Goal: Feedback & Contribution: Contribute content

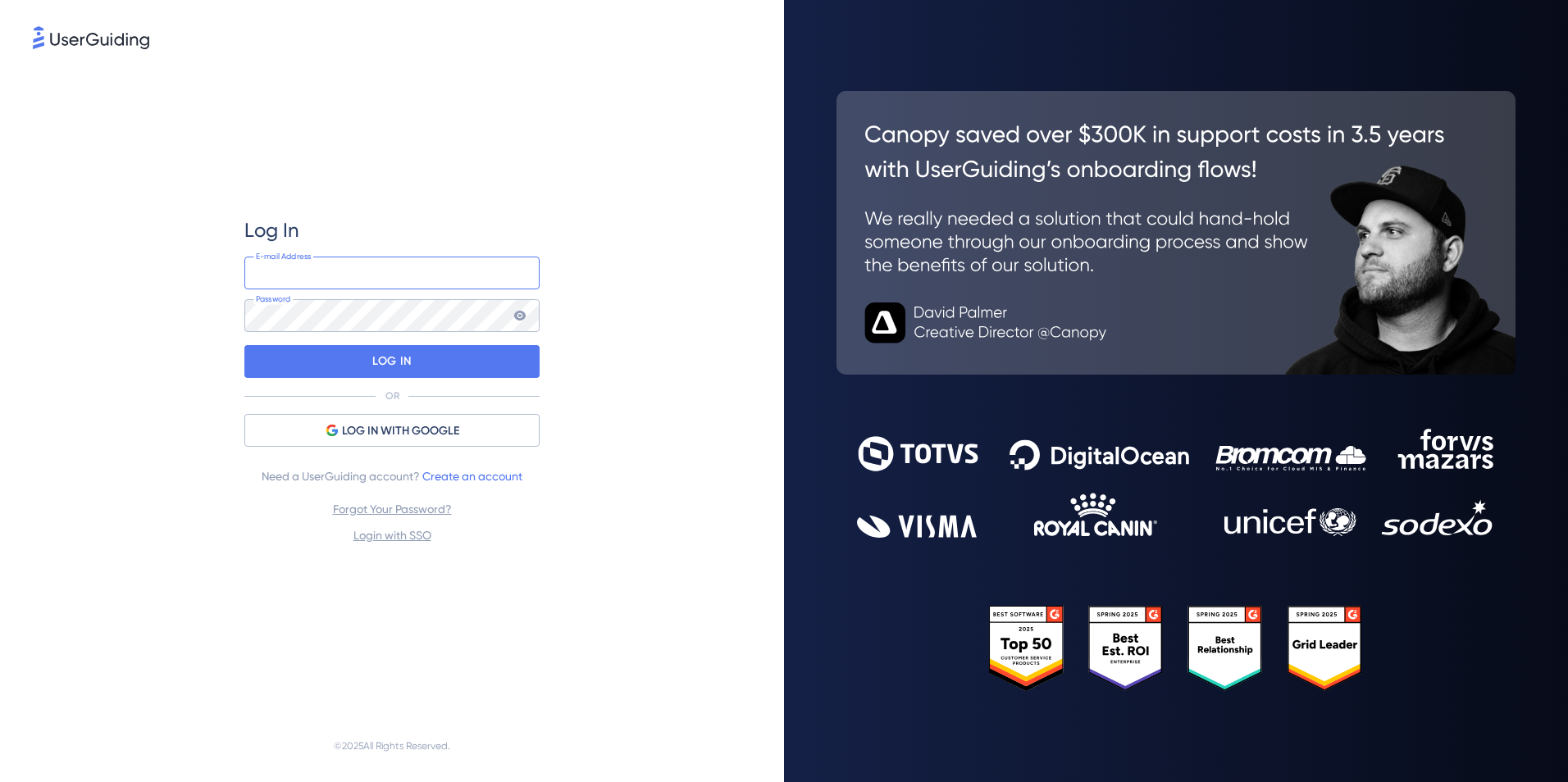
click at [408, 264] on input "email" at bounding box center [392, 273] width 295 height 33
click at [574, 494] on div "Log In E-mail Address Password LOG IN OR LOG IN WITH GOOGLE Need a UserGuiding …" at bounding box center [391, 381] width 718 height 657
click at [423, 533] on link "Login with SSO" at bounding box center [392, 535] width 78 height 14
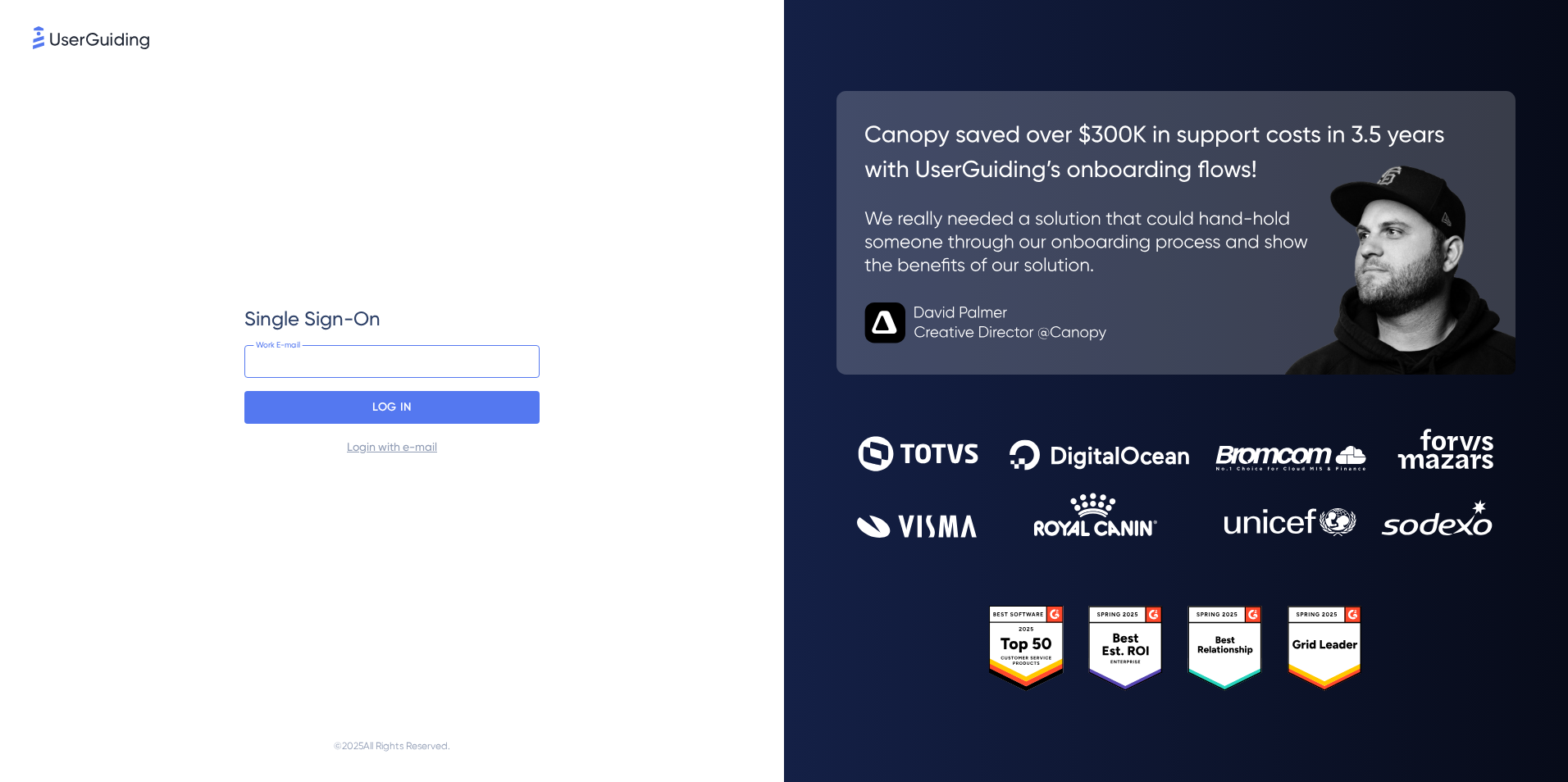
click at [360, 357] on input "email" at bounding box center [392, 361] width 295 height 33
type input "jack.marriott@trailight.co.uk"
click at [406, 414] on p "LOG IN" at bounding box center [391, 407] width 39 height 26
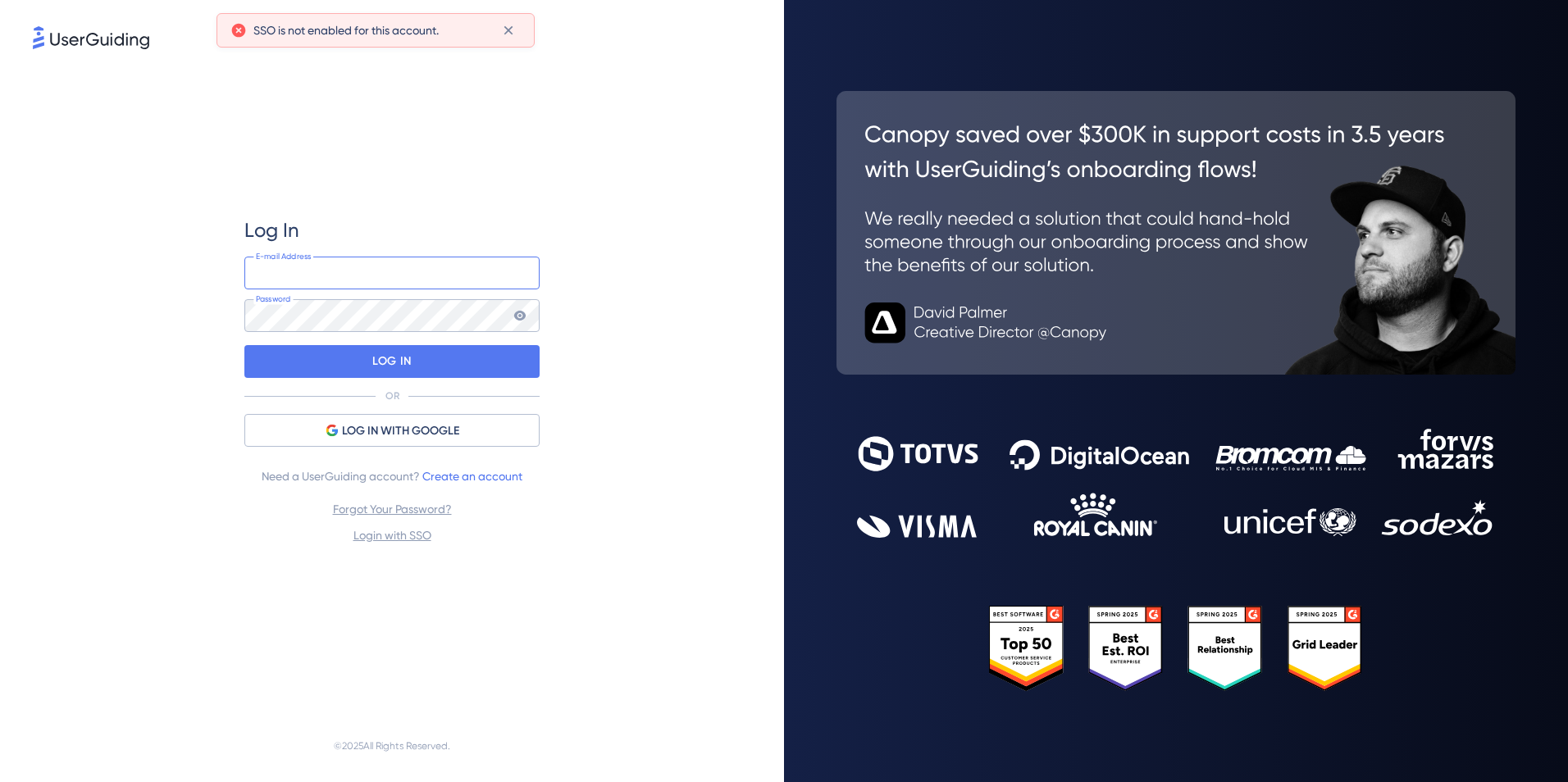
click at [366, 270] on input "email" at bounding box center [392, 273] width 295 height 33
type input "jack.marriott@trailight.co.uk"
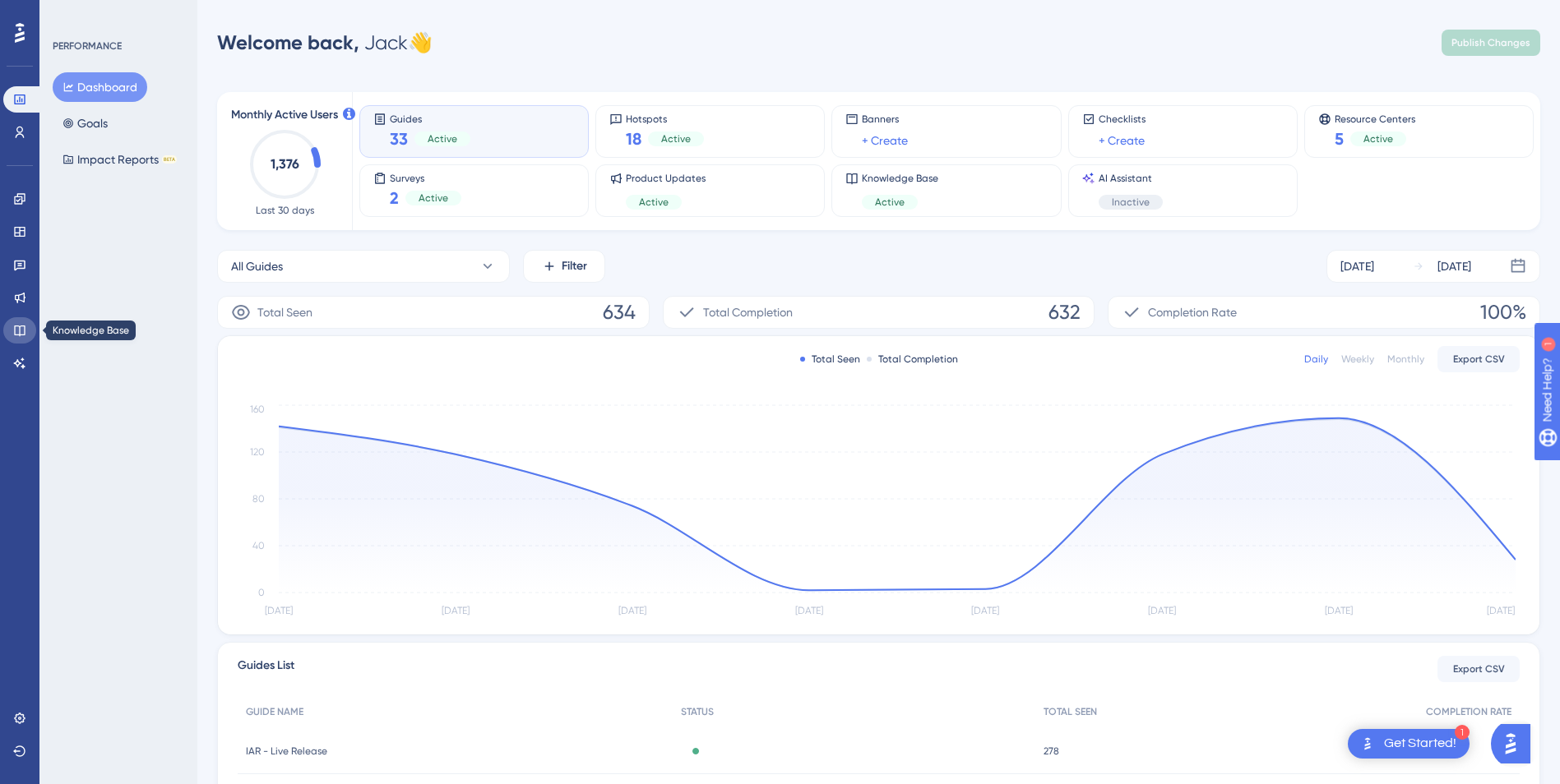
click at [21, 323] on link at bounding box center [20, 330] width 33 height 26
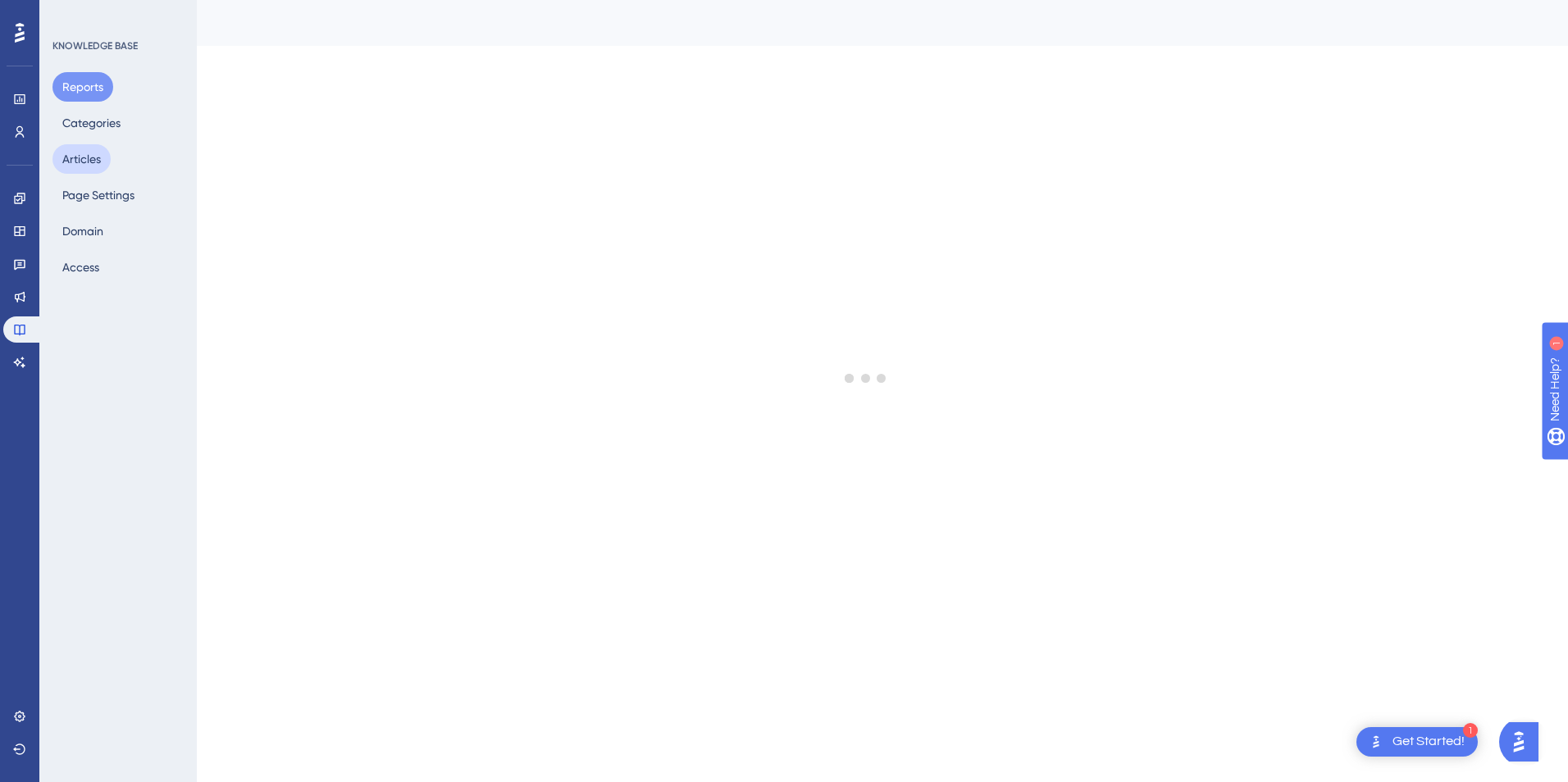
click at [81, 164] on button "Articles" at bounding box center [81, 159] width 58 height 30
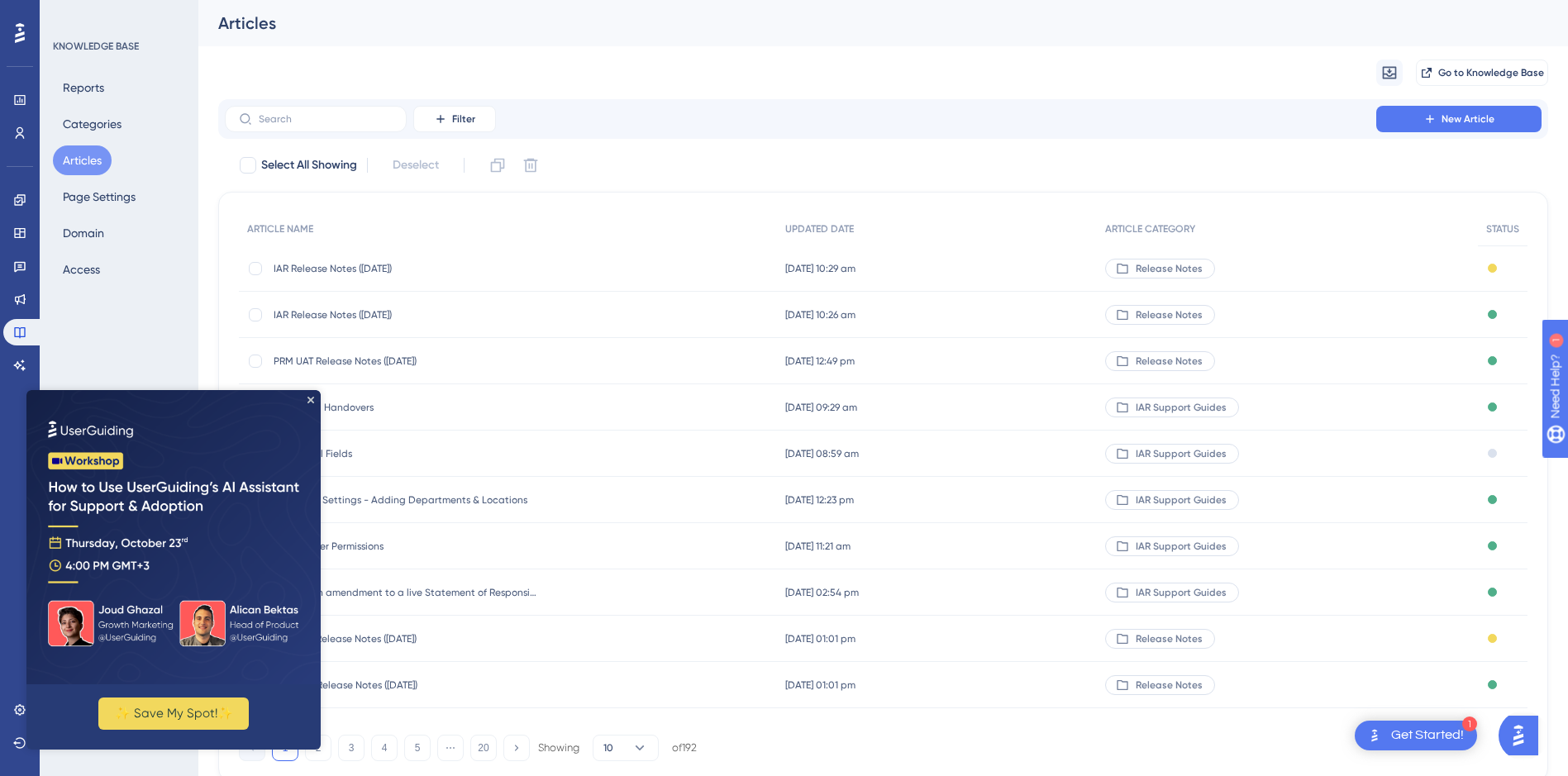
click at [317, 398] on img at bounding box center [173, 537] width 294 height 294
click at [606, 64] on div "Migrate from Go to Knowledge Base" at bounding box center [883, 73] width 1330 height 53
click at [310, 398] on icon "Close Preview" at bounding box center [310, 399] width 6 height 6
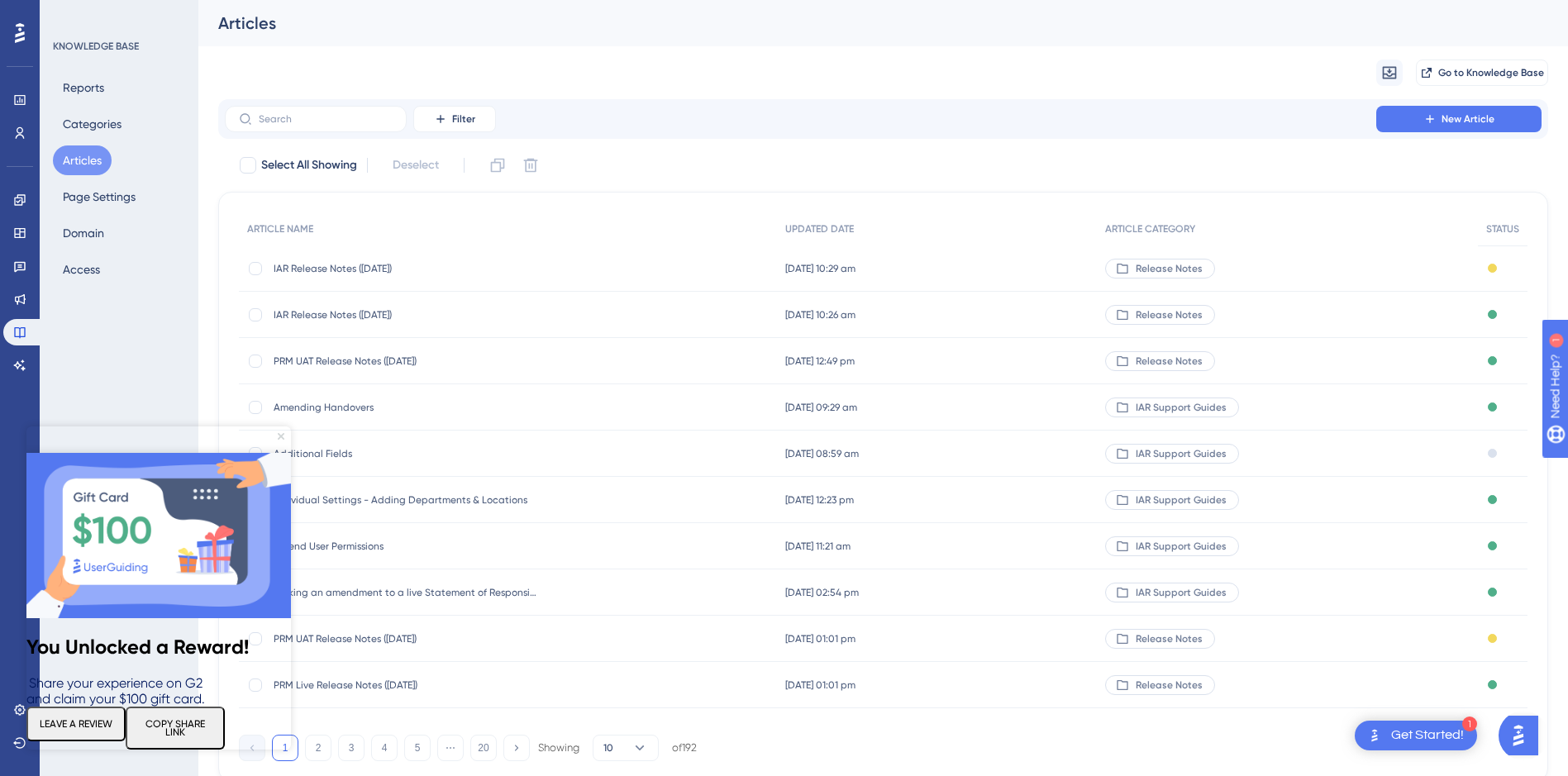
click at [281, 435] on icon "Close Preview" at bounding box center [280, 436] width 6 height 6
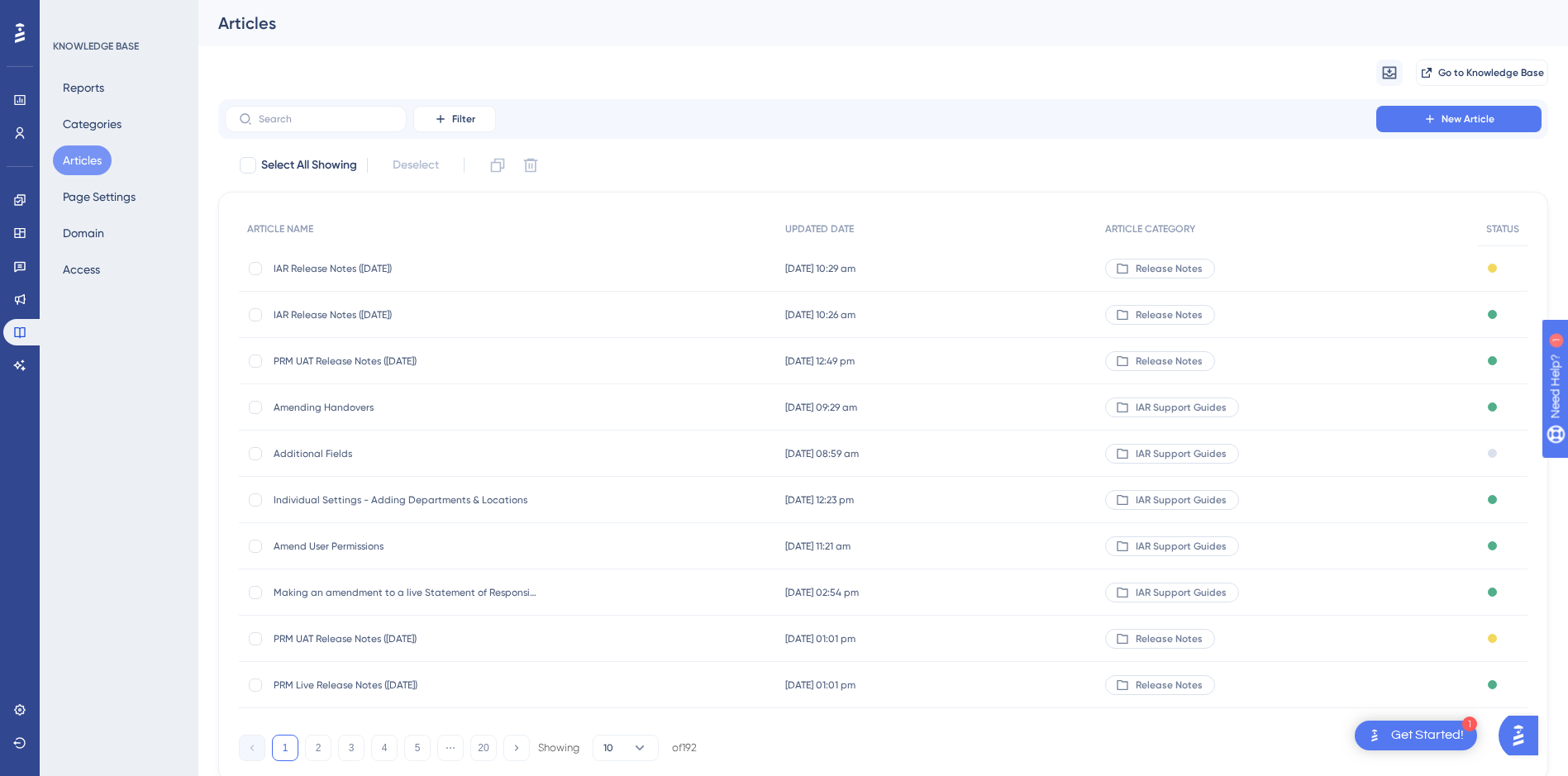
click at [520, 42] on div "Articles" at bounding box center [883, 23] width 1370 height 46
click at [346, 124] on input "text" at bounding box center [325, 118] width 134 height 12
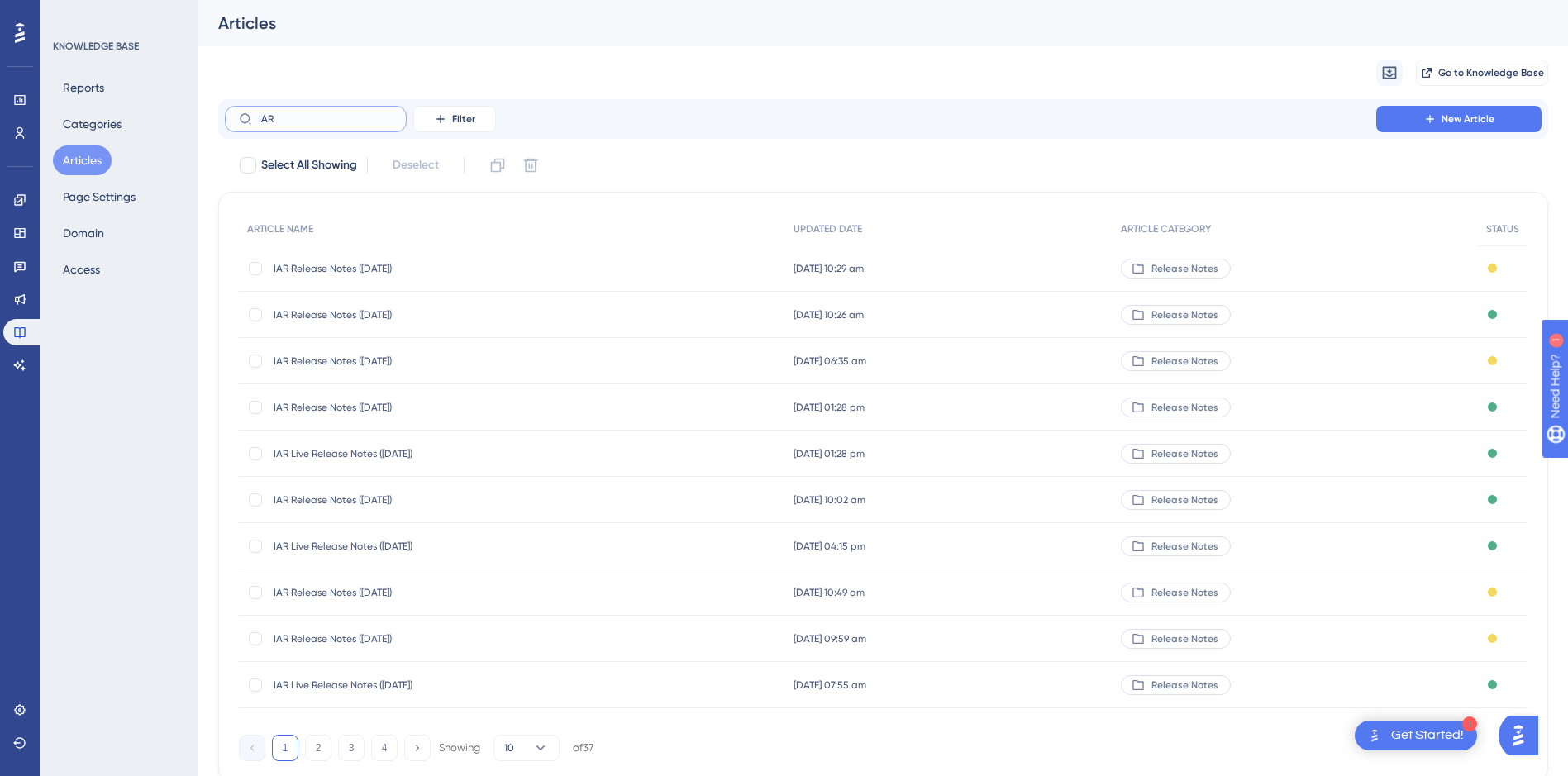
type input "IAR"
click at [253, 262] on div at bounding box center [255, 268] width 14 height 14
checkbox input "true"
click at [257, 315] on div at bounding box center [255, 315] width 14 height 14
checkbox input "true"
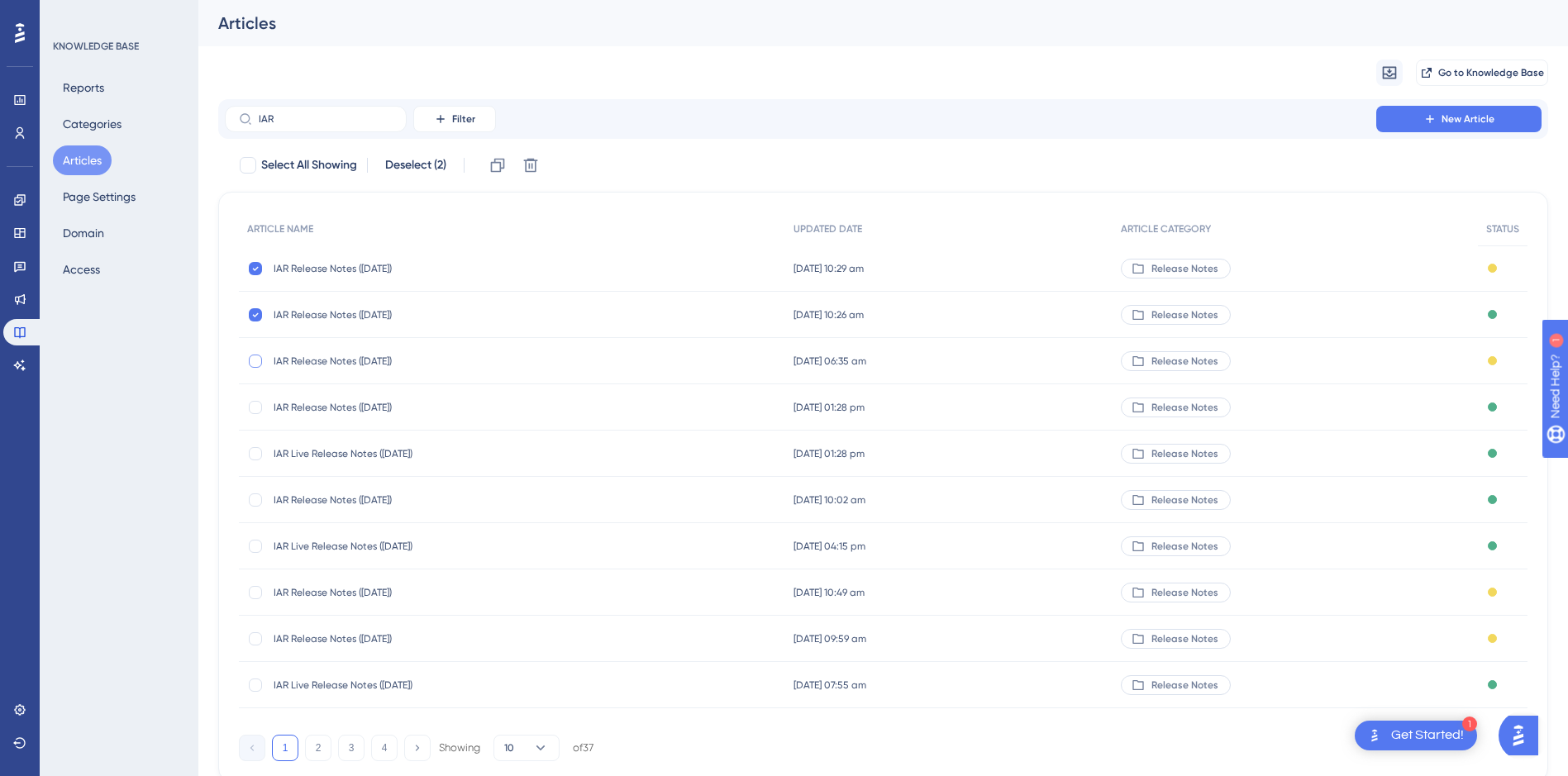
click at [257, 359] on div at bounding box center [255, 361] width 14 height 14
click at [256, 358] on icon at bounding box center [255, 361] width 6 height 14
checkbox input "false"
drag, startPoint x: 369, startPoint y: 269, endPoint x: 245, endPoint y: 286, distance: 125.2
click at [313, 270] on span "IAR Release Notes (24/09/2025)" at bounding box center [406, 268] width 265 height 14
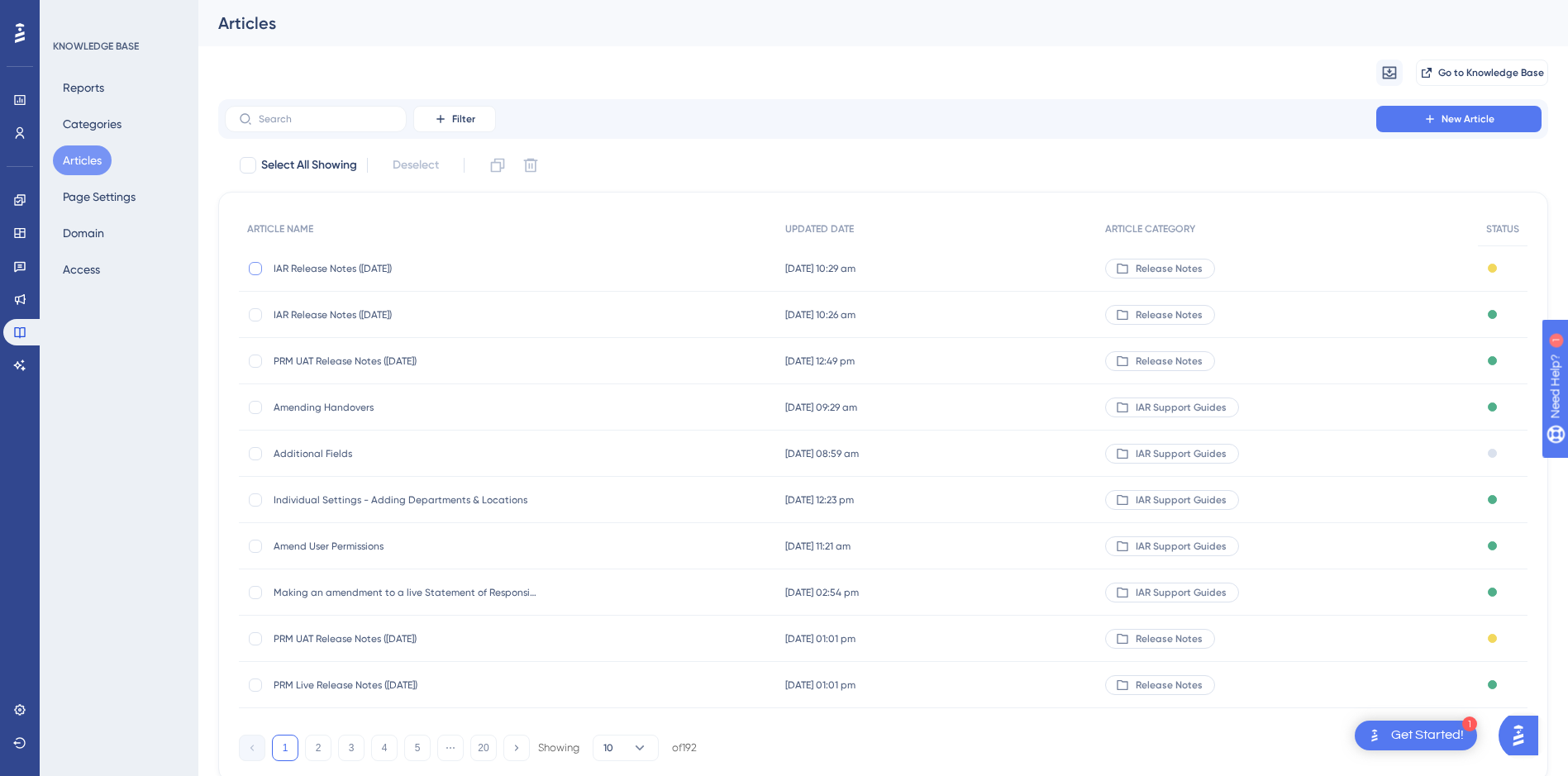
click at [252, 265] on div at bounding box center [255, 268] width 14 height 14
click at [496, 157] on icon at bounding box center [498, 166] width 16 height 16
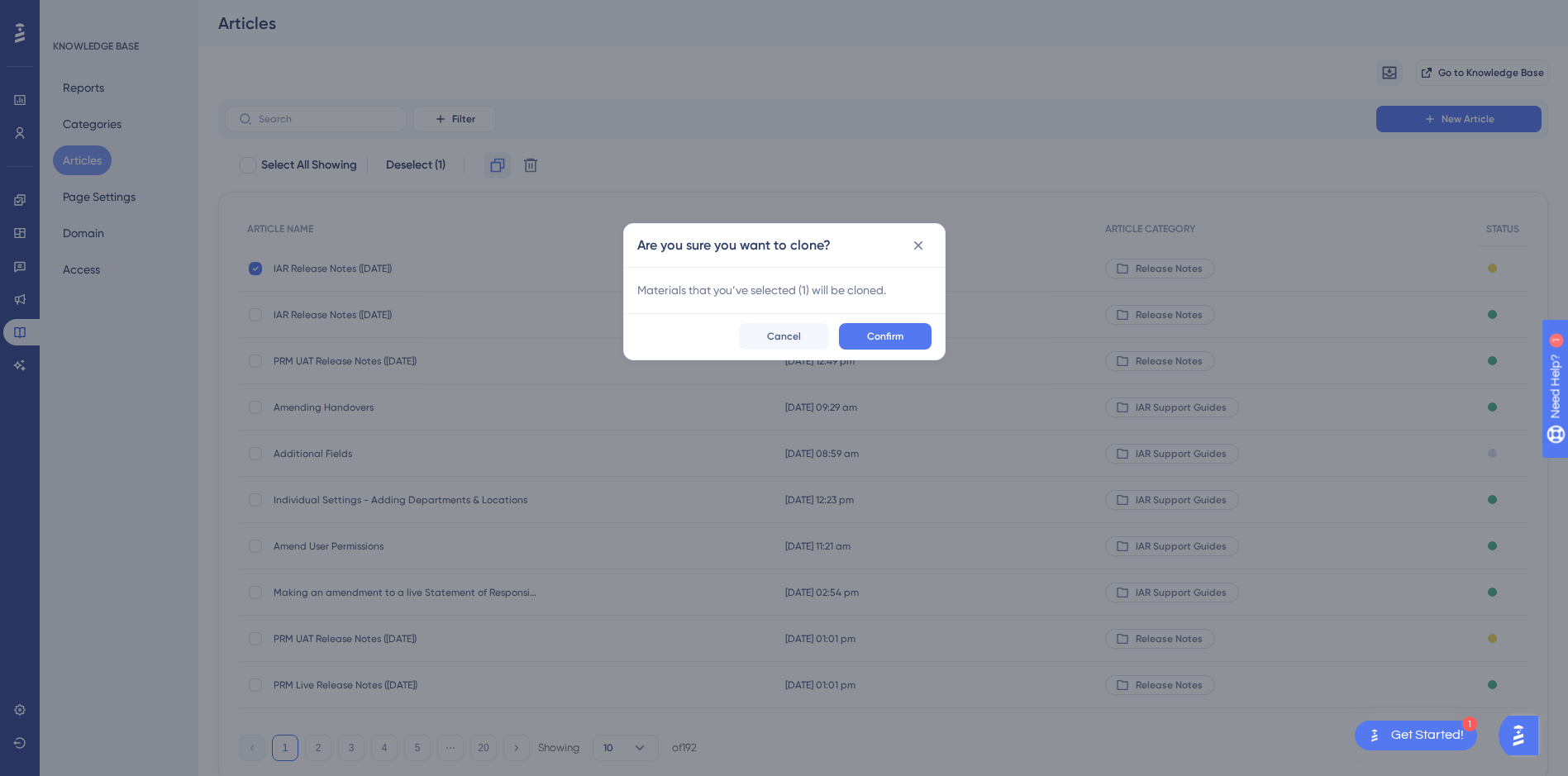
checkbox input "false"
click at [883, 338] on span "Confirm" at bounding box center [891, 342] width 36 height 14
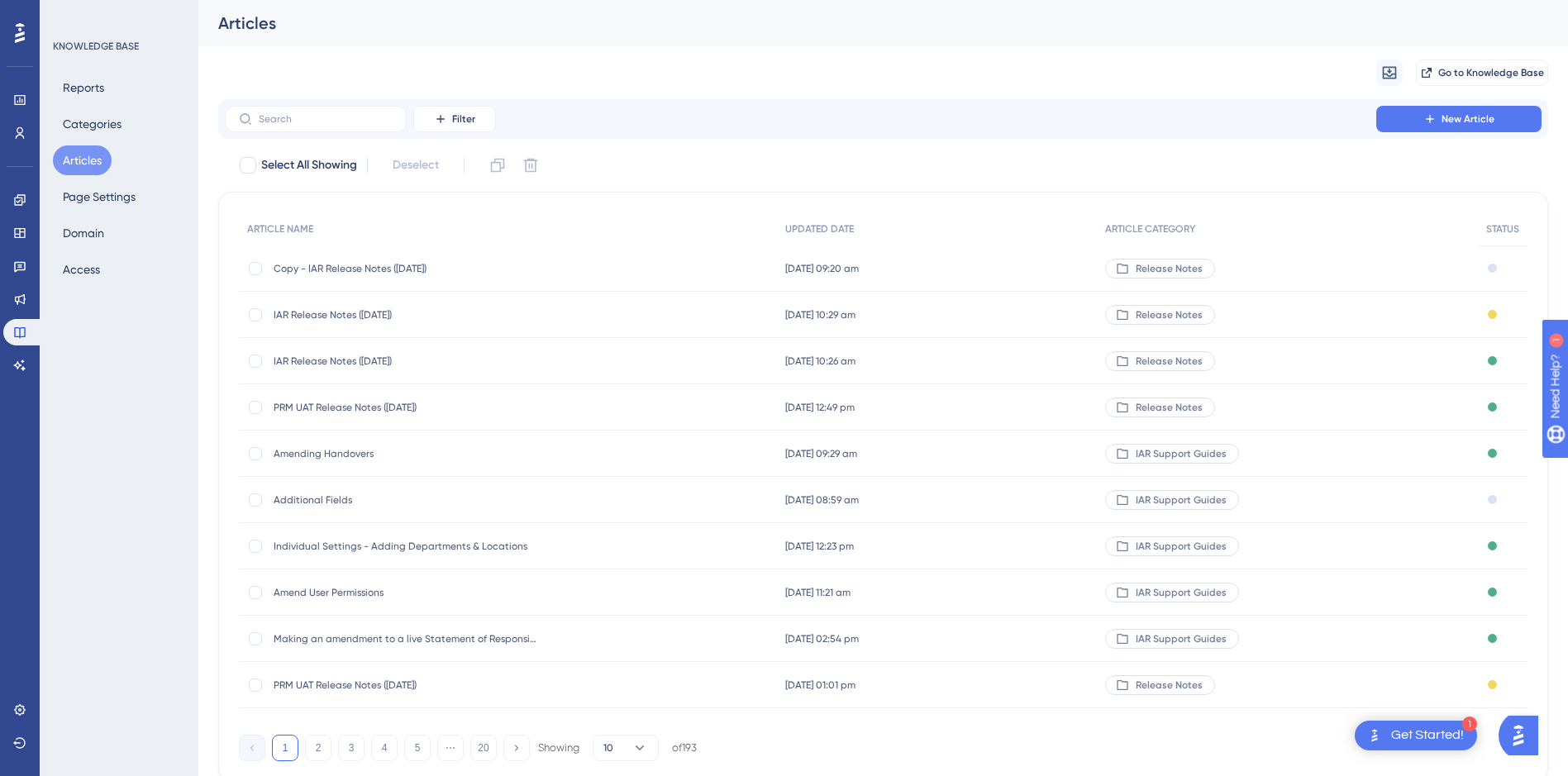
click at [338, 363] on span "IAR Release Notes (08/10/2025)" at bounding box center [406, 361] width 265 height 14
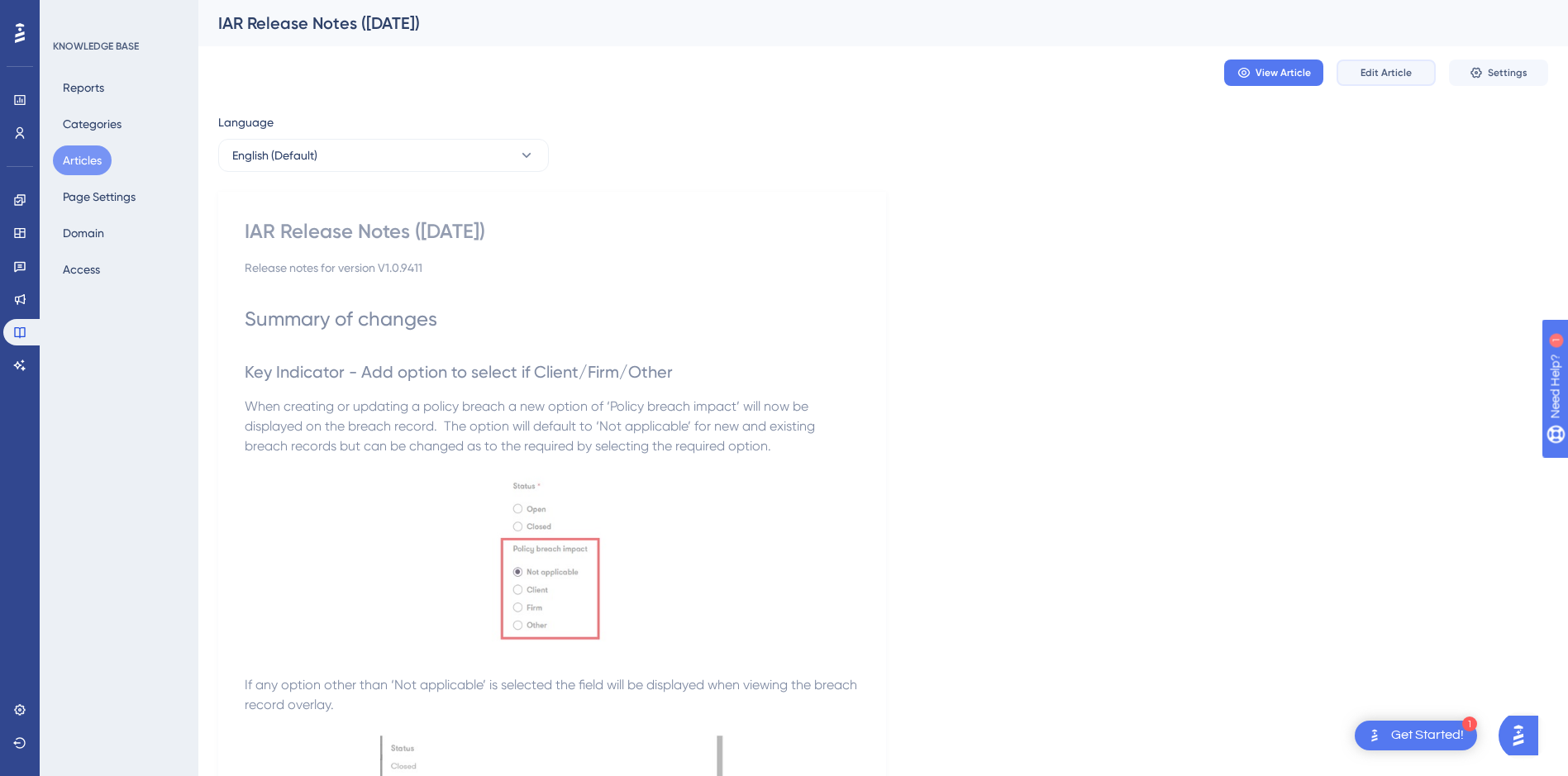
click at [1382, 77] on span "Edit Article" at bounding box center [1386, 73] width 51 height 14
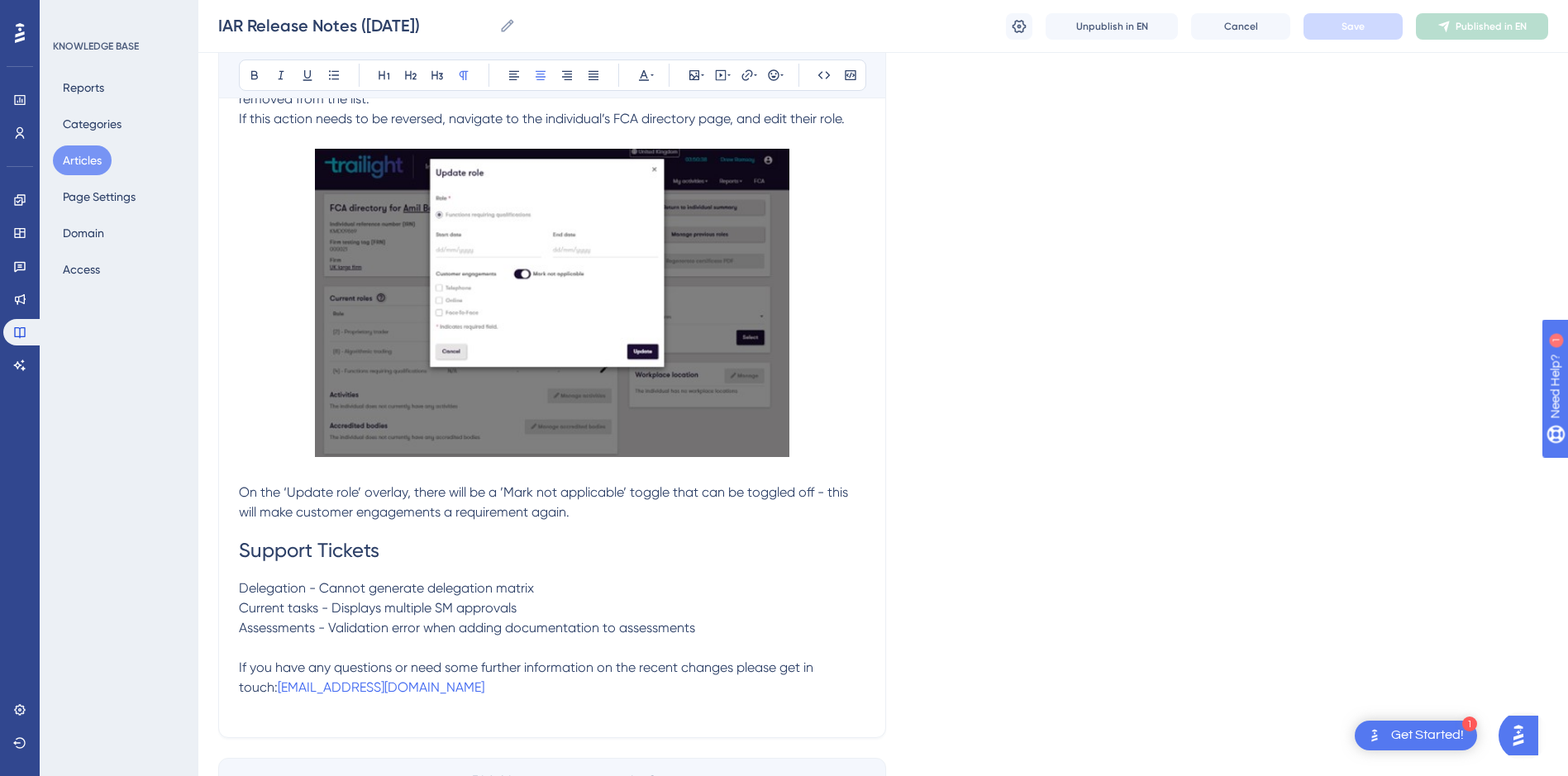
scroll to position [2722, 0]
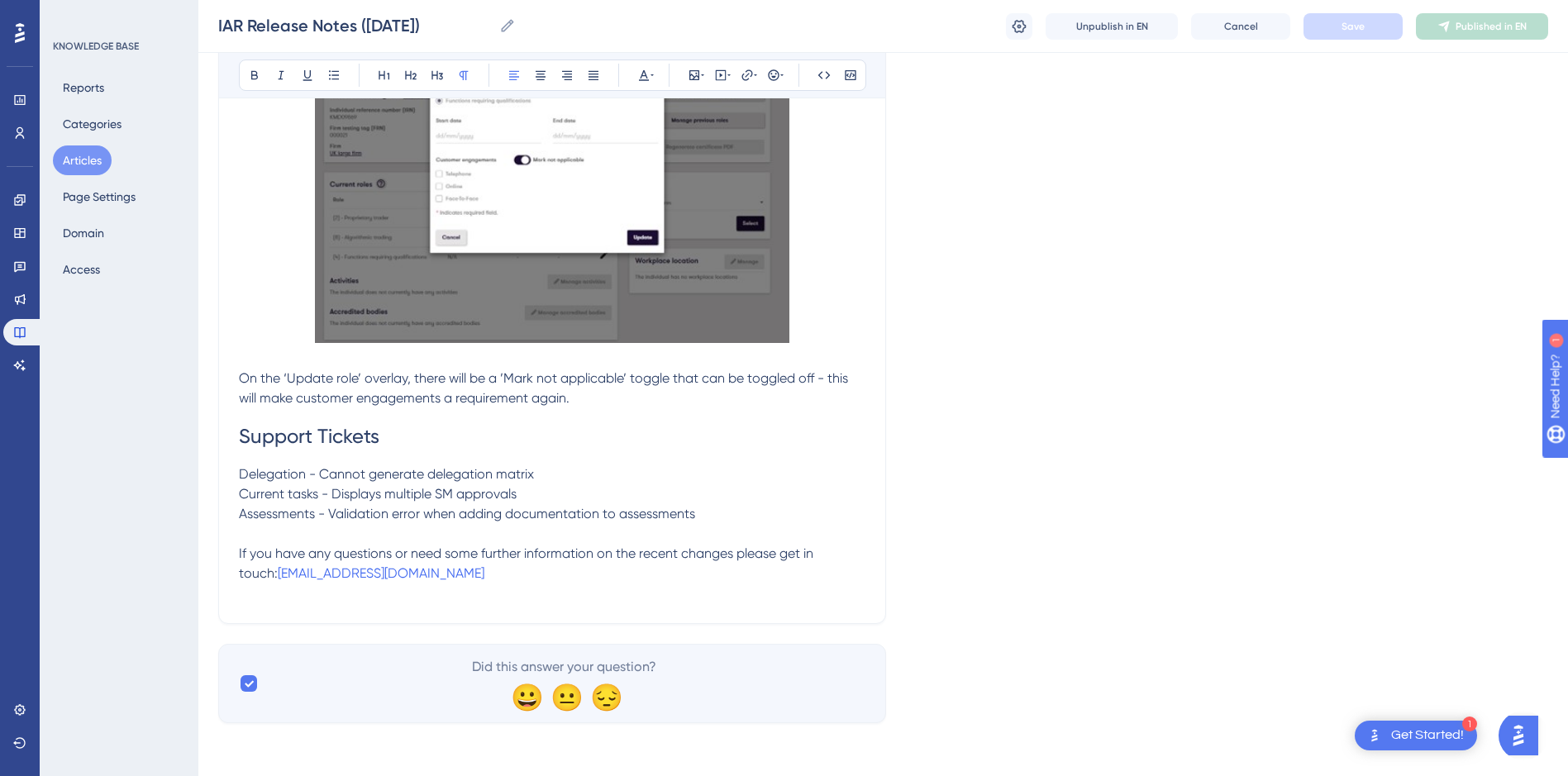
click at [726, 512] on p "Assessments - Validation error when adding documentation to assessments" at bounding box center [551, 514] width 626 height 20
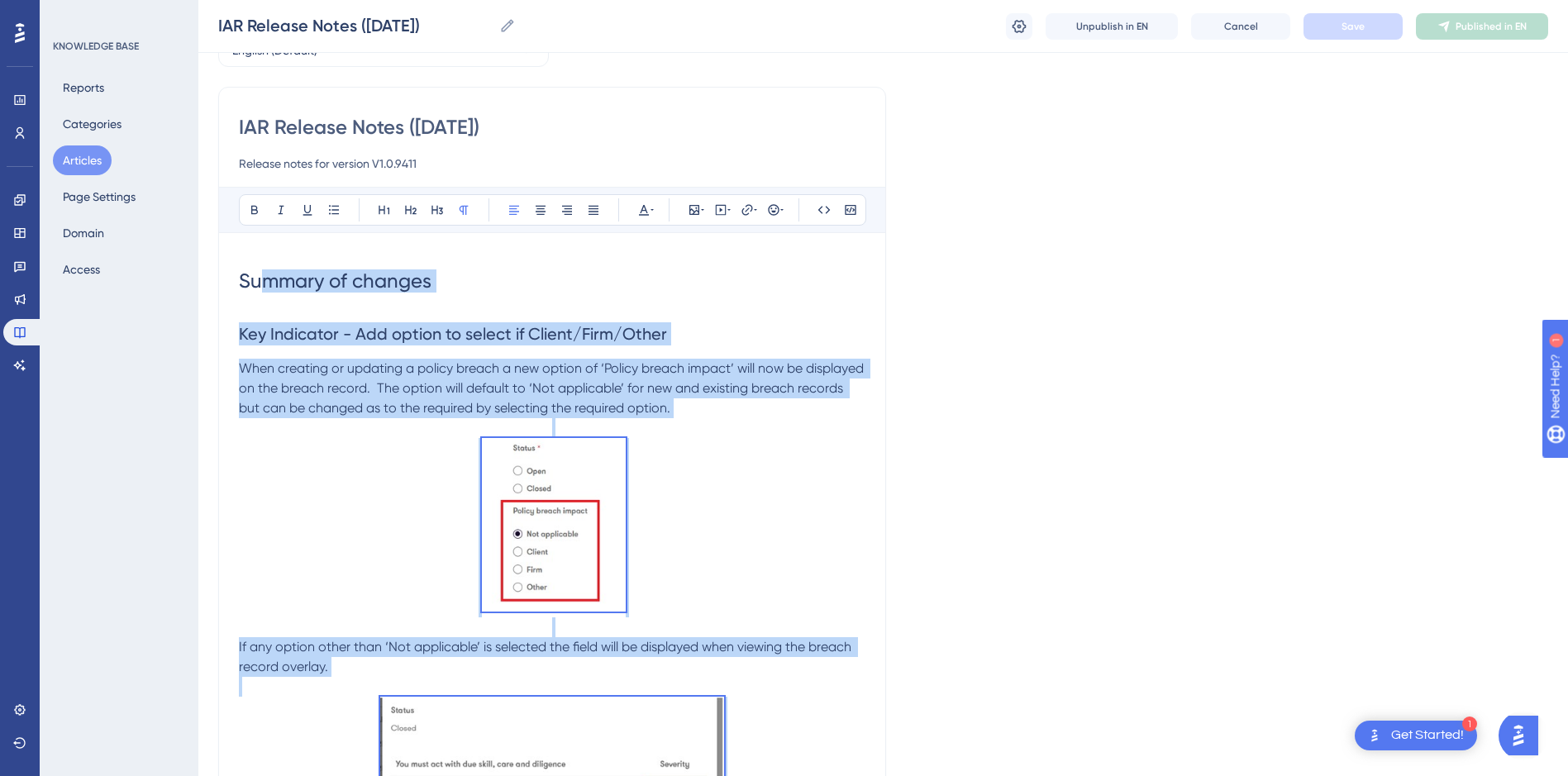
scroll to position [0, 0]
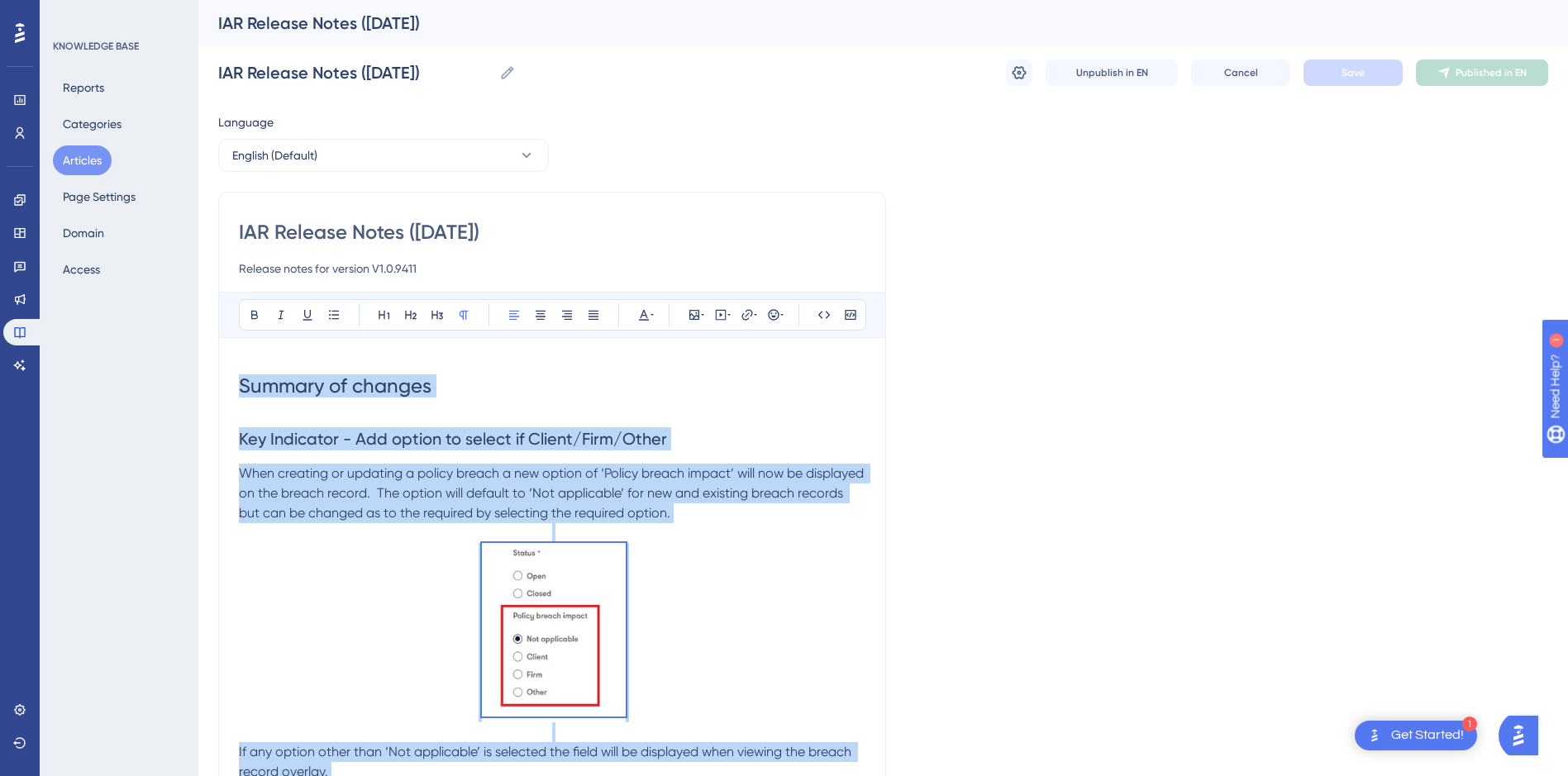
drag, startPoint x: 619, startPoint y: 402, endPoint x: 228, endPoint y: 377, distance: 391.8
copy div "Summary of changes Key Indicator - Add option to select if Client/Firm/Other Wh…"
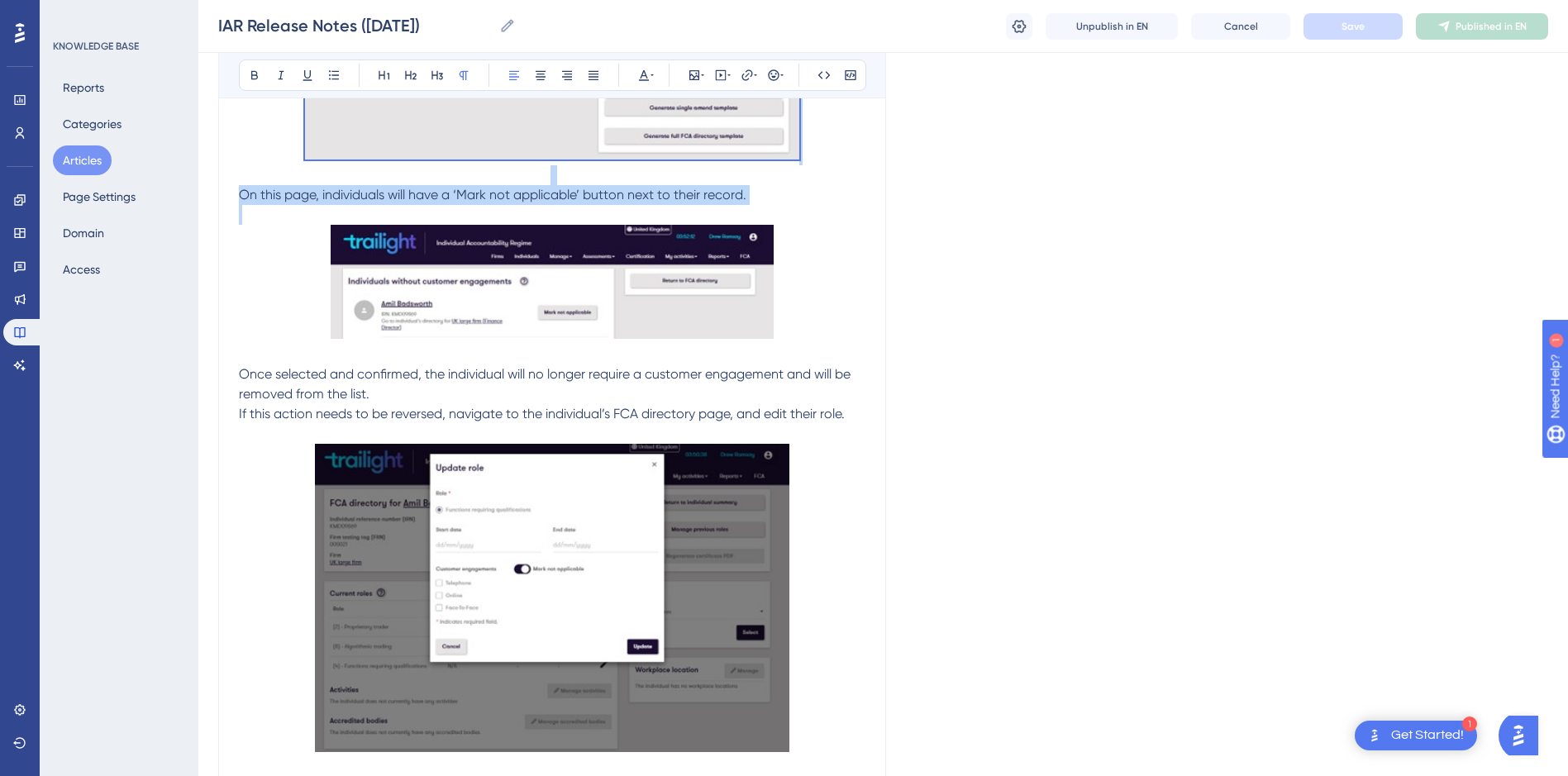
scroll to position [2722, 0]
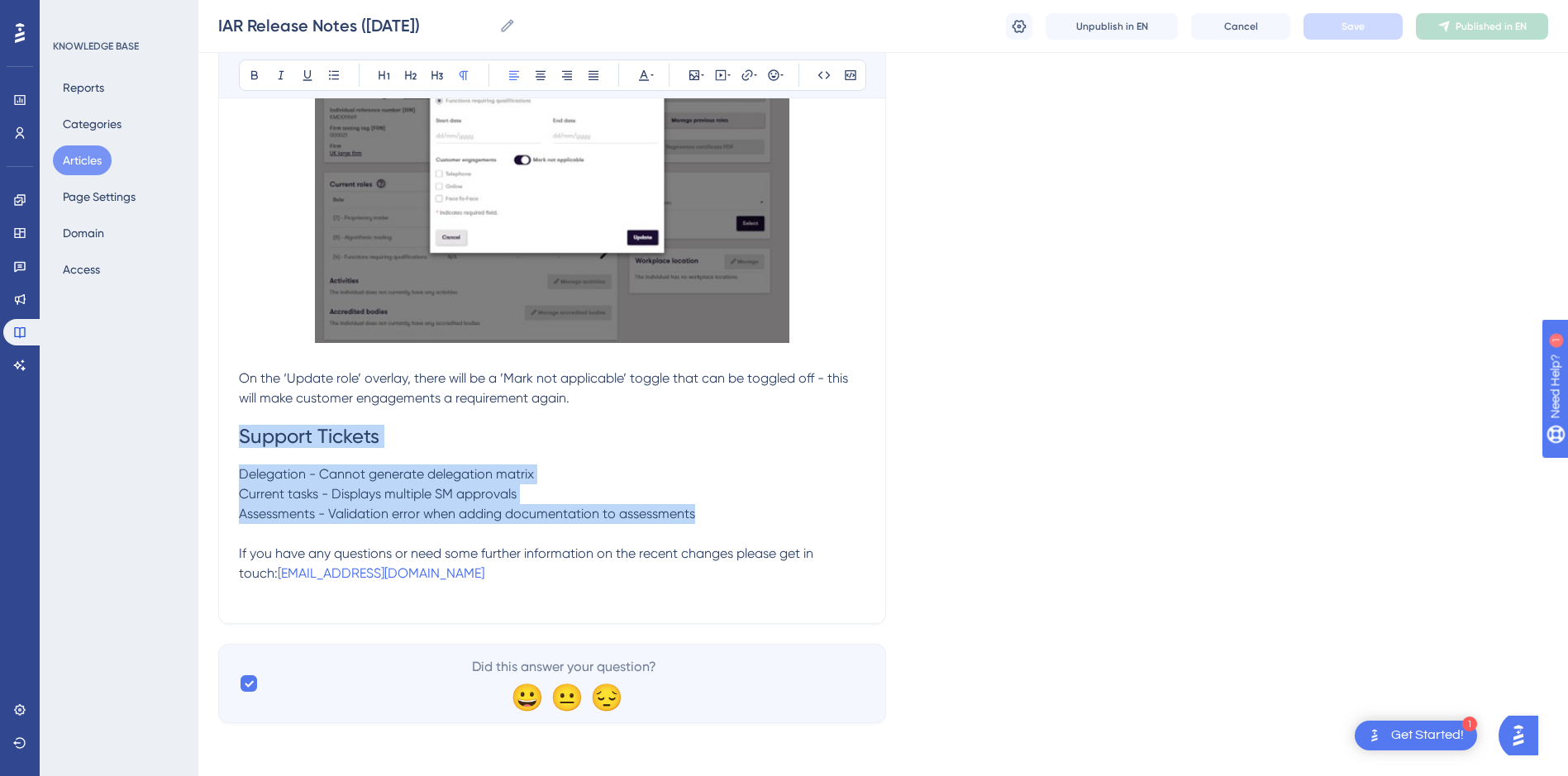
drag, startPoint x: 708, startPoint y: 516, endPoint x: 234, endPoint y: 452, distance: 478.3
copy div "Support Tickets Delegation - Cannot generate delegation matrix Current tasks - …"
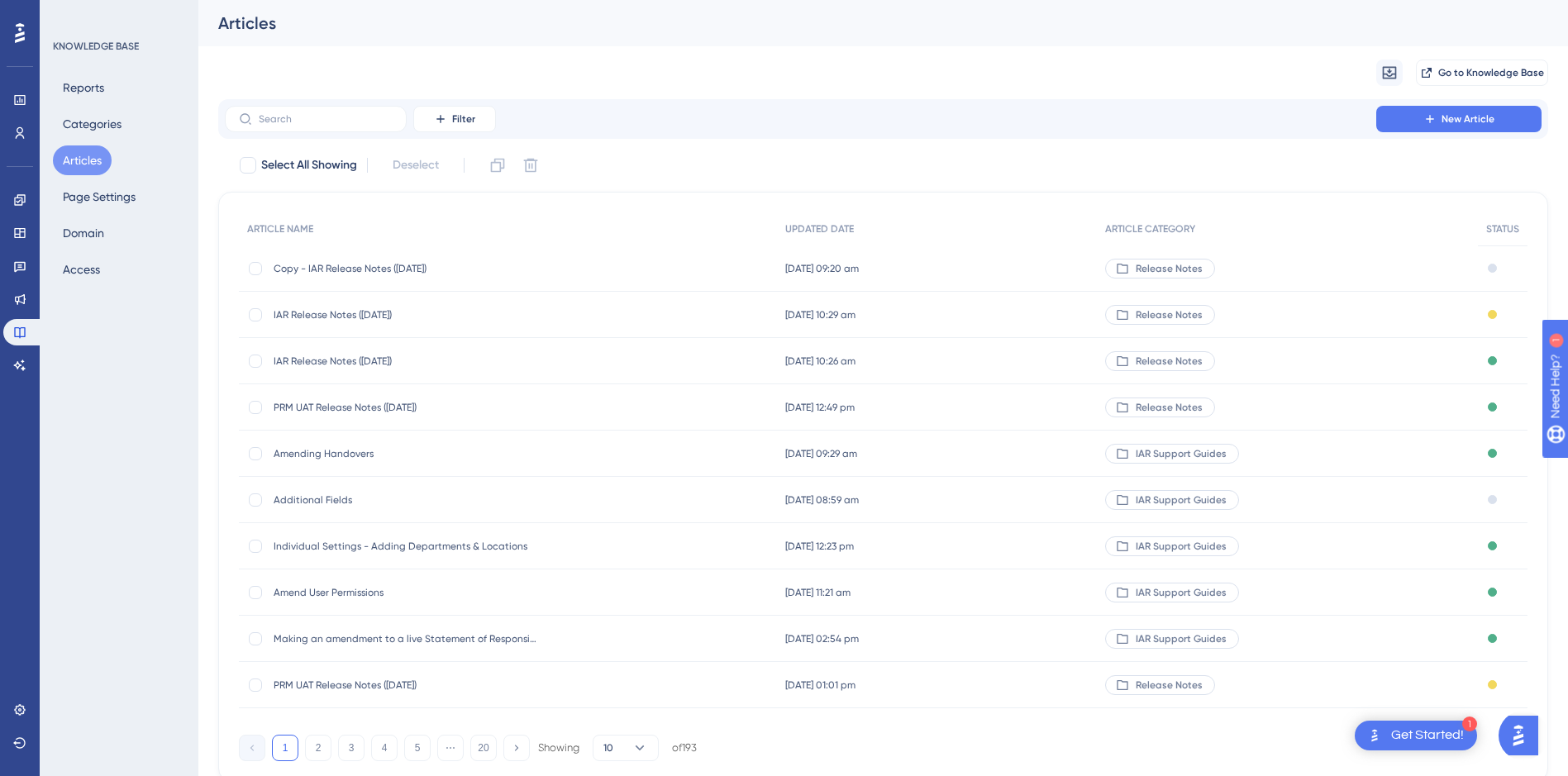
click at [419, 363] on span "IAR Release Notes (08/10/2025)" at bounding box center [406, 361] width 265 height 14
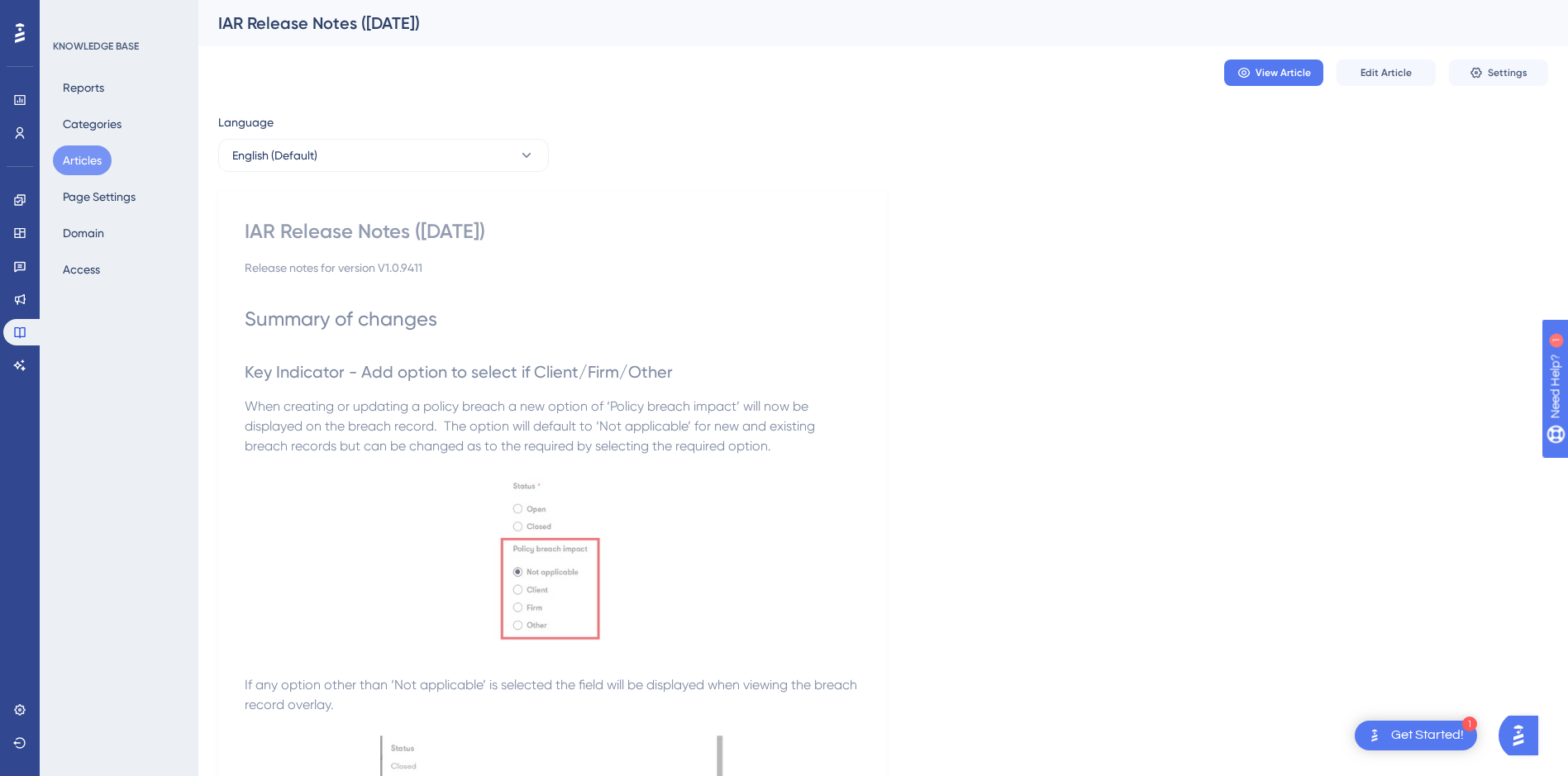
click at [424, 265] on div "Release notes for version V1.0.9411" at bounding box center [552, 267] width 615 height 20
drag, startPoint x: 425, startPoint y: 268, endPoint x: 402, endPoint y: 268, distance: 23.0
click at [402, 268] on div "Release notes for version V1.0.9411" at bounding box center [552, 267] width 615 height 20
copy div "9411"
click at [16, 337] on icon at bounding box center [19, 333] width 11 height 11
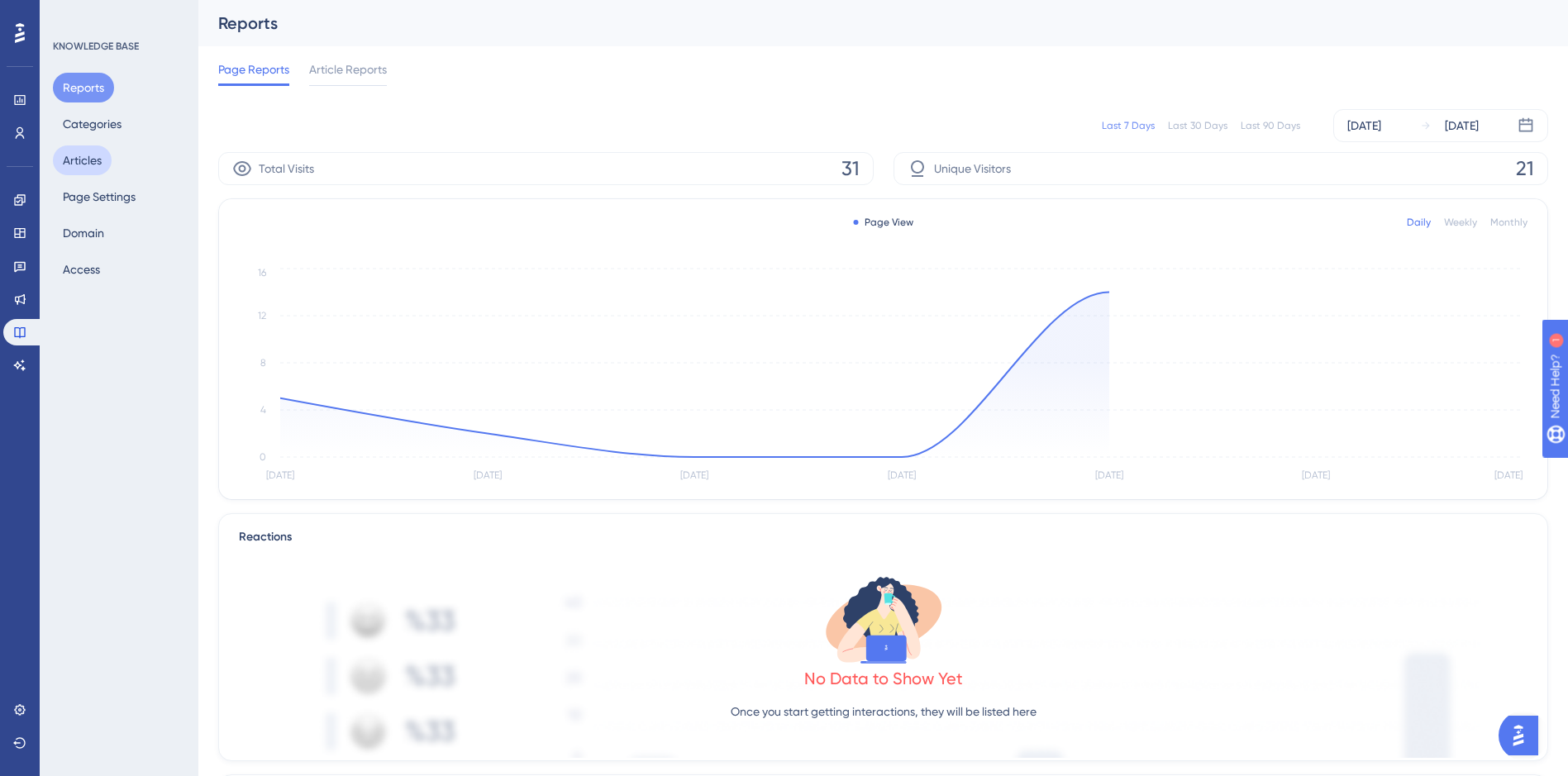
click at [96, 161] on button "Articles" at bounding box center [82, 160] width 58 height 30
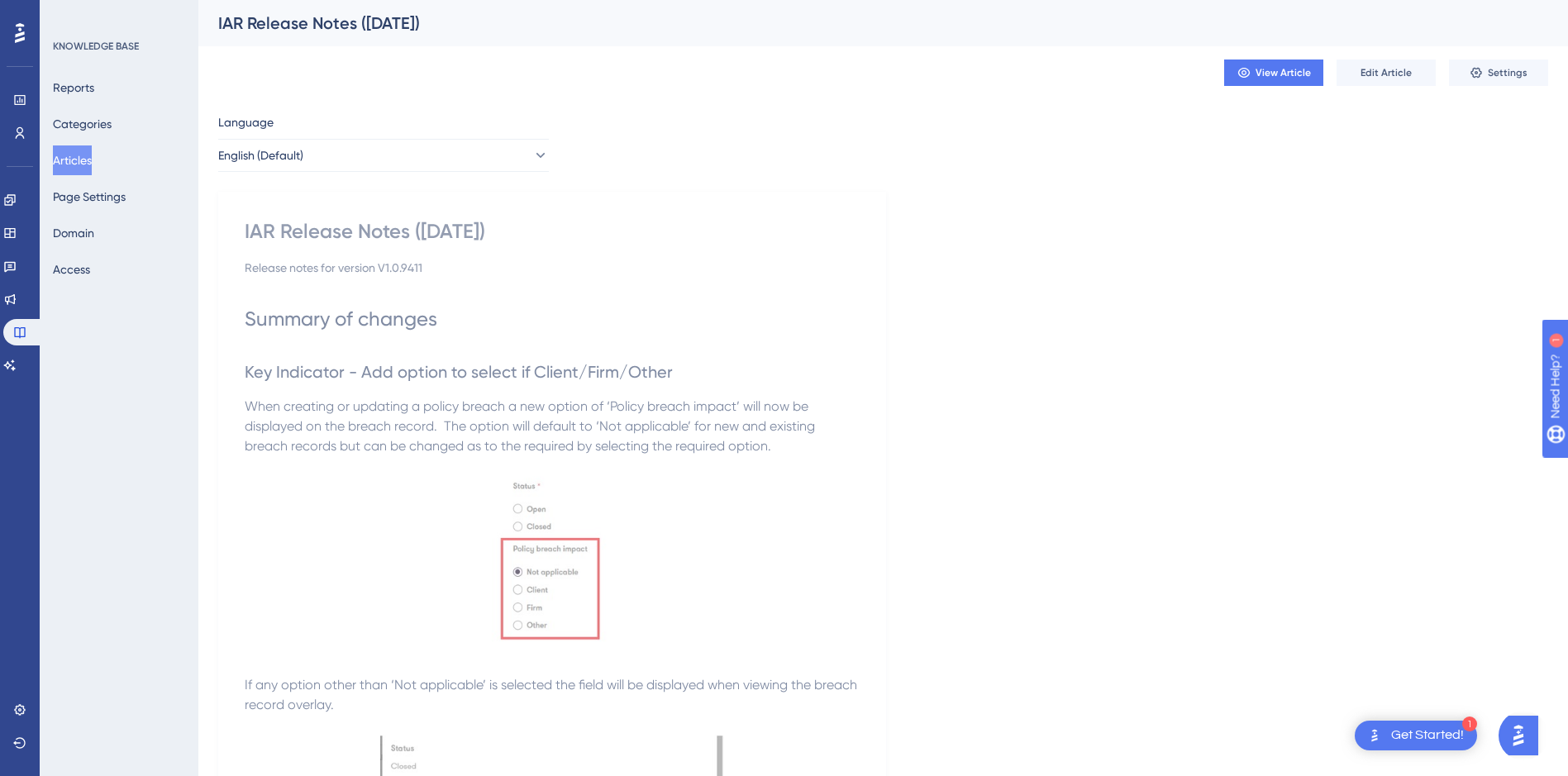
click at [86, 156] on button "Articles" at bounding box center [72, 160] width 39 height 30
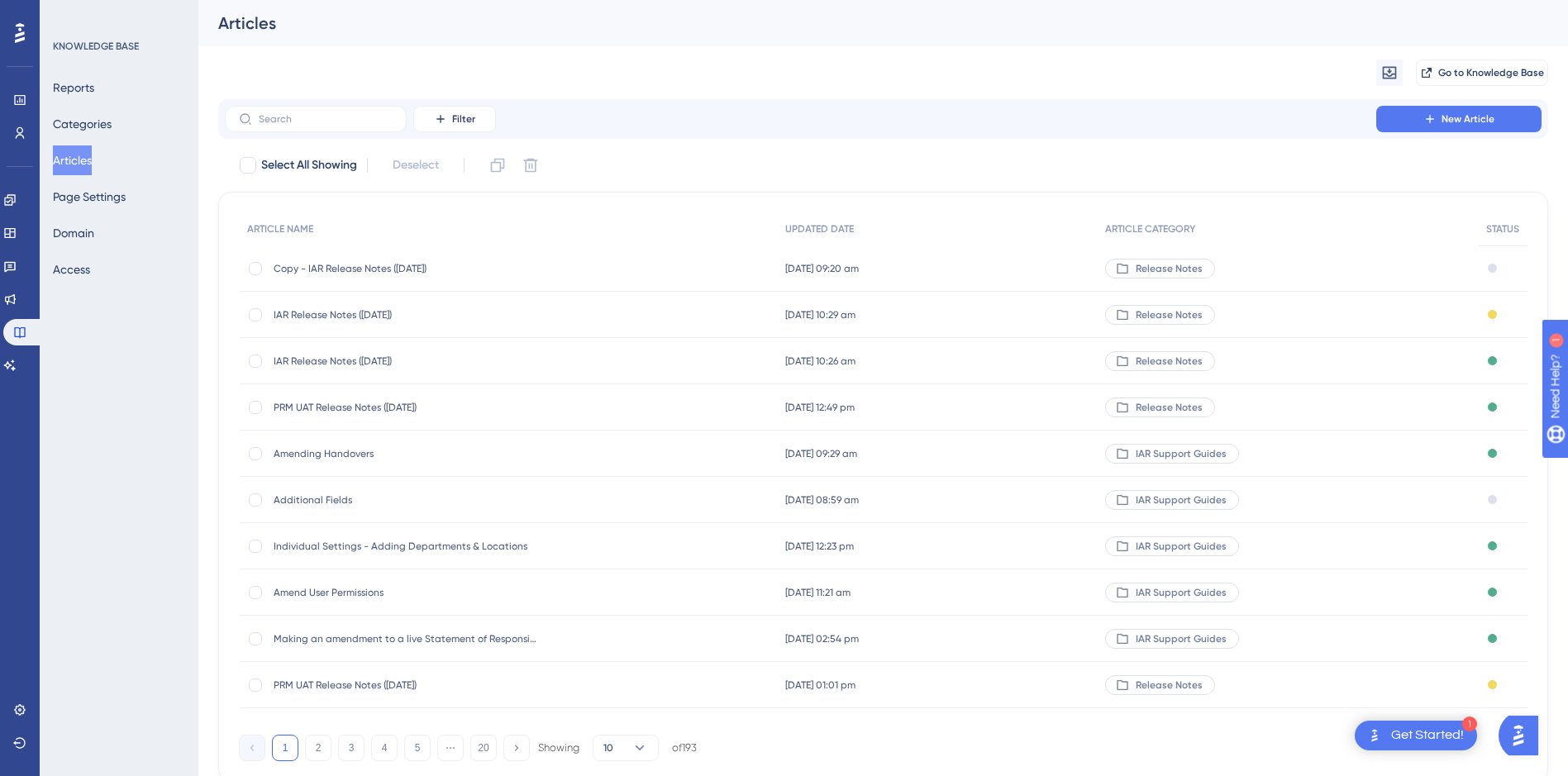
click at [466, 273] on span "Copy - IAR Release Notes (24/09/2025)" at bounding box center [406, 268] width 265 height 14
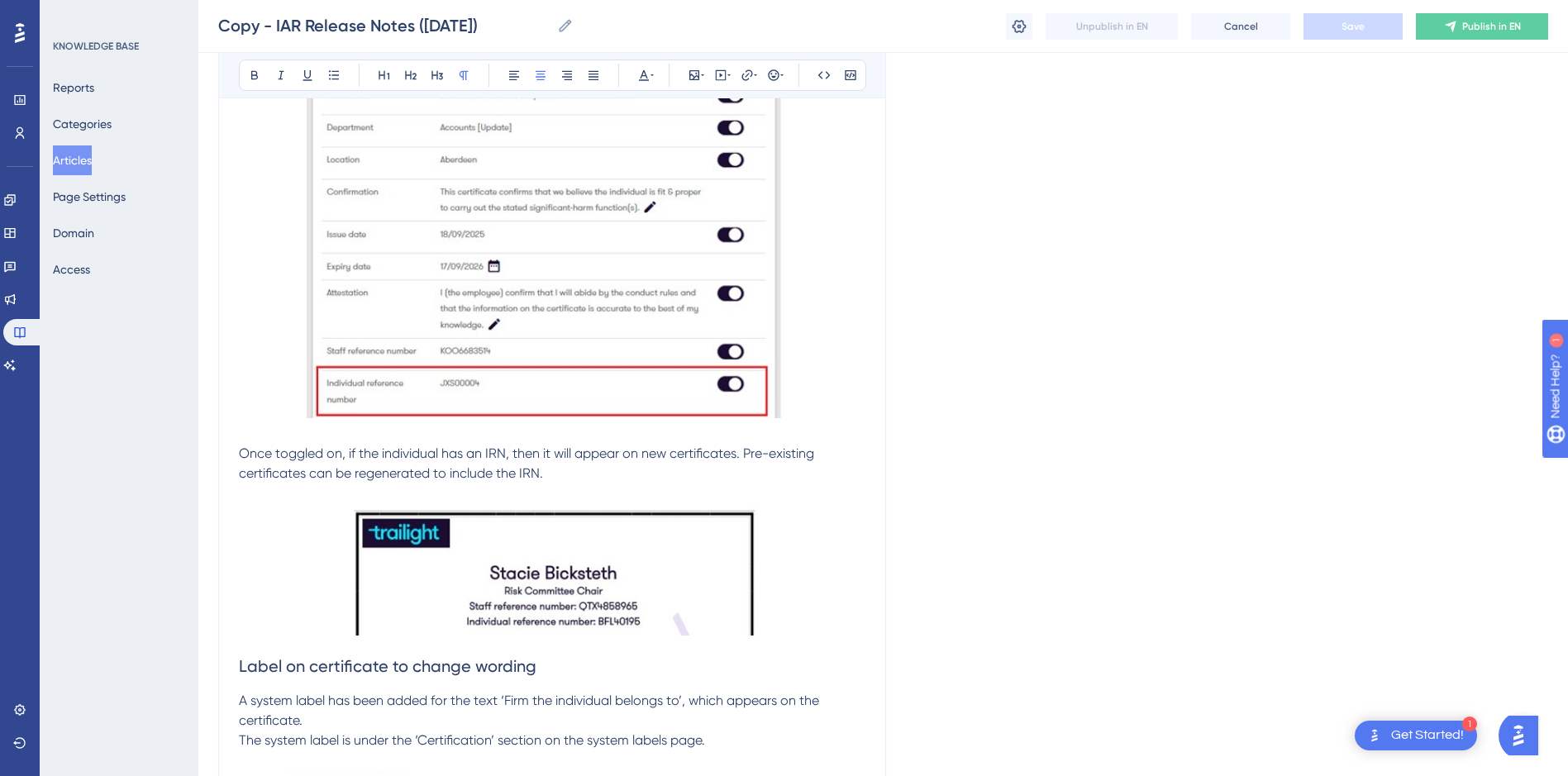
scroll to position [2049, 0]
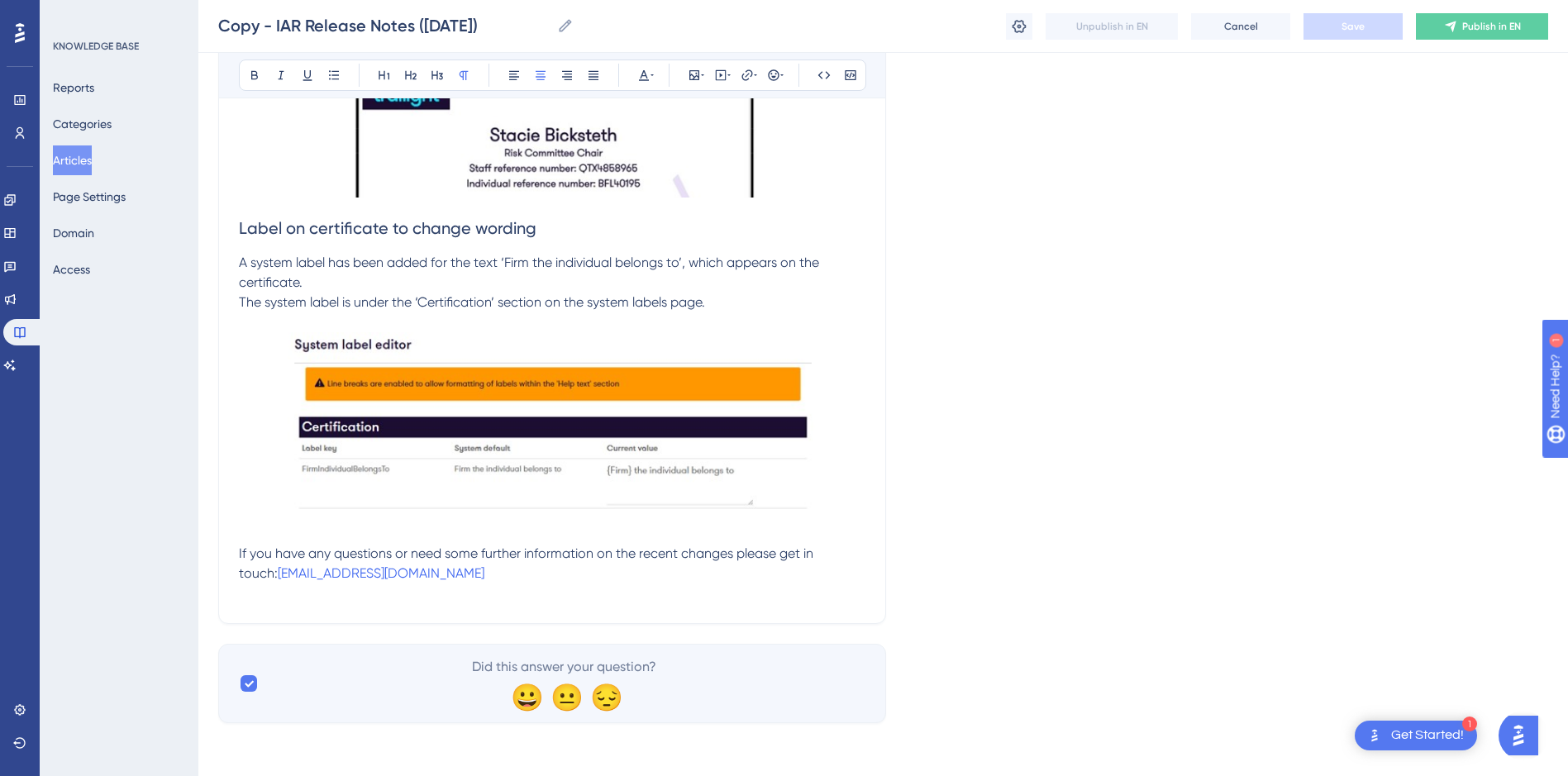
click at [855, 517] on p at bounding box center [551, 428] width 626 height 192
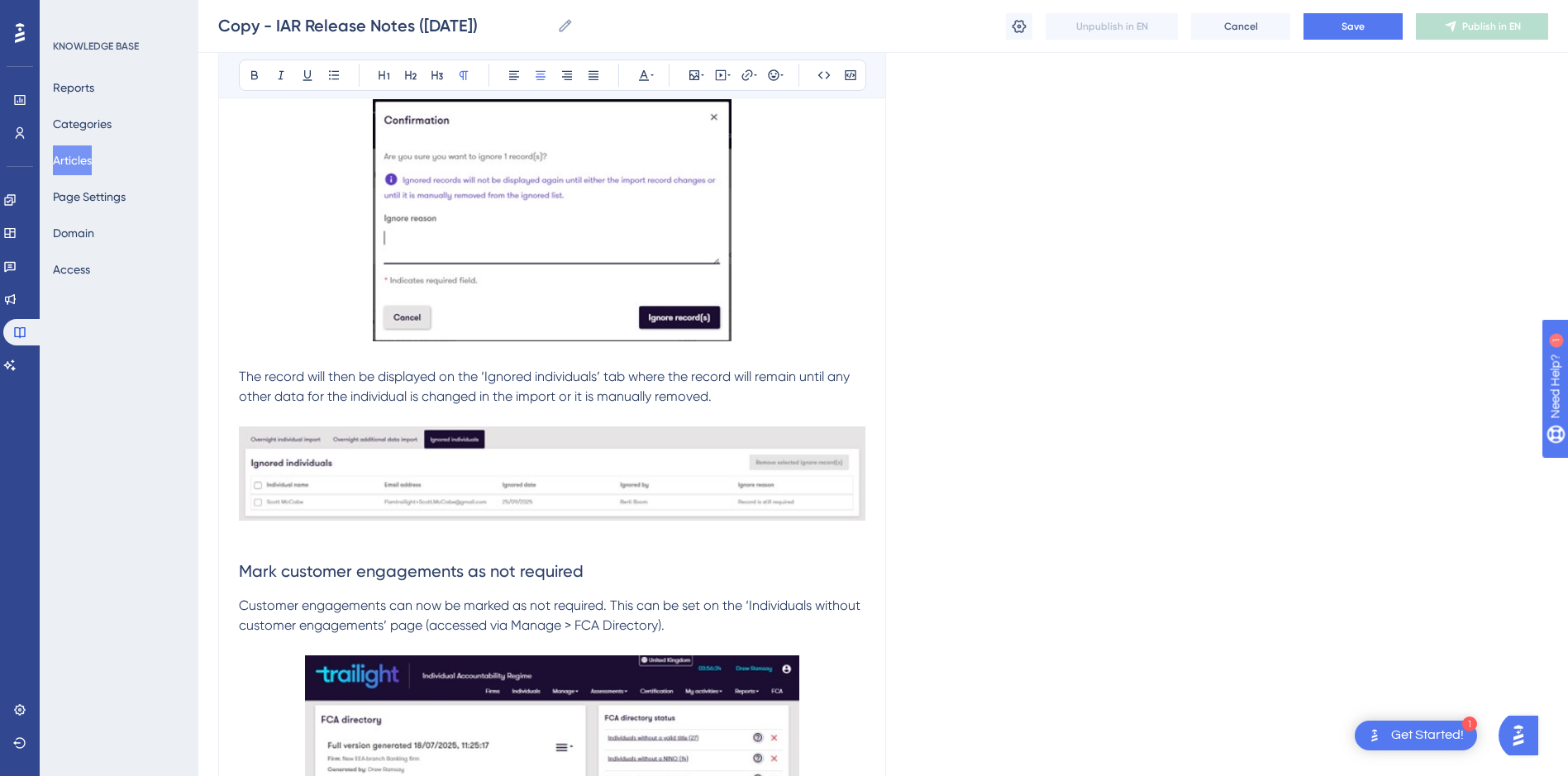
scroll to position [4238, 0]
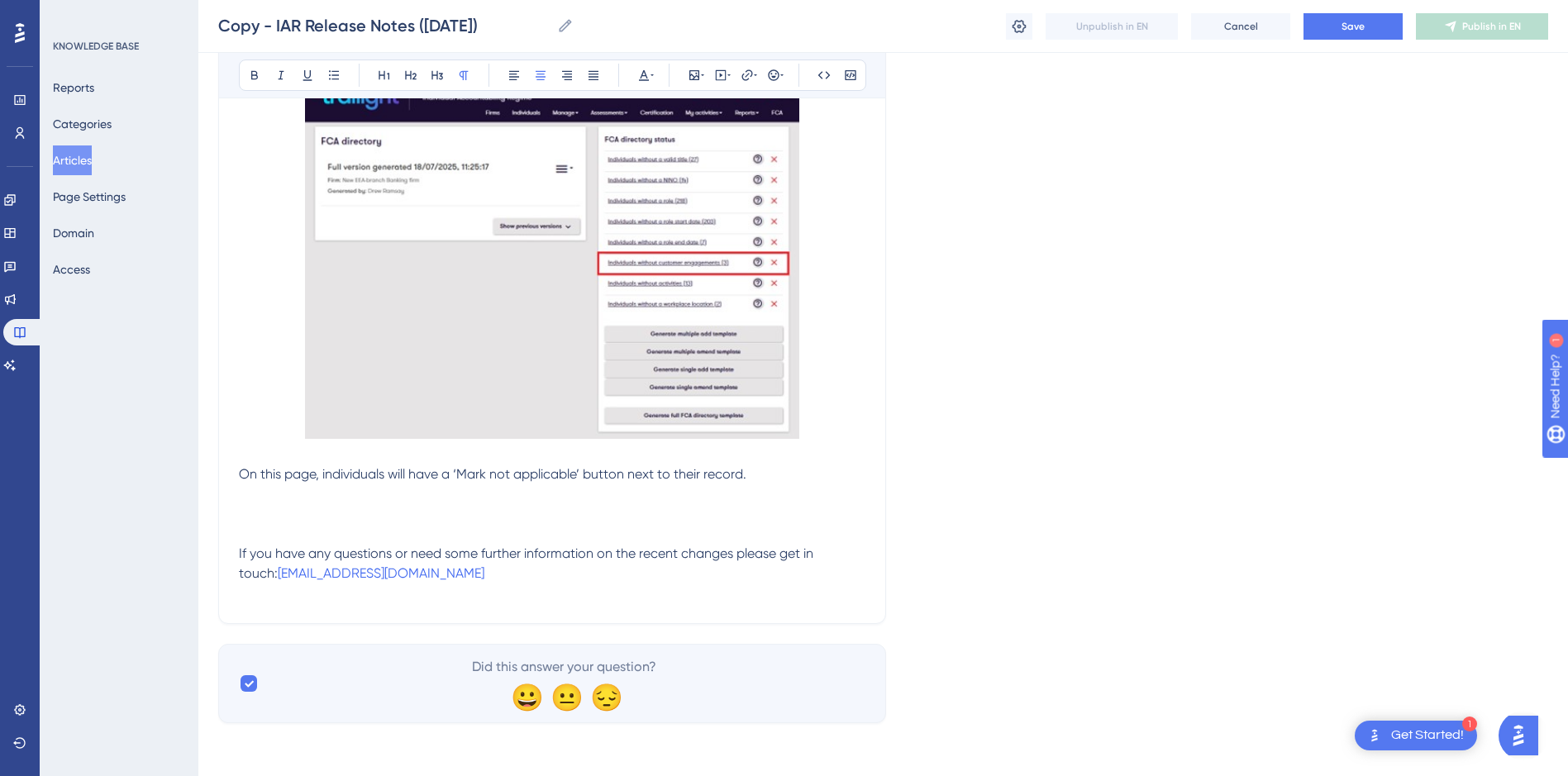
click at [460, 509] on p at bounding box center [551, 514] width 626 height 20
click at [245, 511] on p at bounding box center [551, 514] width 626 height 20
click at [511, 72] on icon at bounding box center [513, 76] width 10 height 9
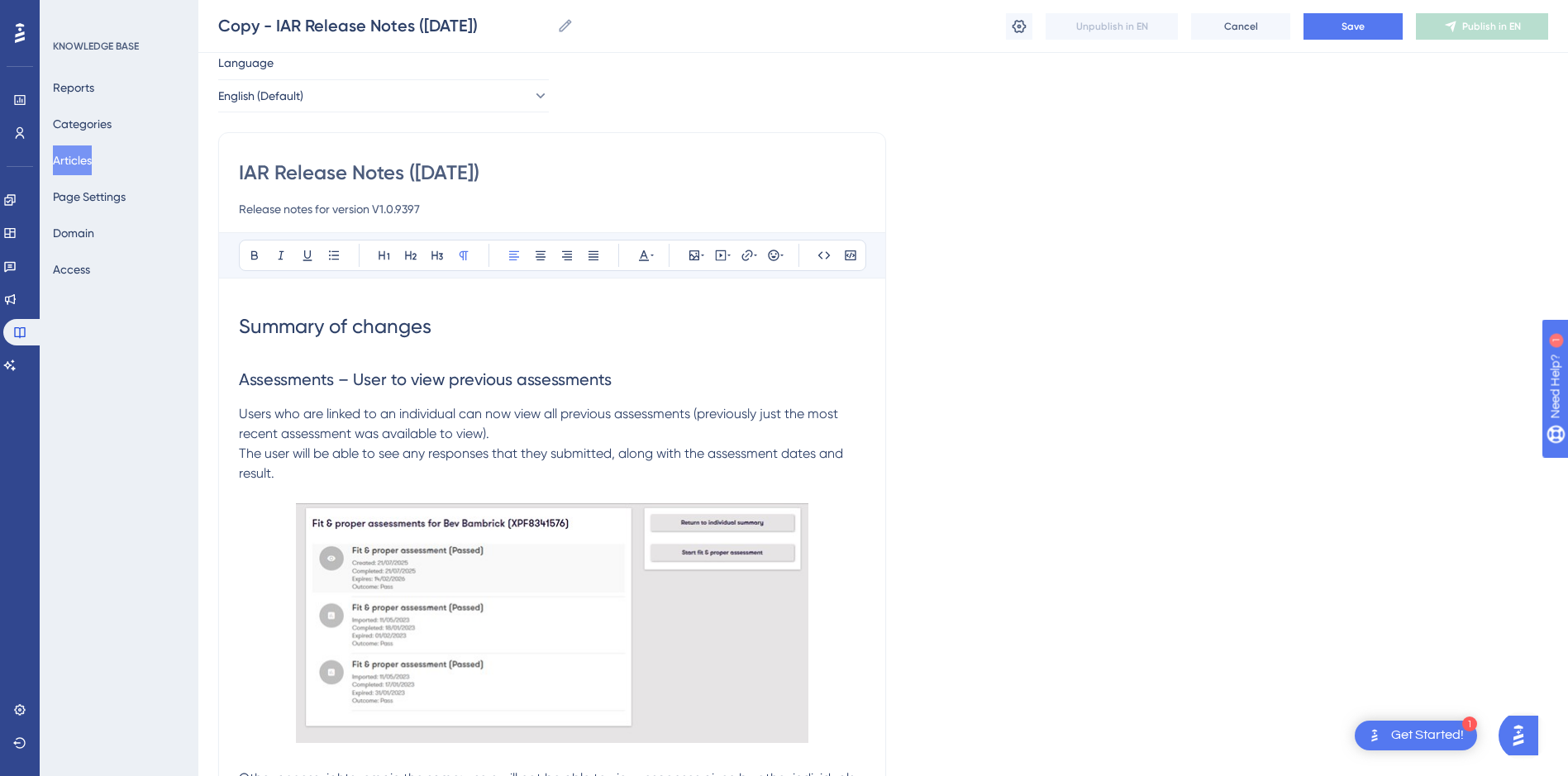
scroll to position [0, 0]
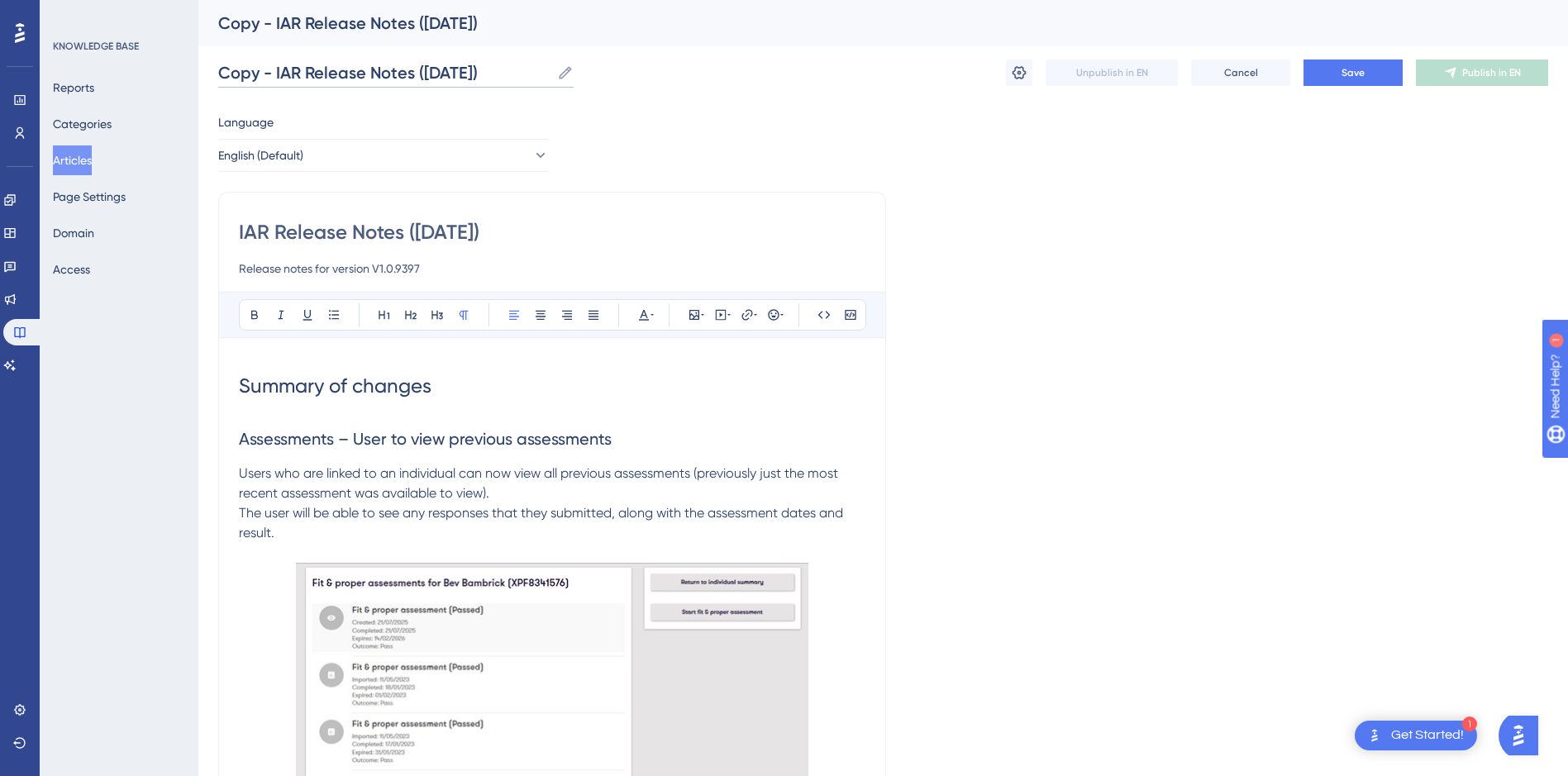
click at [274, 72] on input "Copy - IAR Release Notes (24/09/2025)" at bounding box center [384, 72] width 332 height 23
click at [409, 71] on input "IAR Release Notes (24/09/2025)" at bounding box center [356, 72] width 275 height 23
drag, startPoint x: 466, startPoint y: 67, endPoint x: 360, endPoint y: 85, distance: 107.5
click at [360, 85] on label "IAR Release Notes (15/10/2025) IAR Release Notes (15/10/2025)" at bounding box center [364, 73] width 292 height 30
type input "IAR Release Notes (15/10/2025)"
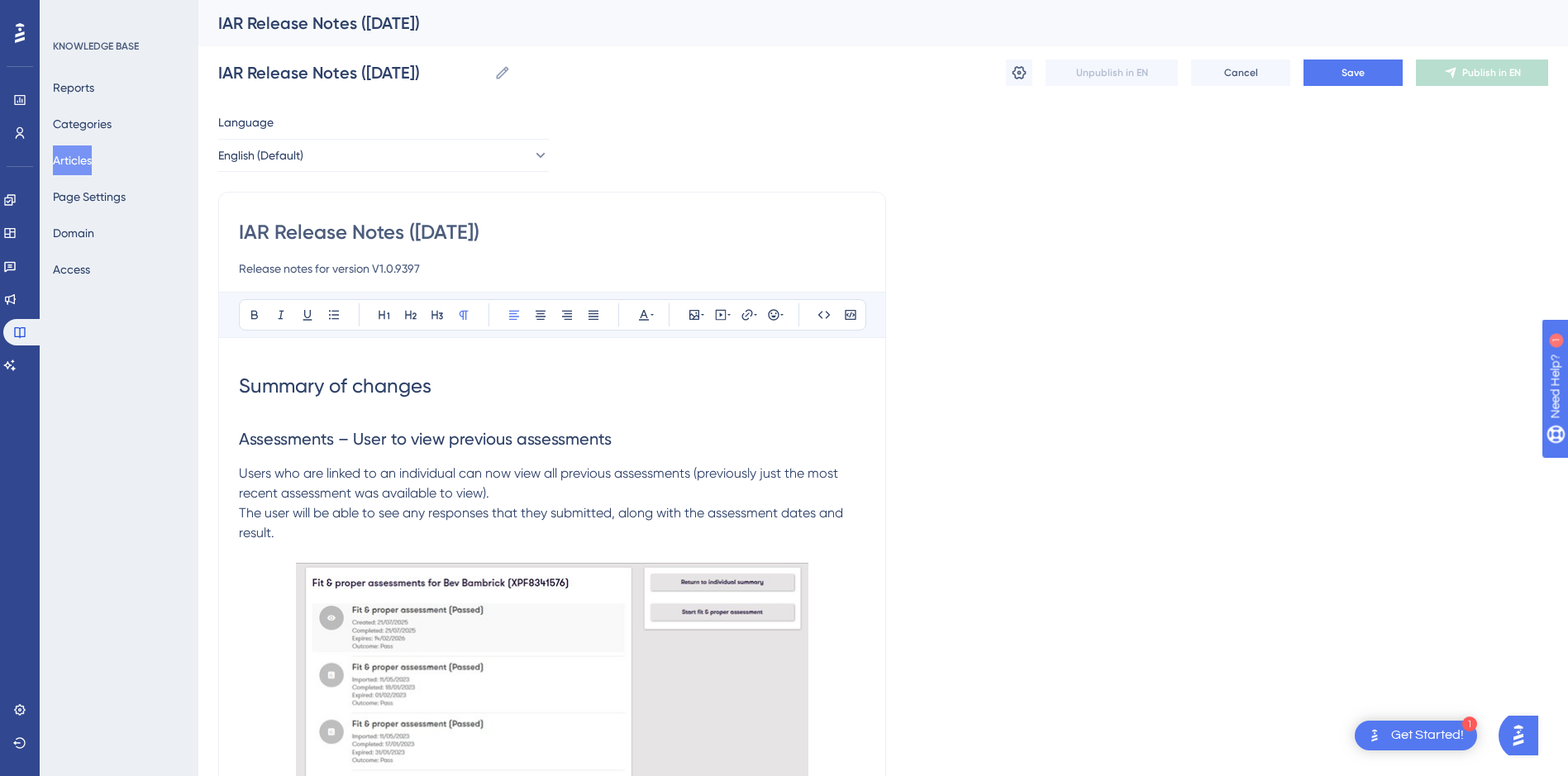
click at [535, 230] on input "IAR Release Notes (24/09/2025)" at bounding box center [551, 232] width 626 height 26
drag, startPoint x: 536, startPoint y: 230, endPoint x: 409, endPoint y: 230, distance: 127.0
click at [409, 230] on input "IAR Release Notes (24/09/2025)" at bounding box center [551, 232] width 626 height 26
paste input "15/10"
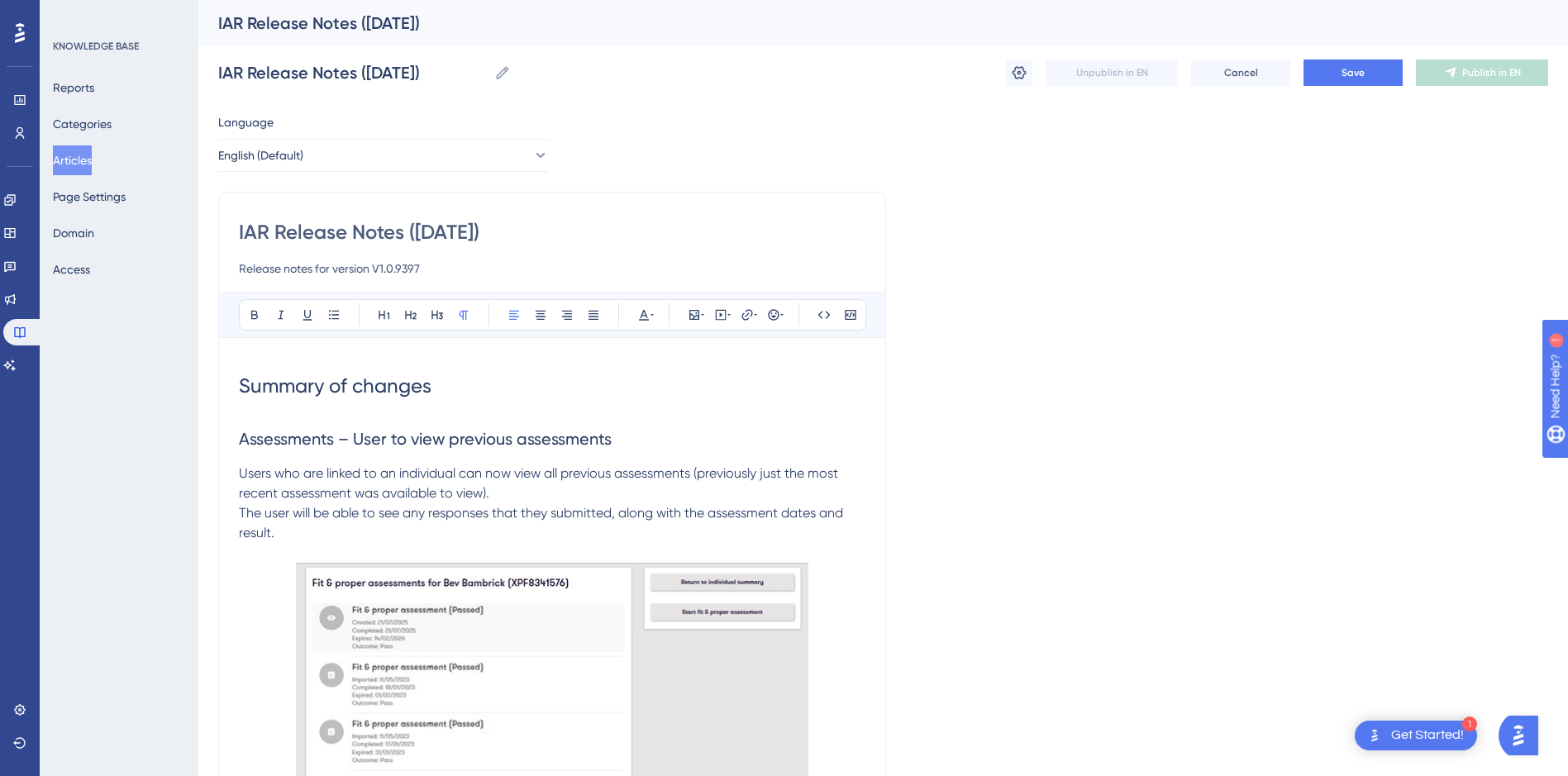
type input "IAR Release Notes (15/10/2025)"
click at [449, 266] on input "Release notes for version V1.0.9397" at bounding box center [551, 268] width 626 height 20
drag, startPoint x: 418, startPoint y: 266, endPoint x: 394, endPoint y: 266, distance: 24.0
click at [394, 266] on input "Release notes for version V1.0.9397" at bounding box center [551, 268] width 626 height 20
paste input "9411"
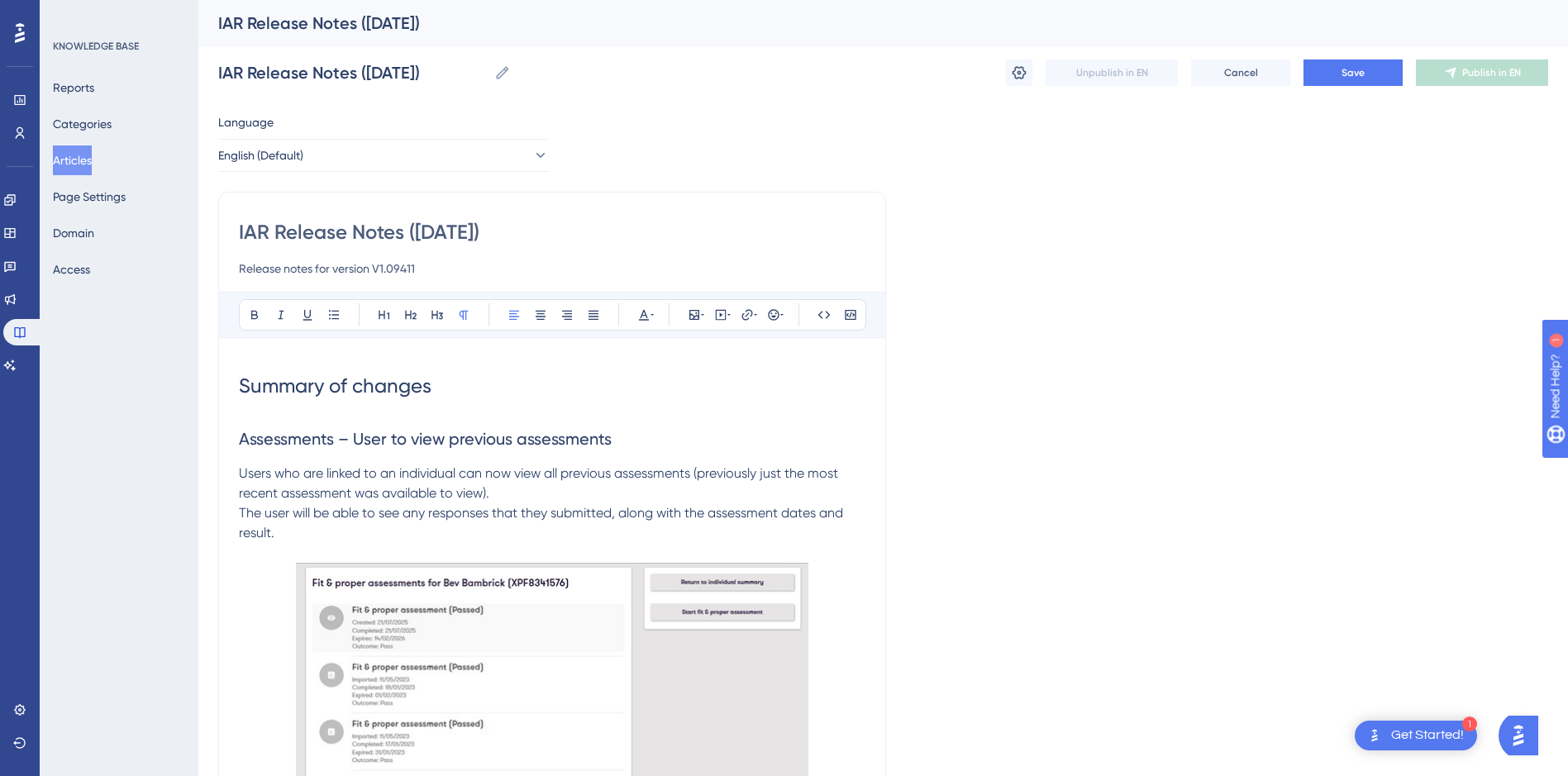
drag, startPoint x: 393, startPoint y: 266, endPoint x: 396, endPoint y: 307, distance: 41.1
click at [394, 266] on input "Release notes for version V1.09411" at bounding box center [551, 268] width 626 height 20
type input "Release notes for version V1.0.9411"
click at [474, 256] on div "IAR Release Notes (15/10/2025) Release notes for version V1.0.9411" at bounding box center [551, 248] width 626 height 59
click at [471, 267] on input "Release notes for version V1.0.9411" at bounding box center [551, 268] width 626 height 20
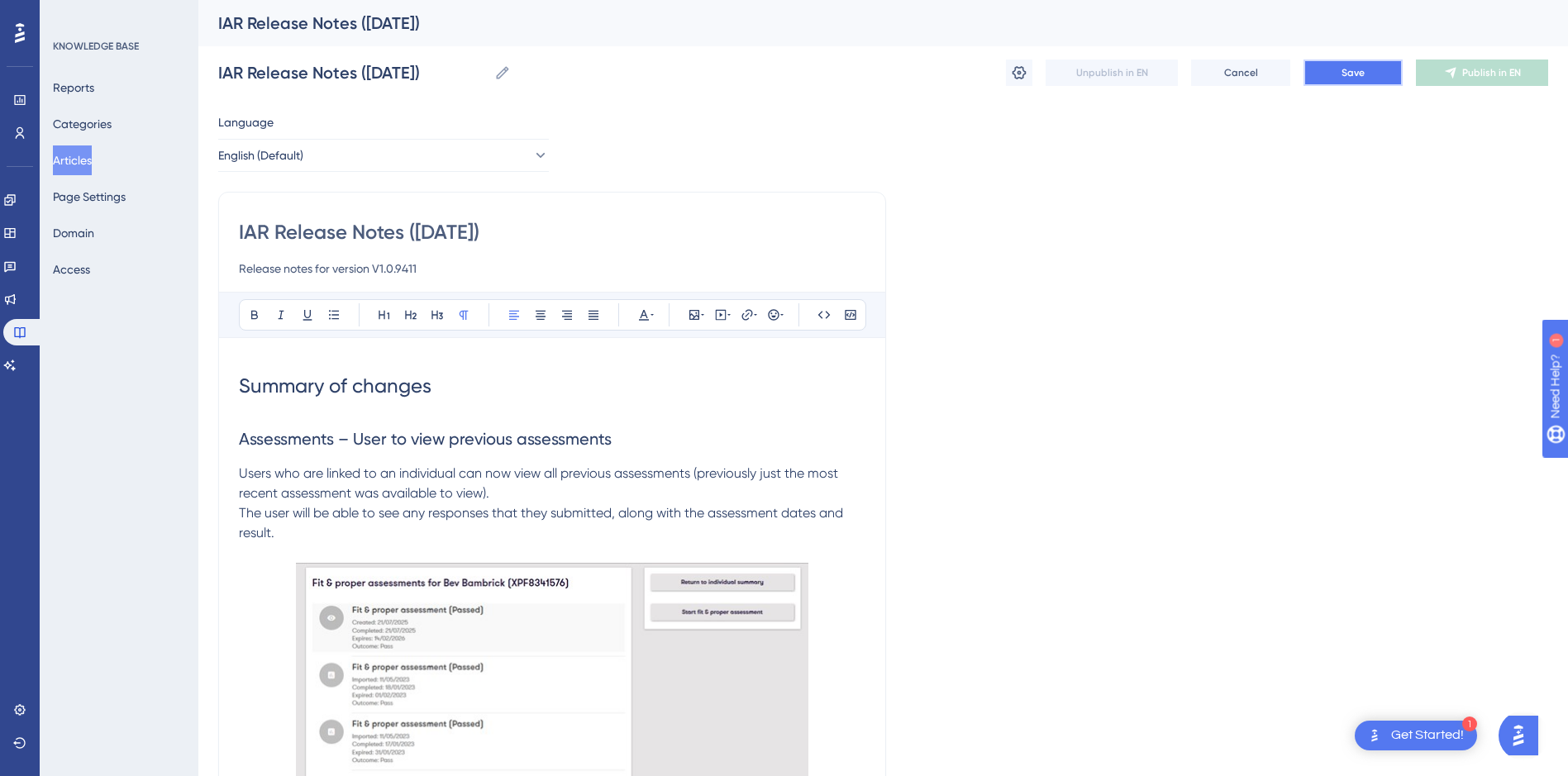
click at [1334, 67] on button "Save" at bounding box center [1352, 72] width 99 height 26
click at [16, 194] on icon at bounding box center [10, 199] width 14 height 14
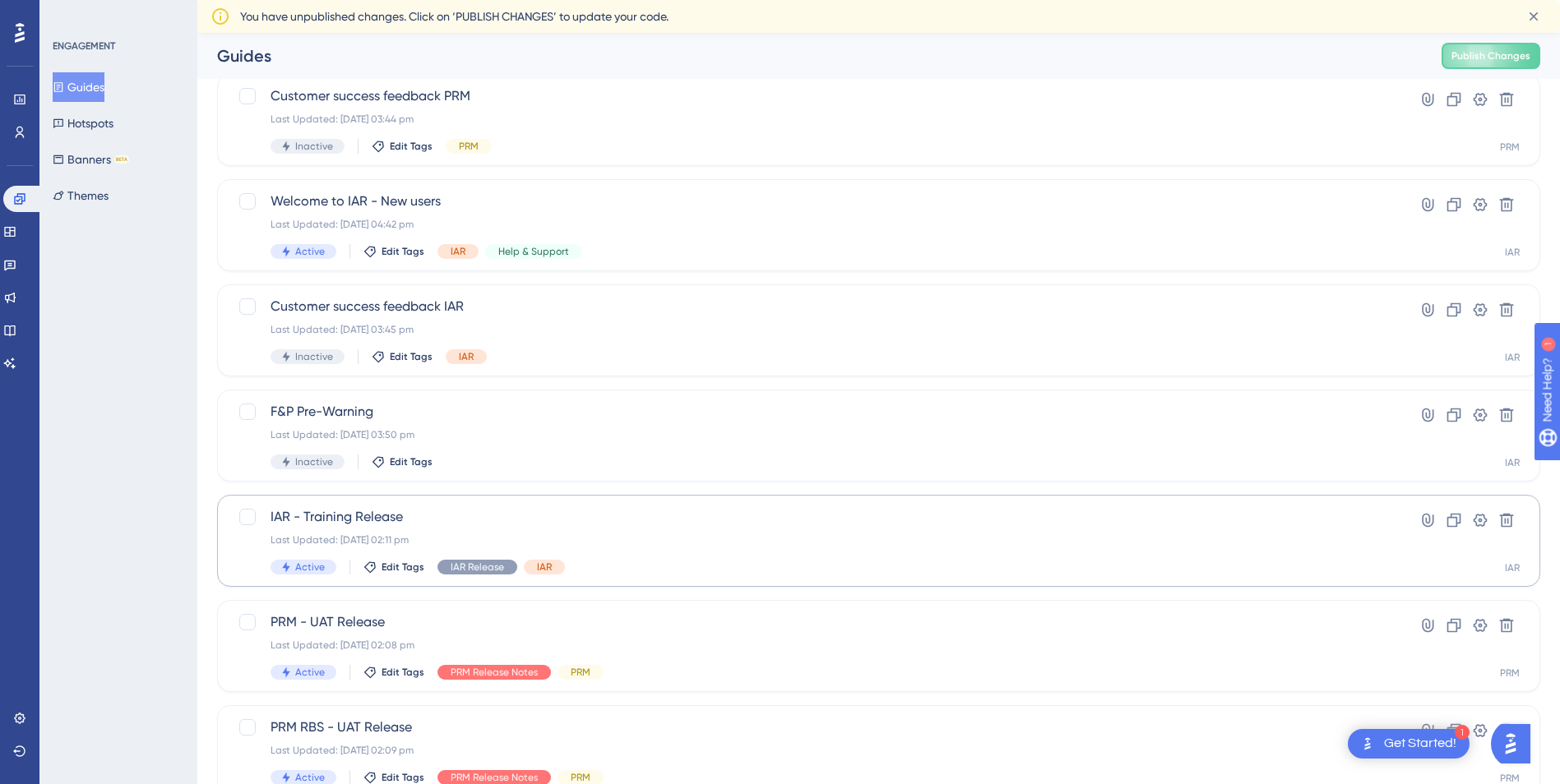
scroll to position [492, 0]
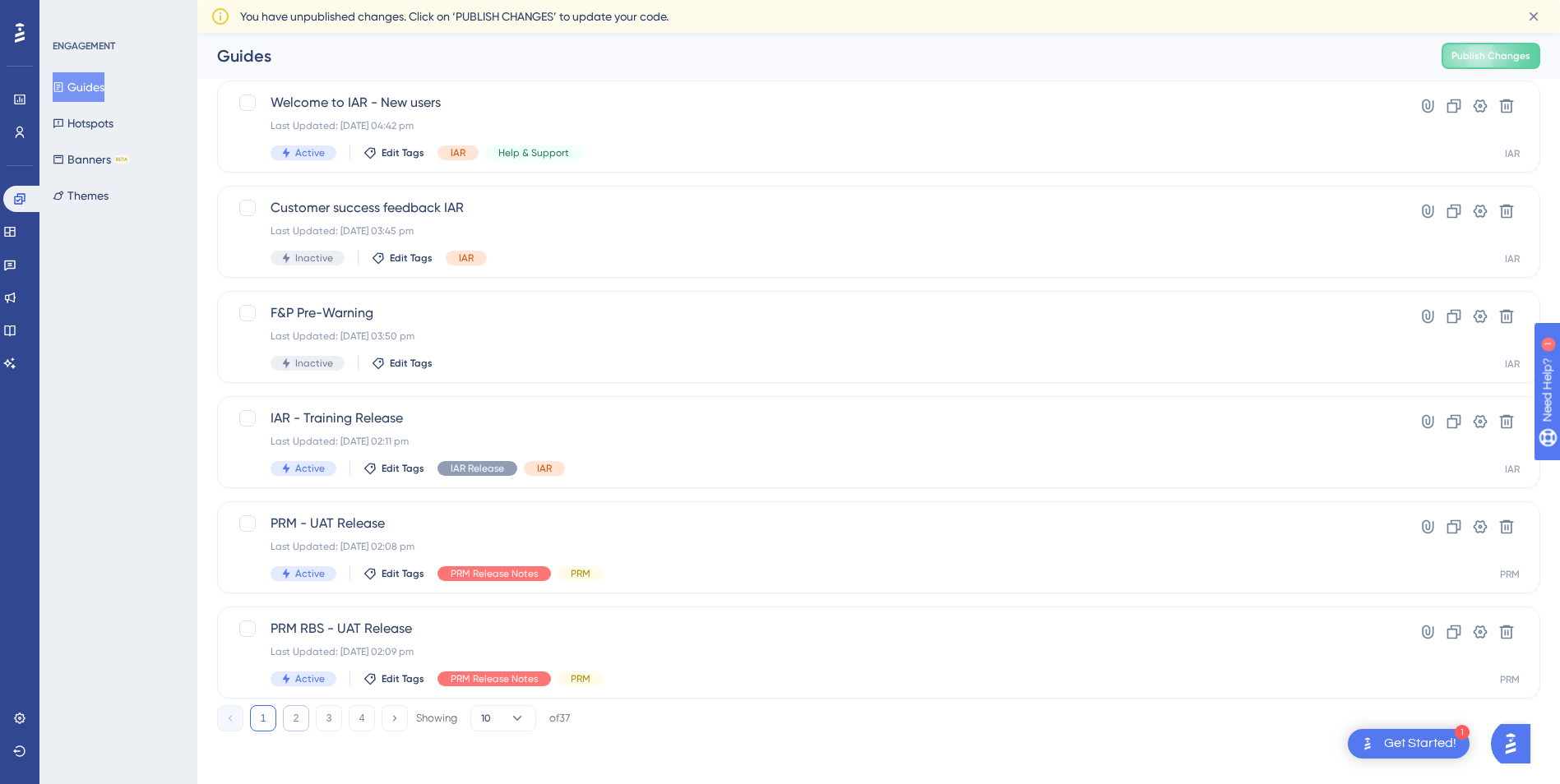
click at [290, 720] on button "2" at bounding box center [295, 718] width 26 height 26
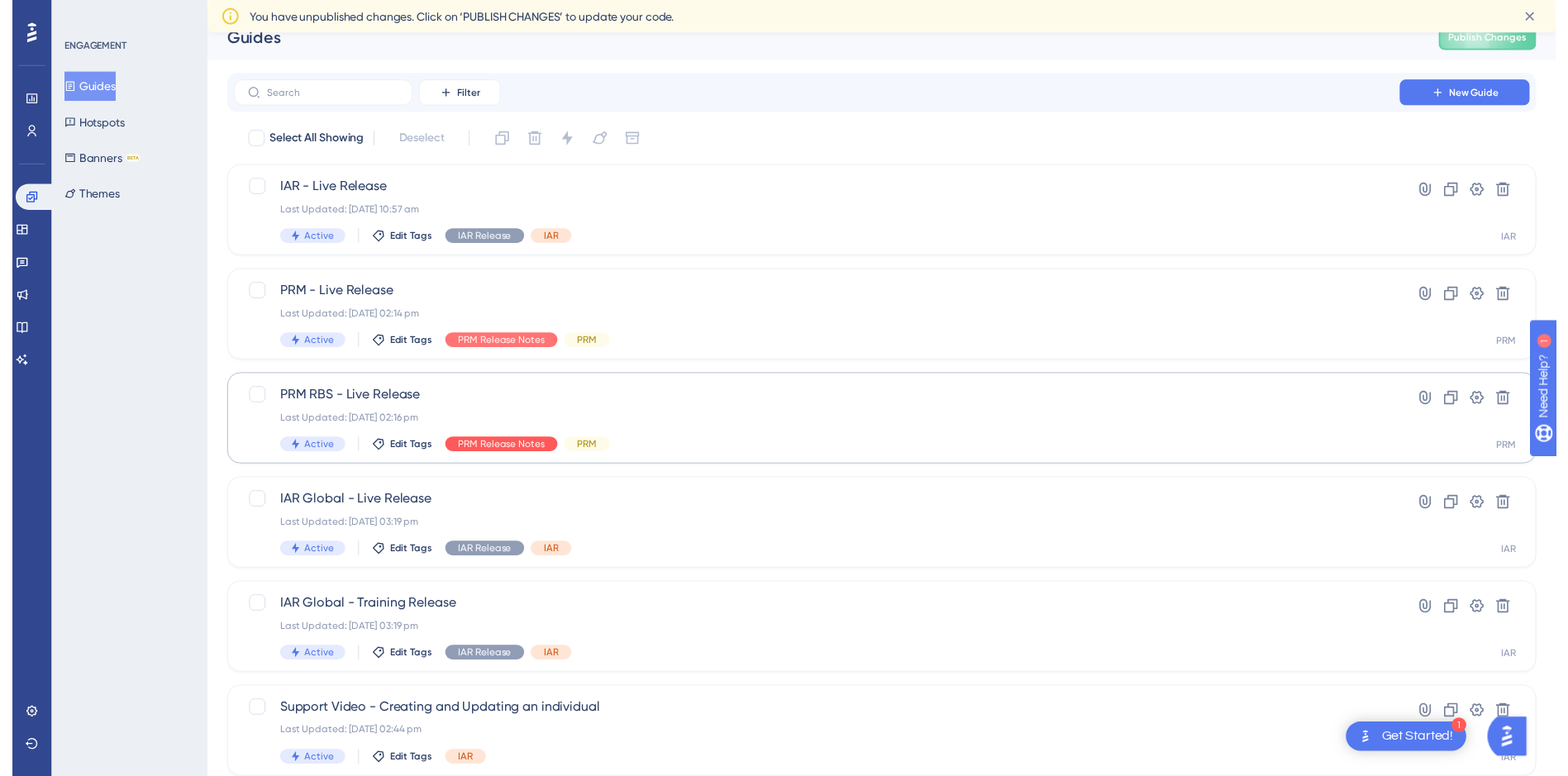
scroll to position [0, 0]
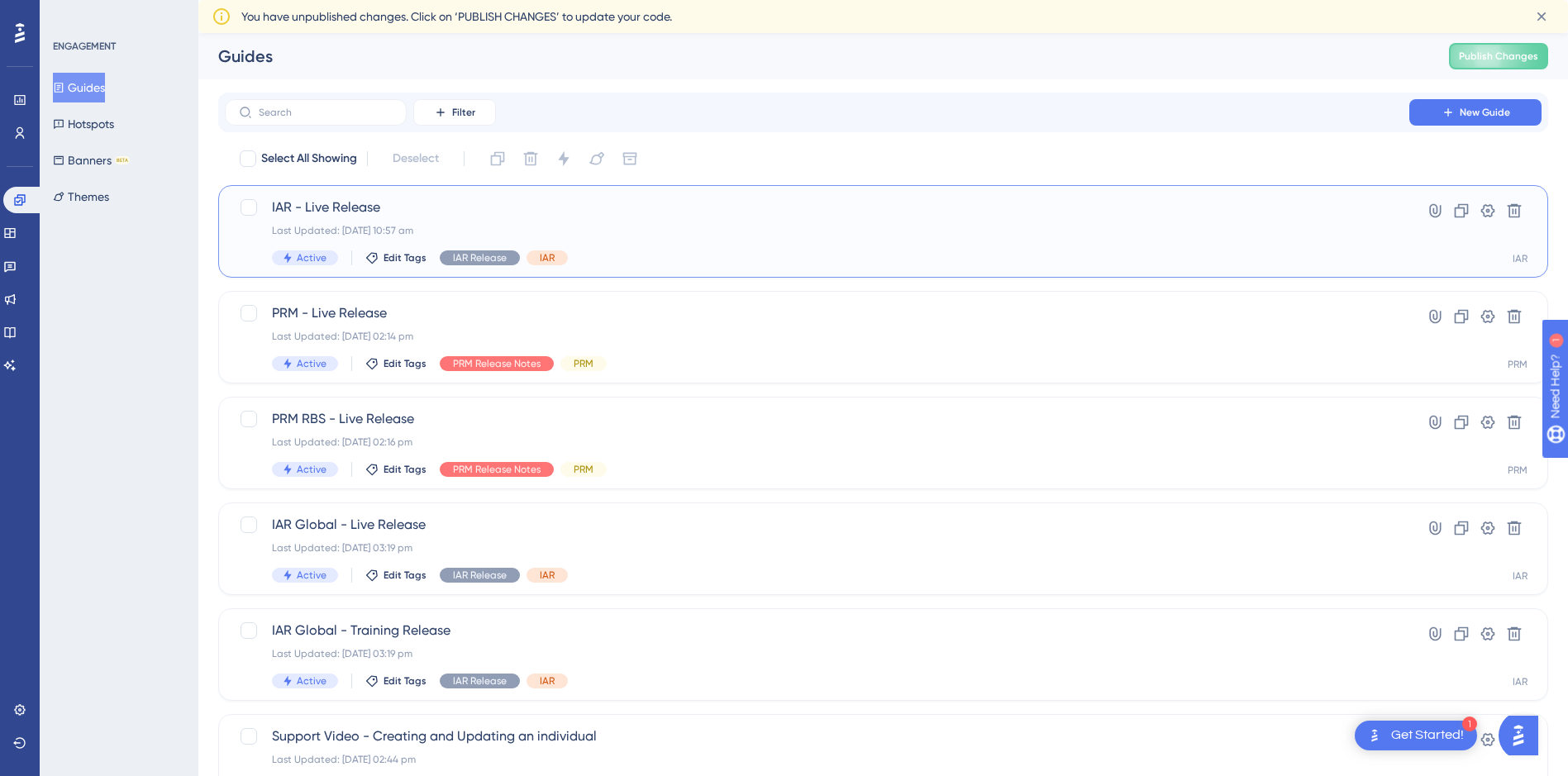
click at [597, 211] on span "IAR - Live Release" at bounding box center [817, 207] width 1090 height 20
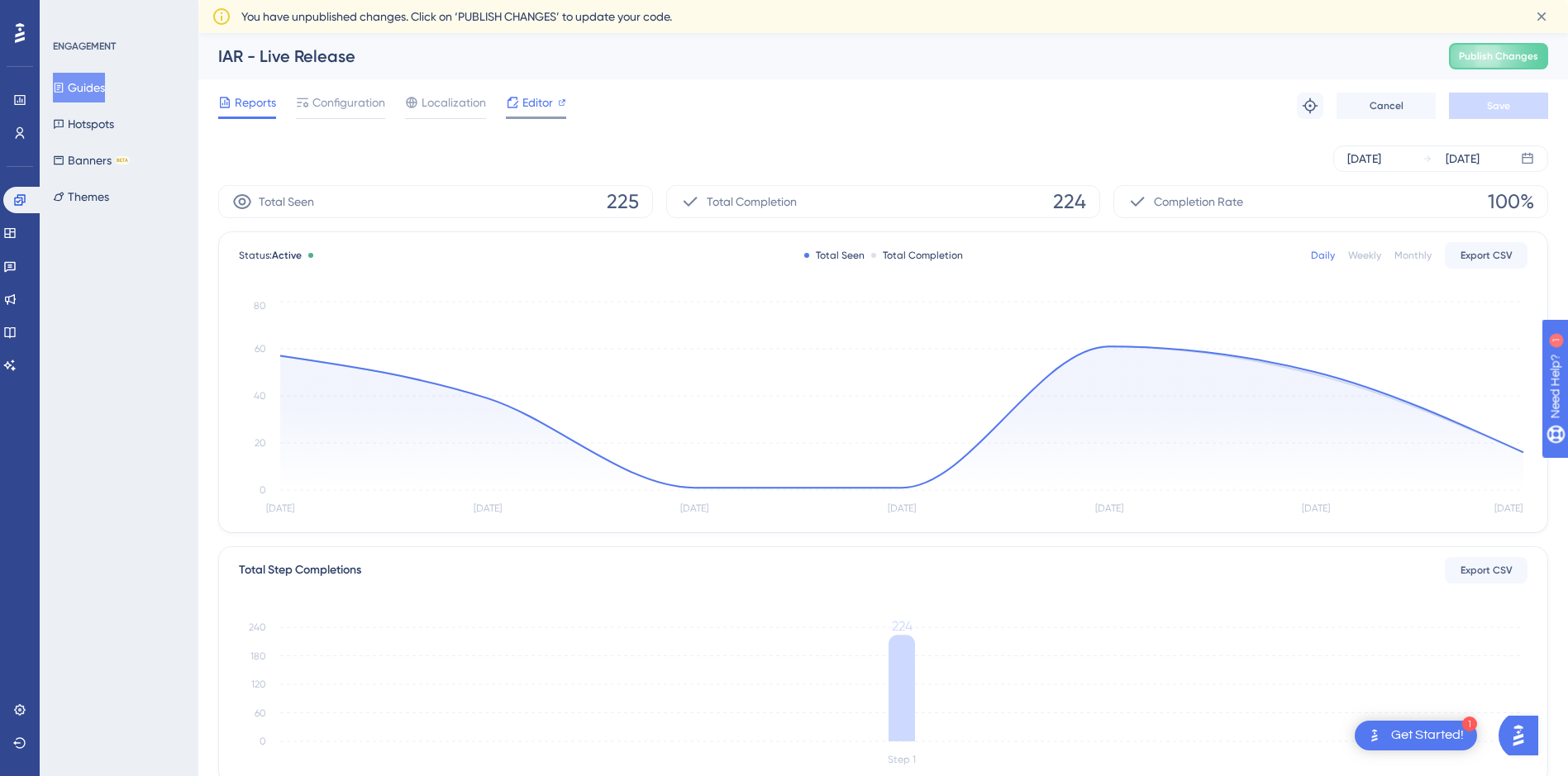
click at [537, 98] on span "Editor" at bounding box center [538, 103] width 31 height 20
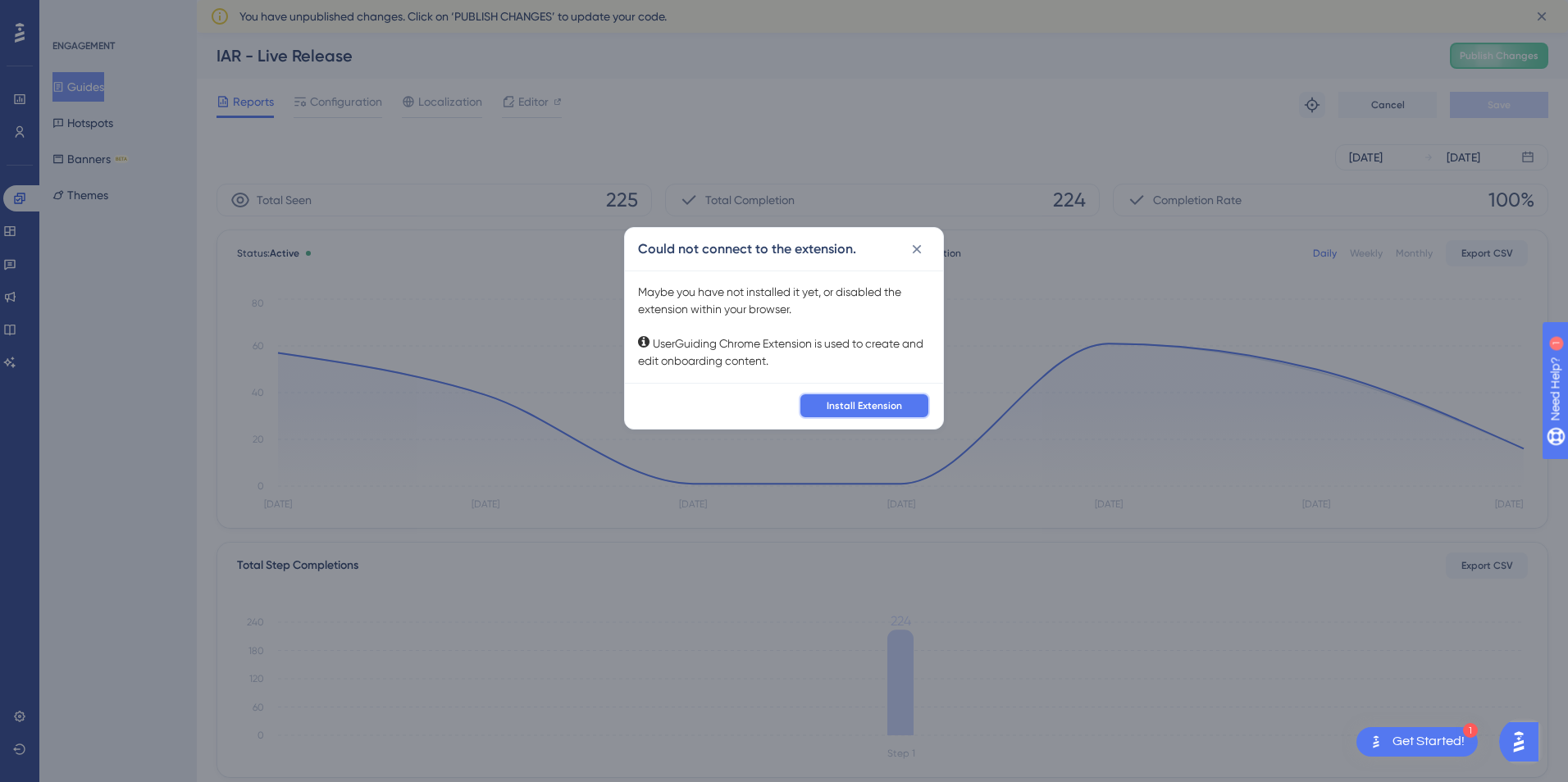
click at [855, 399] on span "Install Extension" at bounding box center [864, 405] width 76 height 14
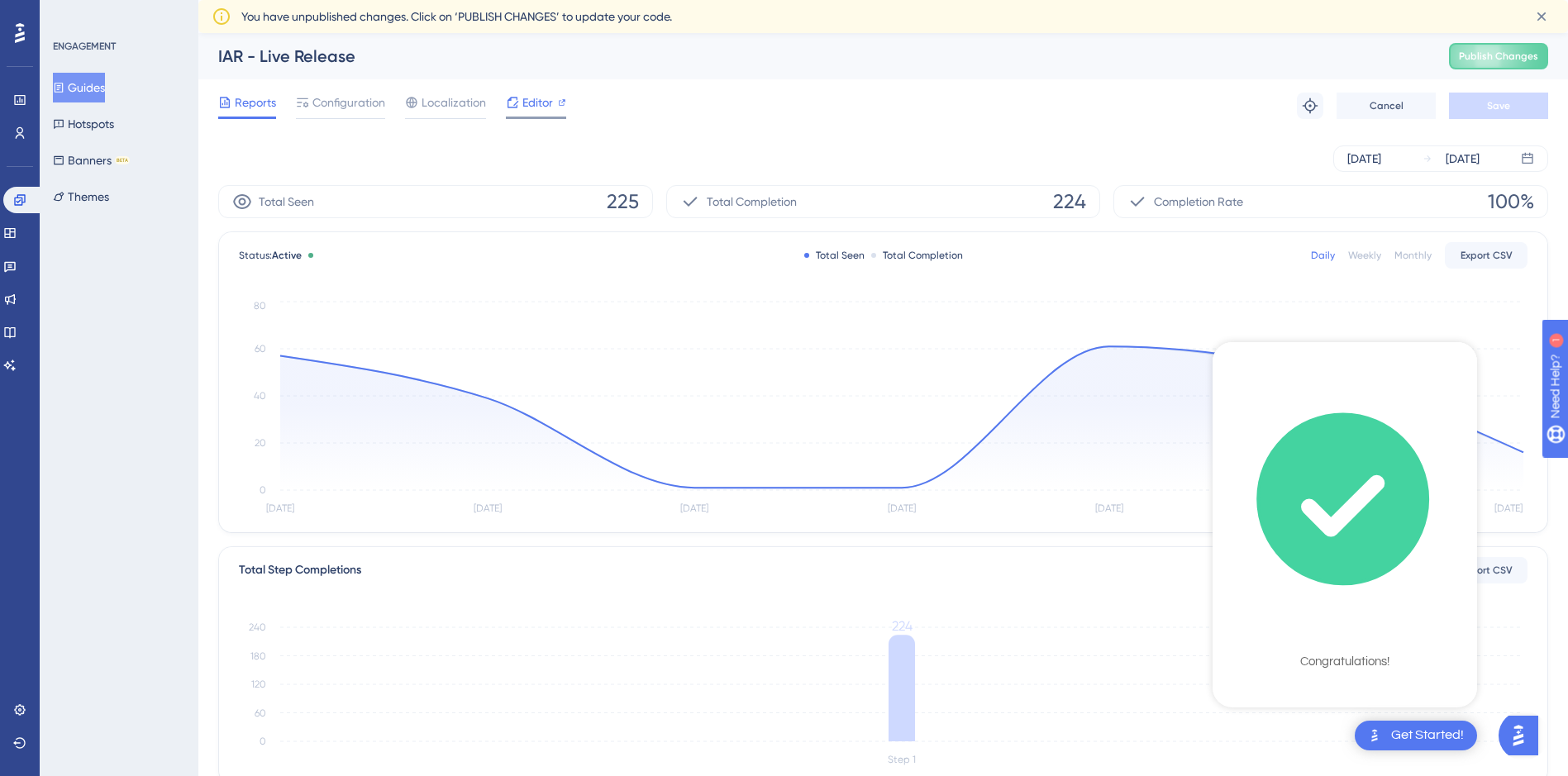
click at [532, 97] on span "Editor" at bounding box center [538, 103] width 31 height 20
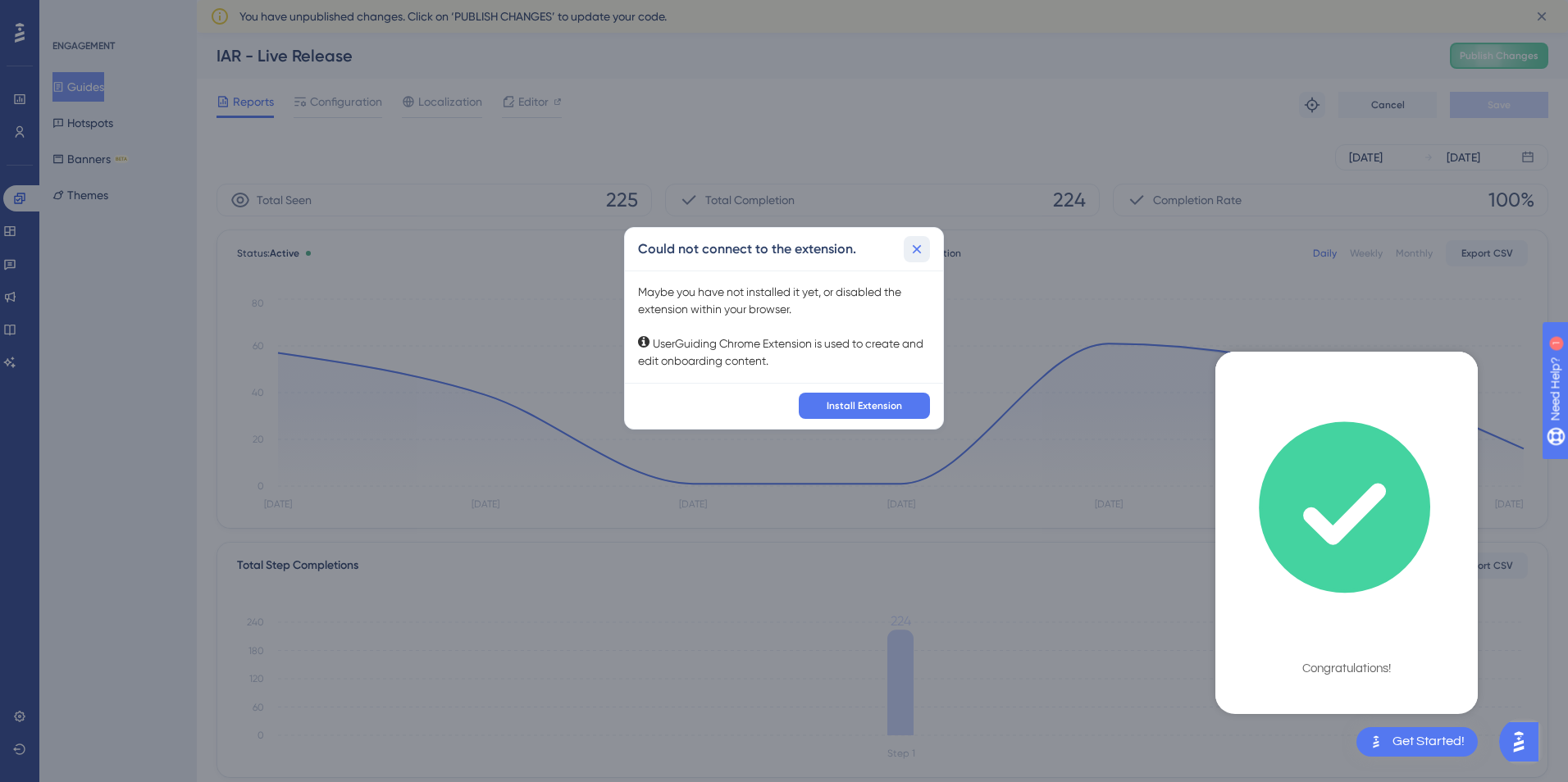
click at [908, 247] on button at bounding box center [917, 249] width 26 height 26
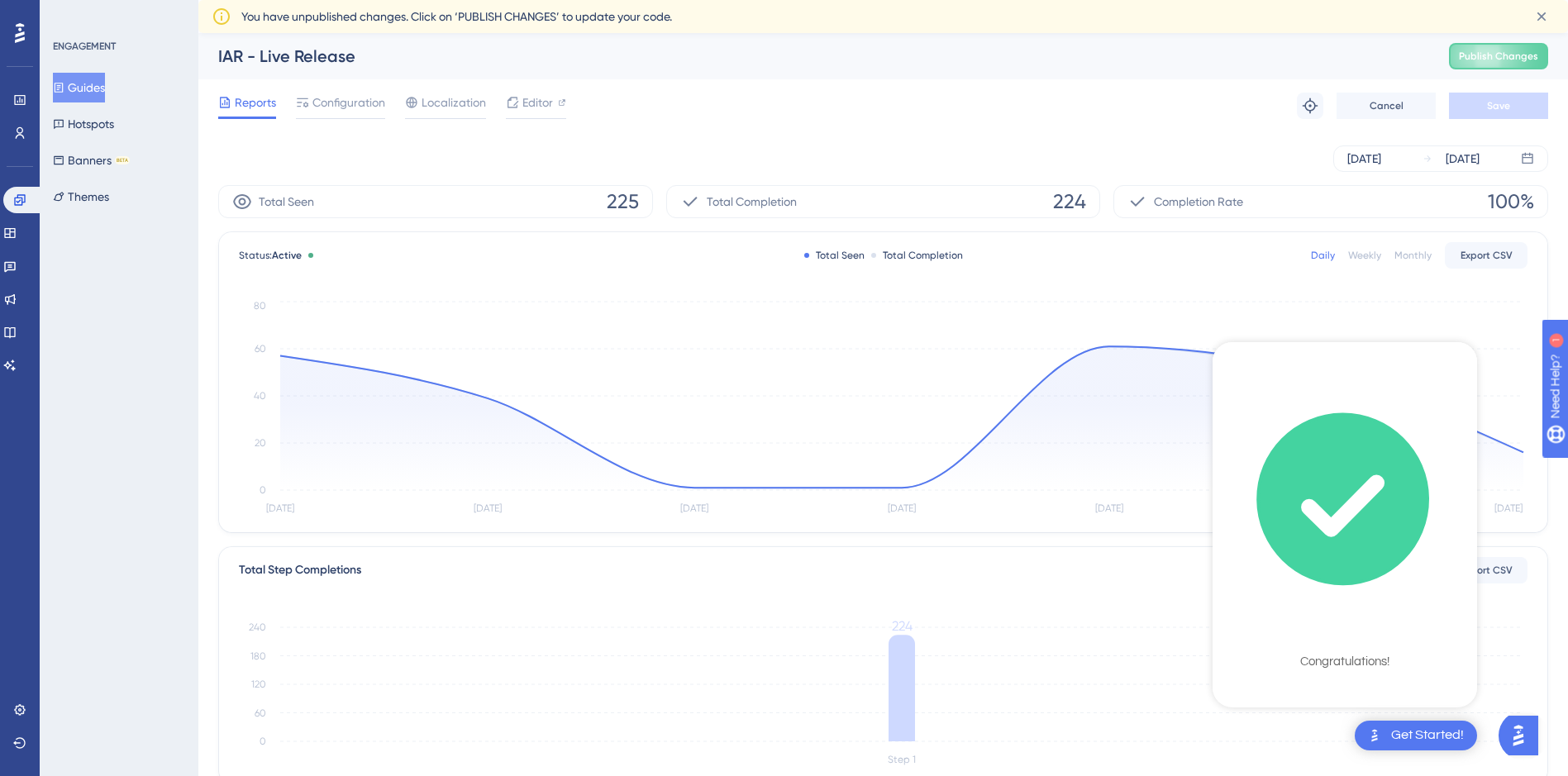
click at [880, 101] on div "Reports Configuration Localization Editor Troubleshoot Cancel Save" at bounding box center [883, 106] width 1330 height 53
click at [947, 81] on div "Reports Configuration Localization Editor Troubleshoot Cancel Save" at bounding box center [883, 106] width 1330 height 53
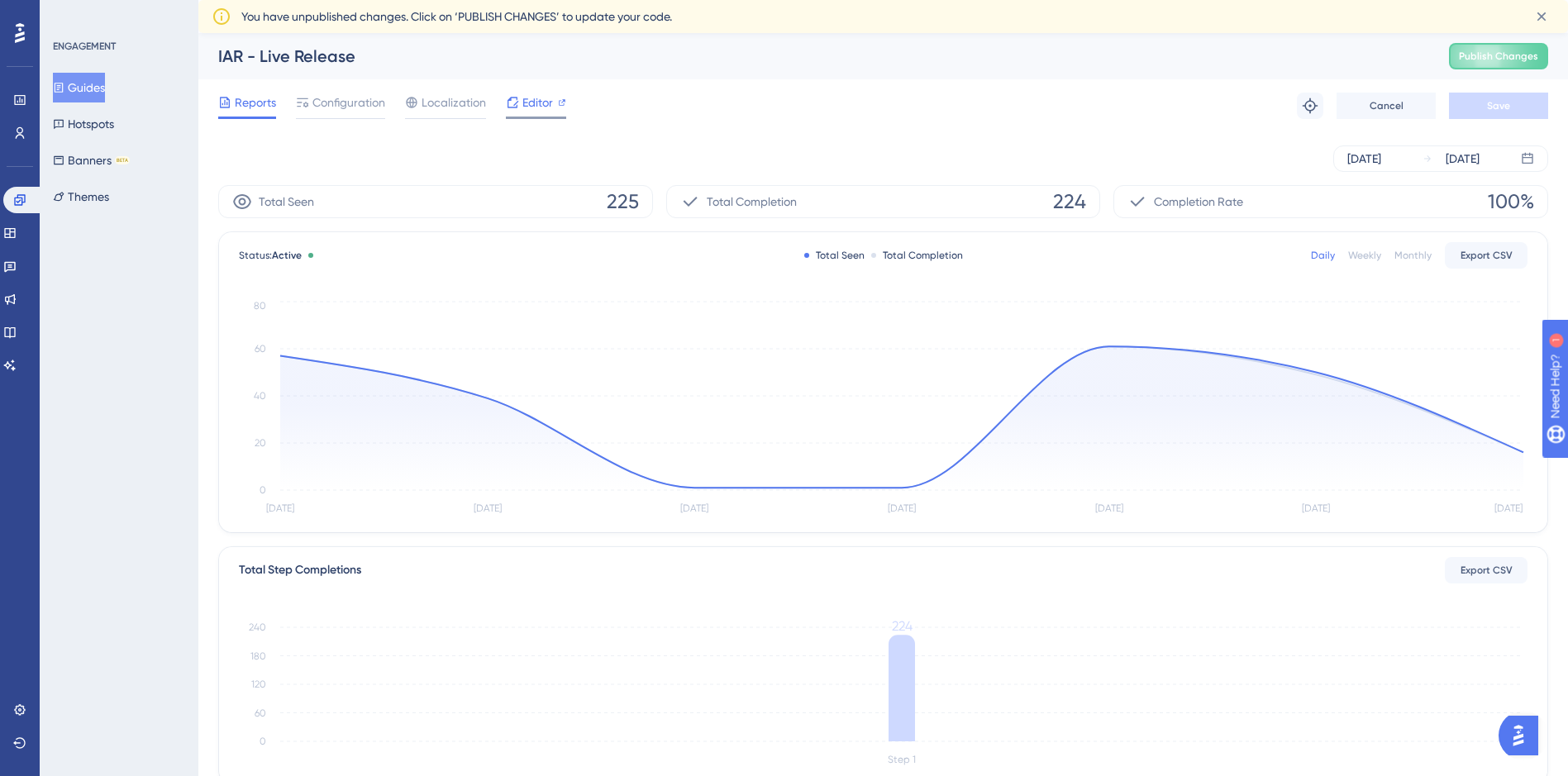
click at [546, 108] on span "Editor" at bounding box center [538, 103] width 31 height 20
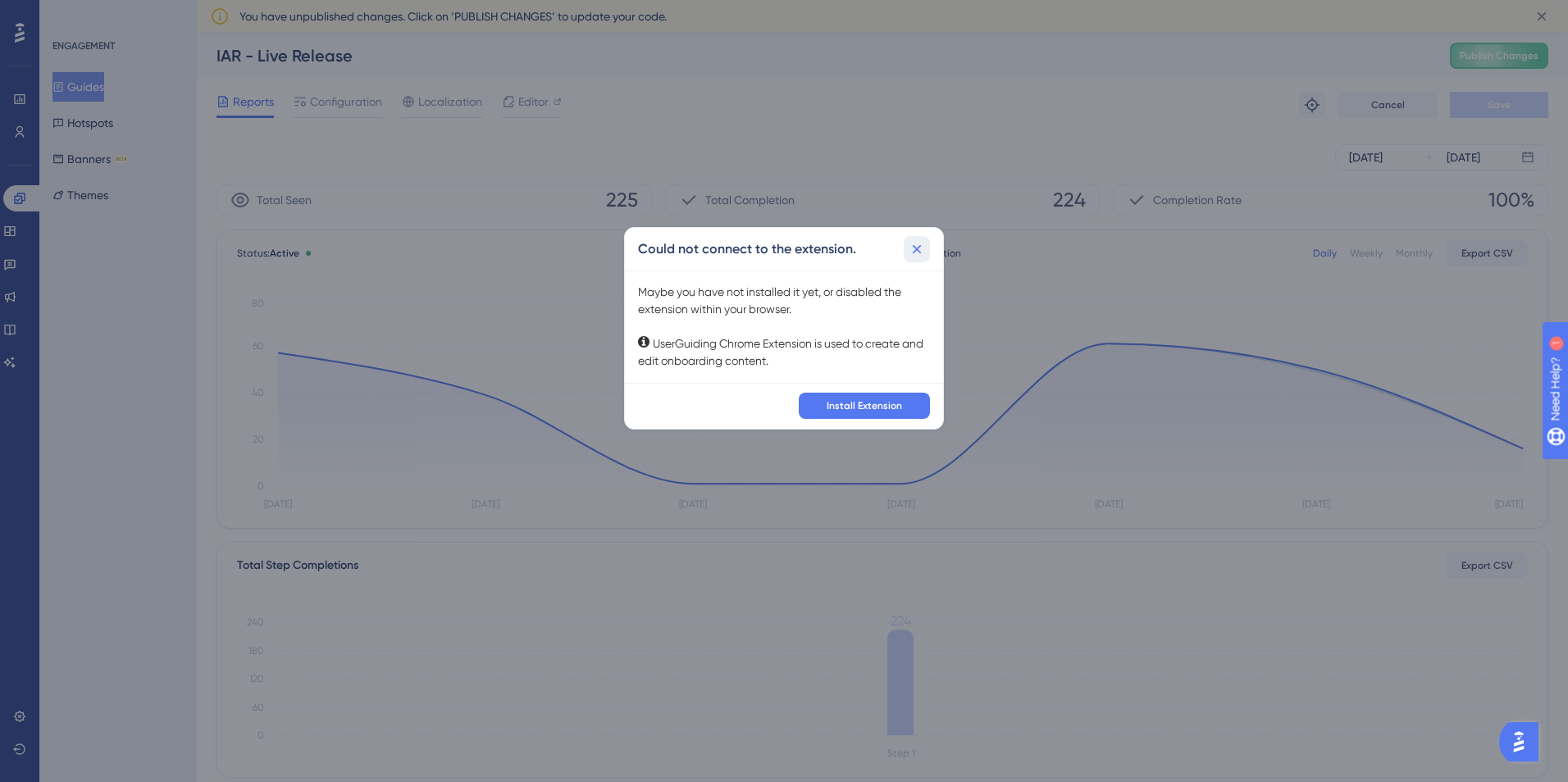
drag, startPoint x: 916, startPoint y: 247, endPoint x: 639, endPoint y: 79, distance: 324.0
click at [915, 247] on icon at bounding box center [918, 250] width 9 height 9
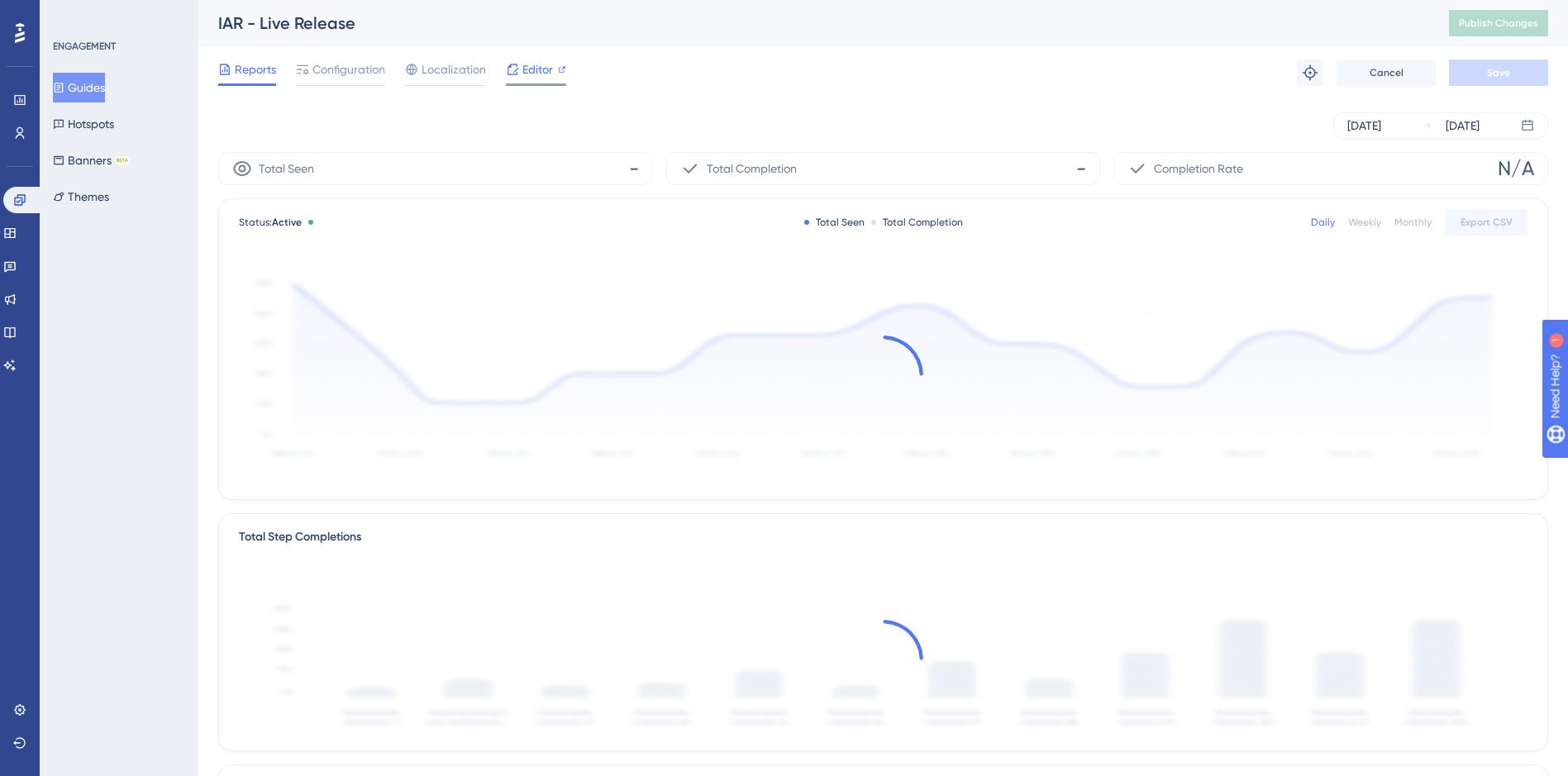
click at [518, 72] on icon at bounding box center [512, 69] width 14 height 14
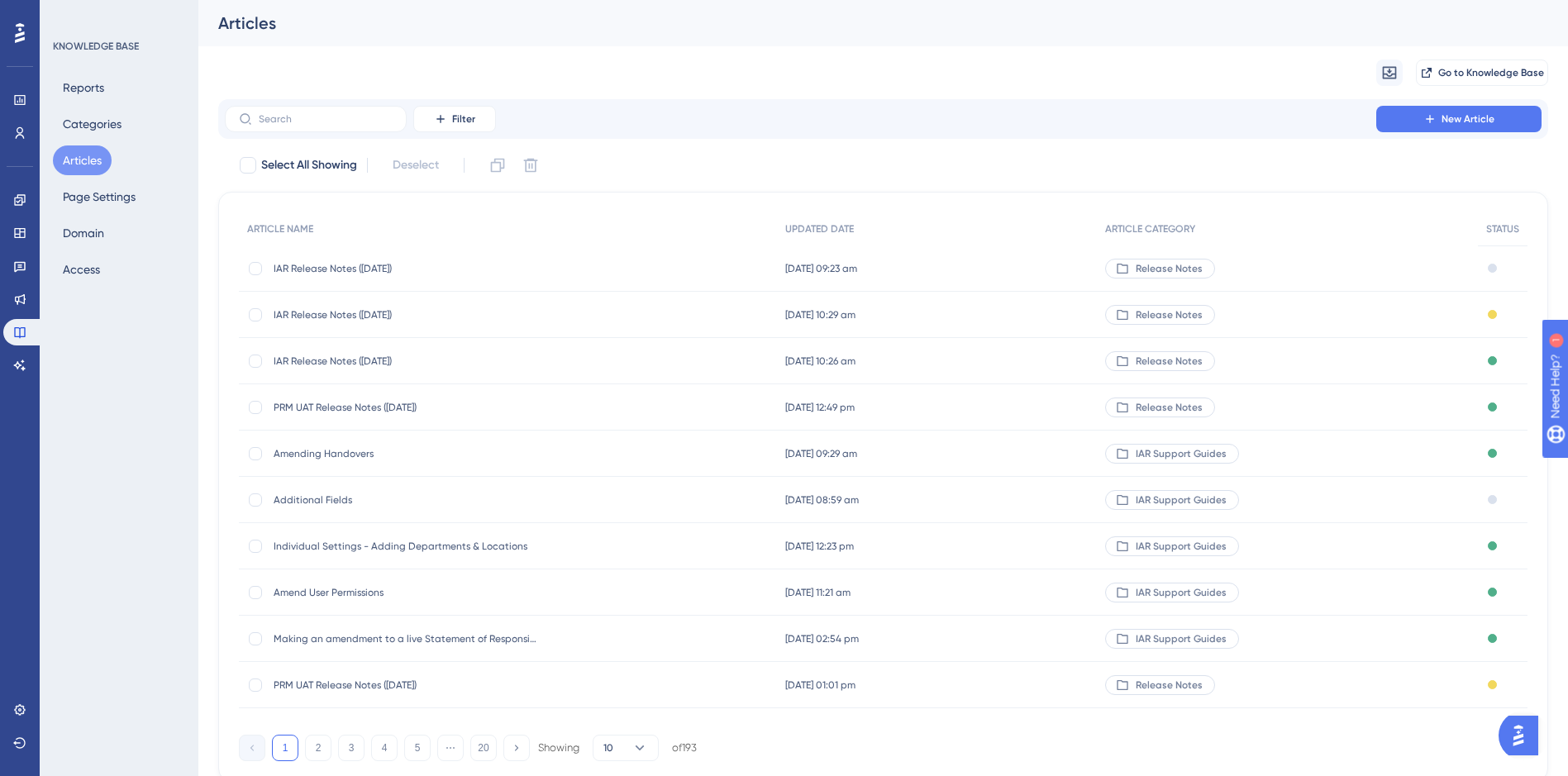
click at [403, 270] on span "IAR Release Notes (15/10/2025)" at bounding box center [406, 268] width 265 height 14
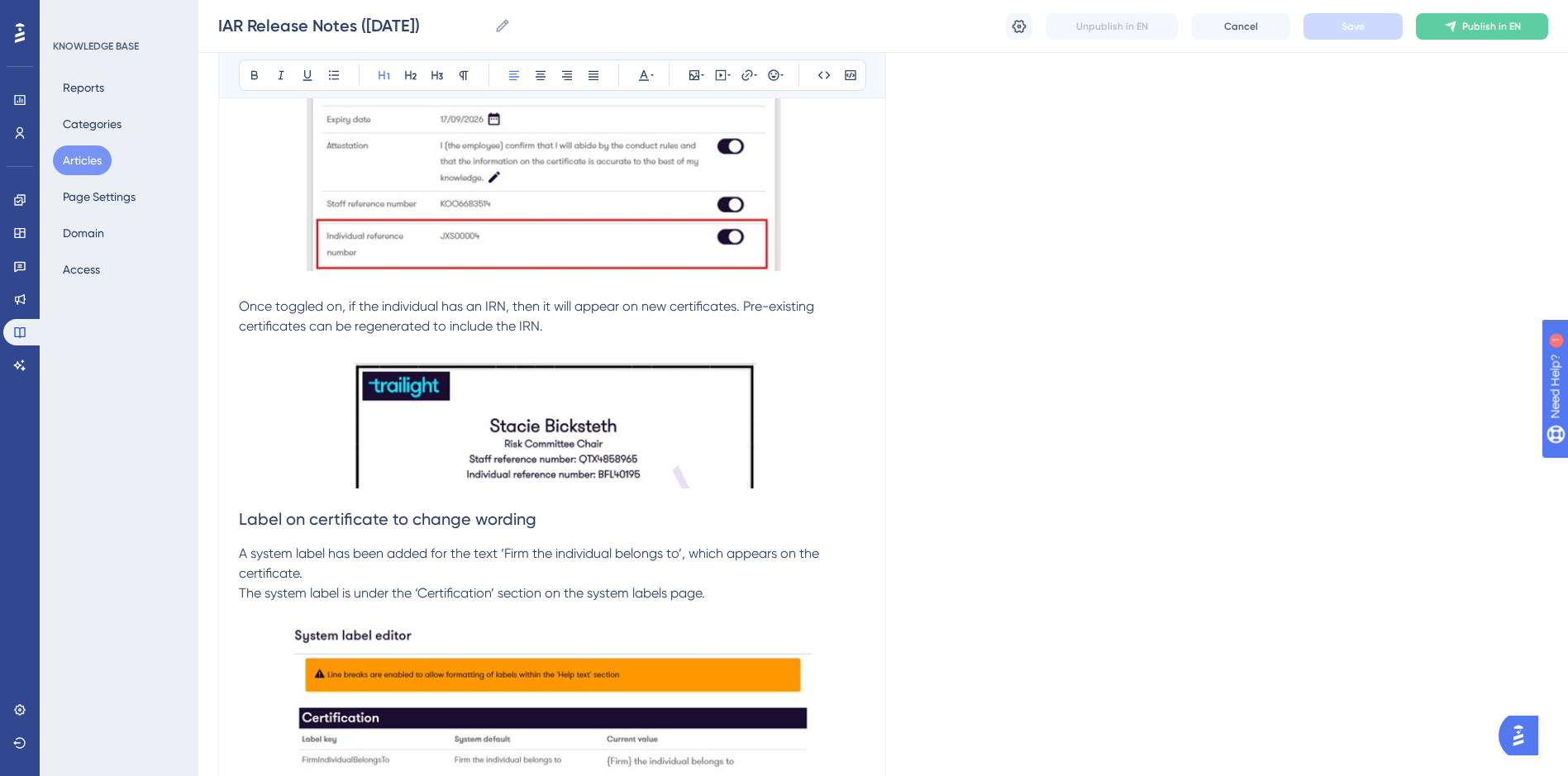
scroll to position [1735, 0]
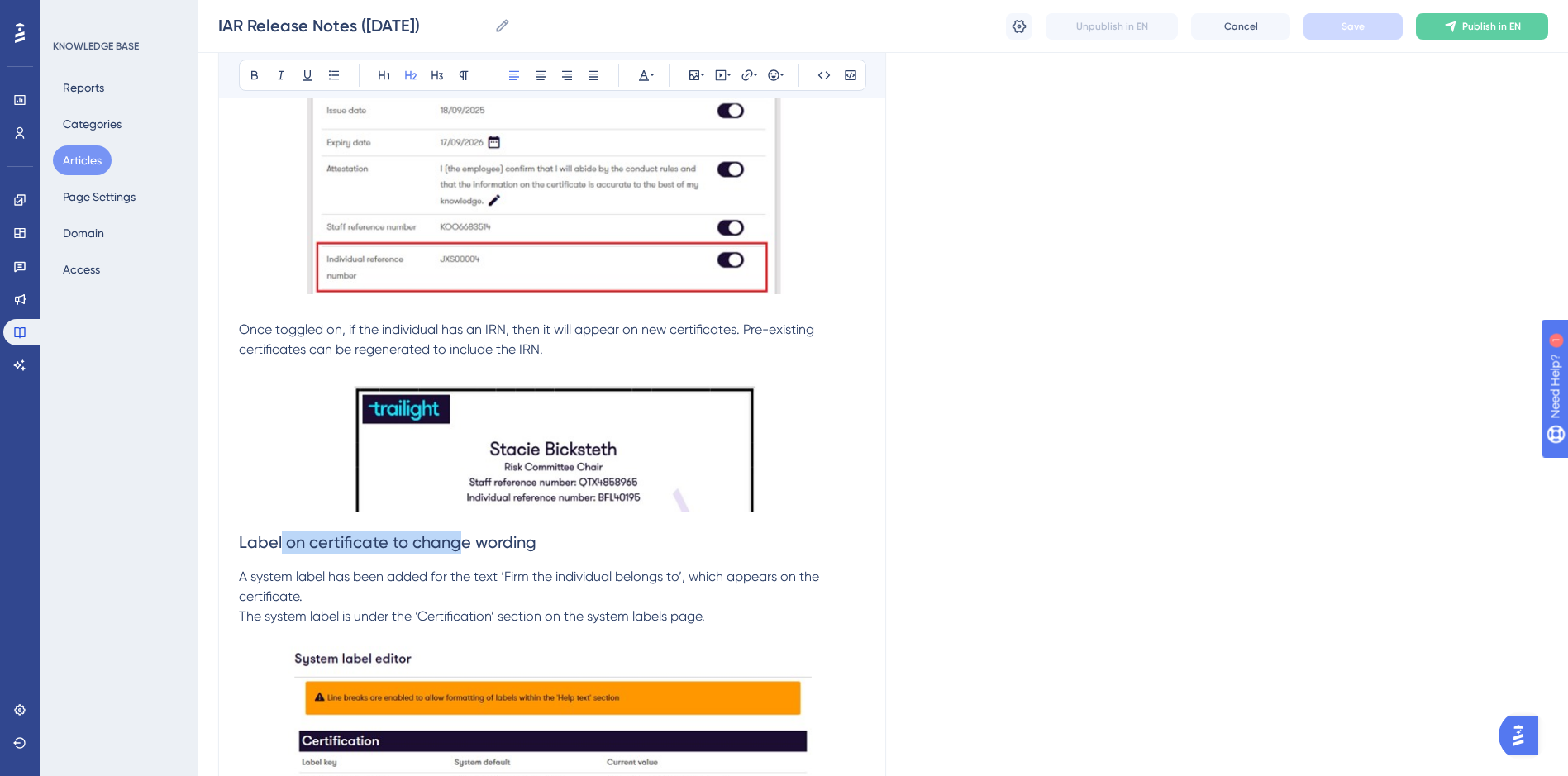
drag, startPoint x: 281, startPoint y: 543, endPoint x: 463, endPoint y: 540, distance: 182.0
click at [463, 540] on span "Label on certificate to change wording" at bounding box center [387, 542] width 298 height 20
click at [536, 543] on h2 "Label on certificate to change wording" at bounding box center [551, 541] width 626 height 49
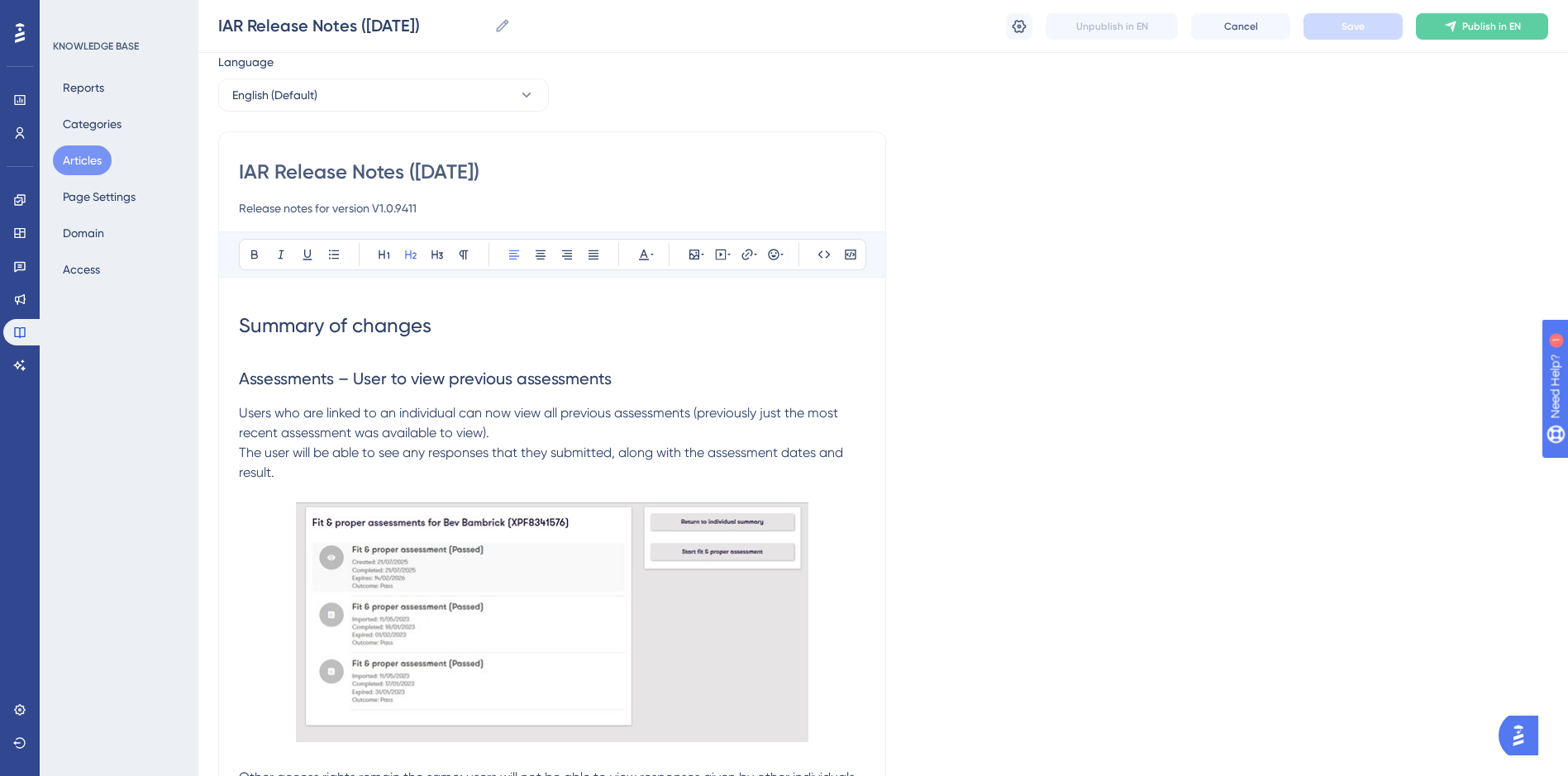
scroll to position [83, 0]
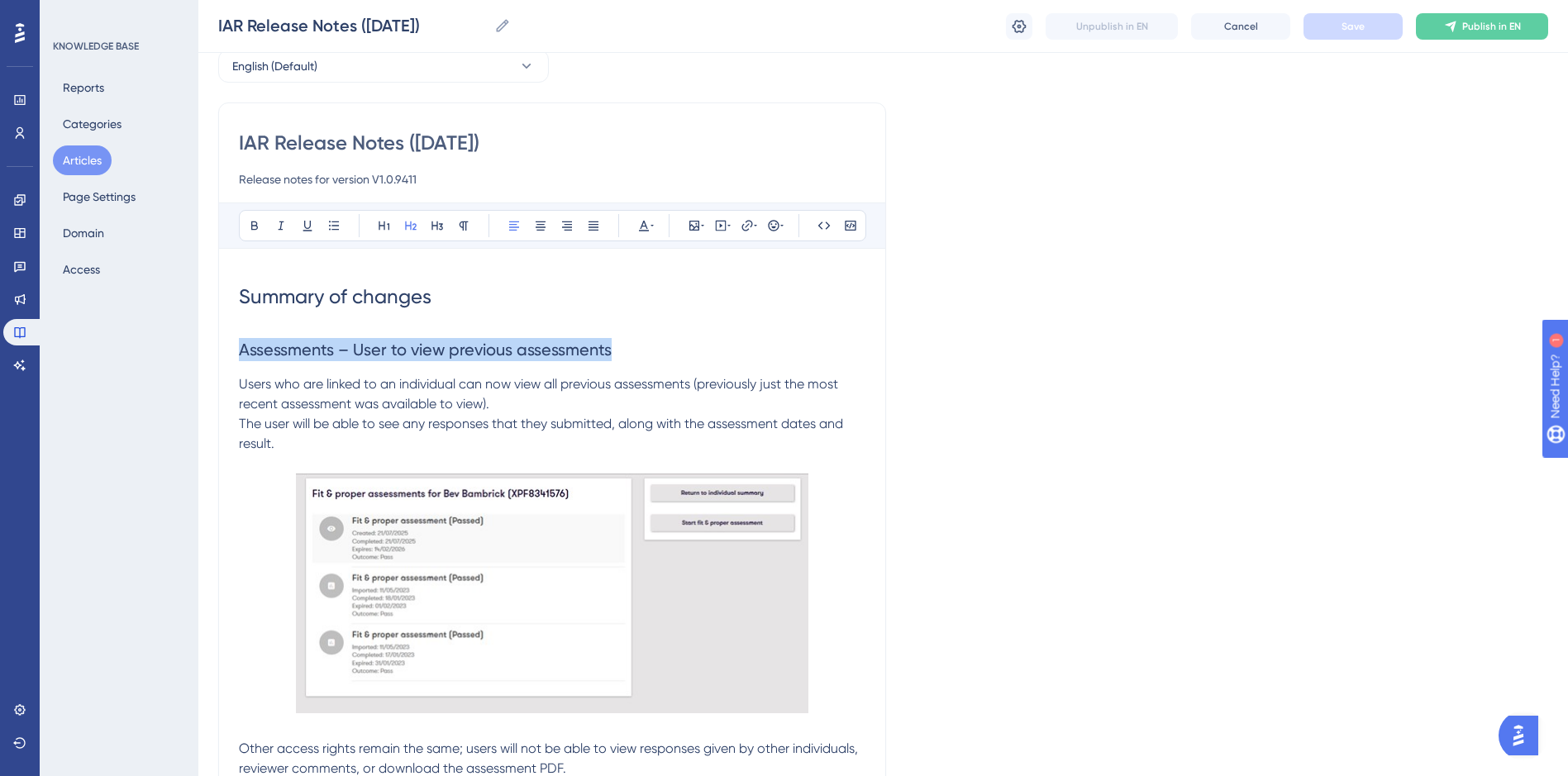
drag, startPoint x: 618, startPoint y: 346, endPoint x: 234, endPoint y: 360, distance: 384.3
copy span "Assessments – User to view previous assessments"
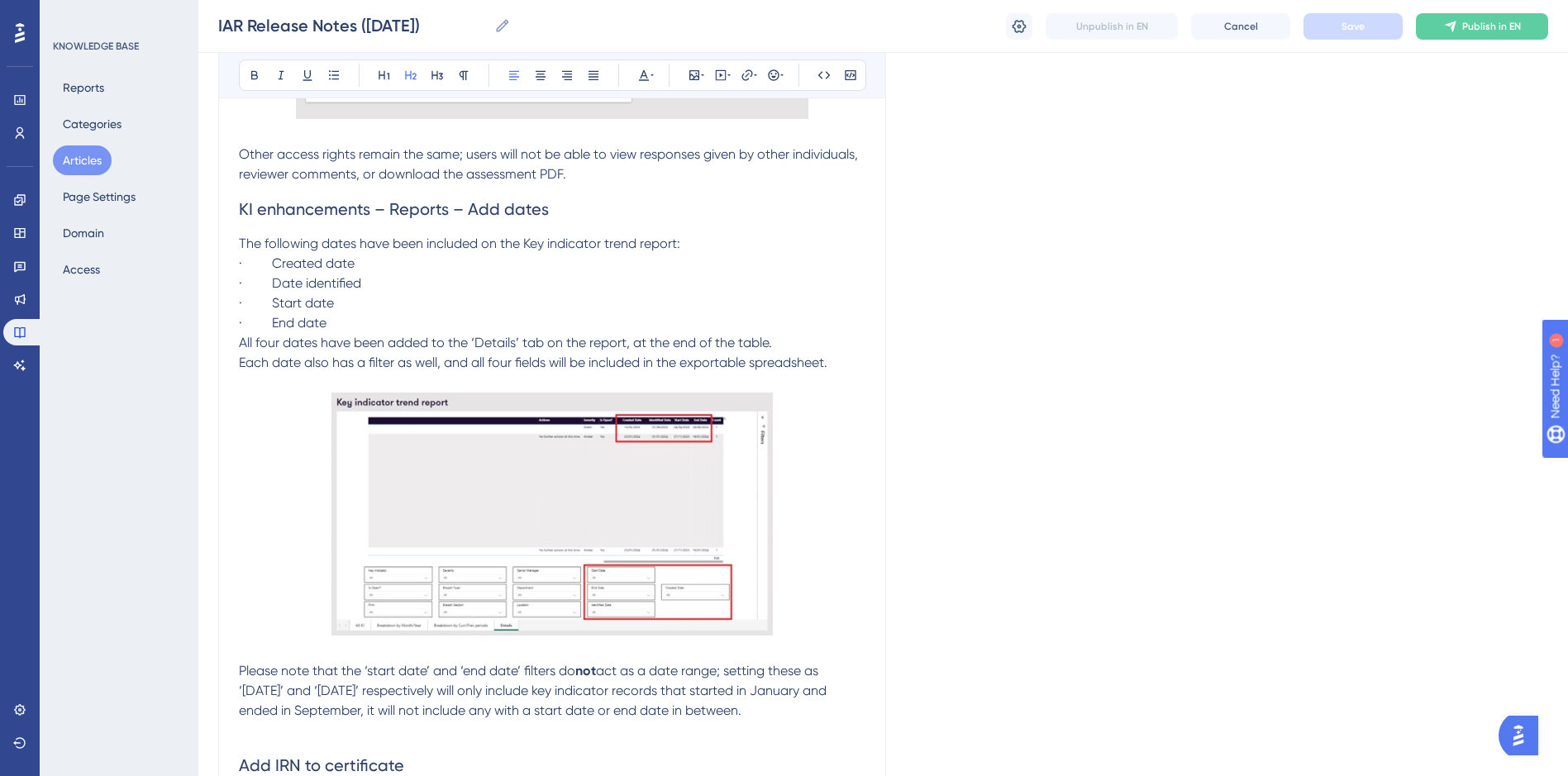
scroll to position [496, 0]
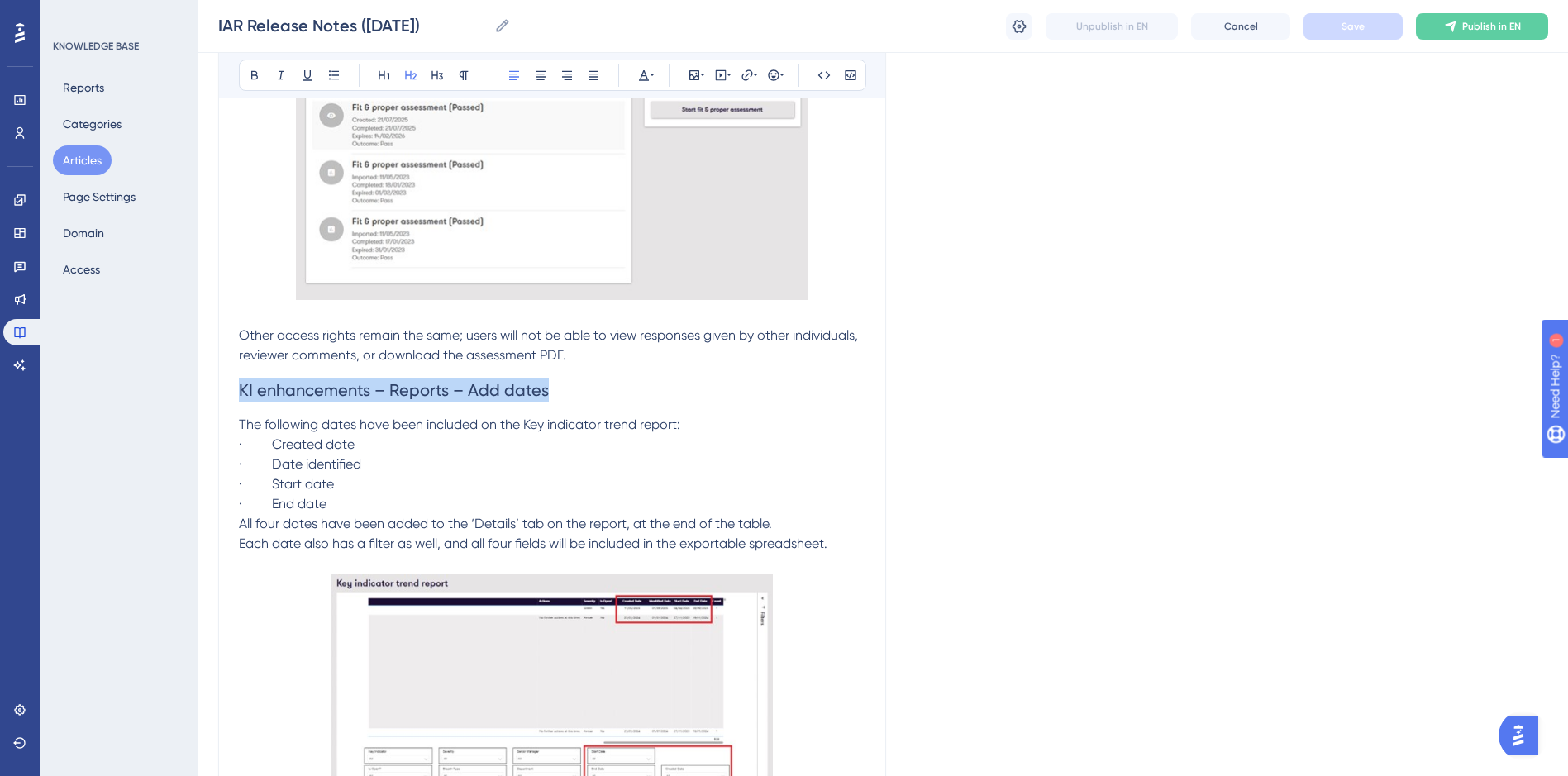
drag, startPoint x: 562, startPoint y: 388, endPoint x: 220, endPoint y: 390, distance: 342.0
copy span "KI enhancements – Reports – Add dates"
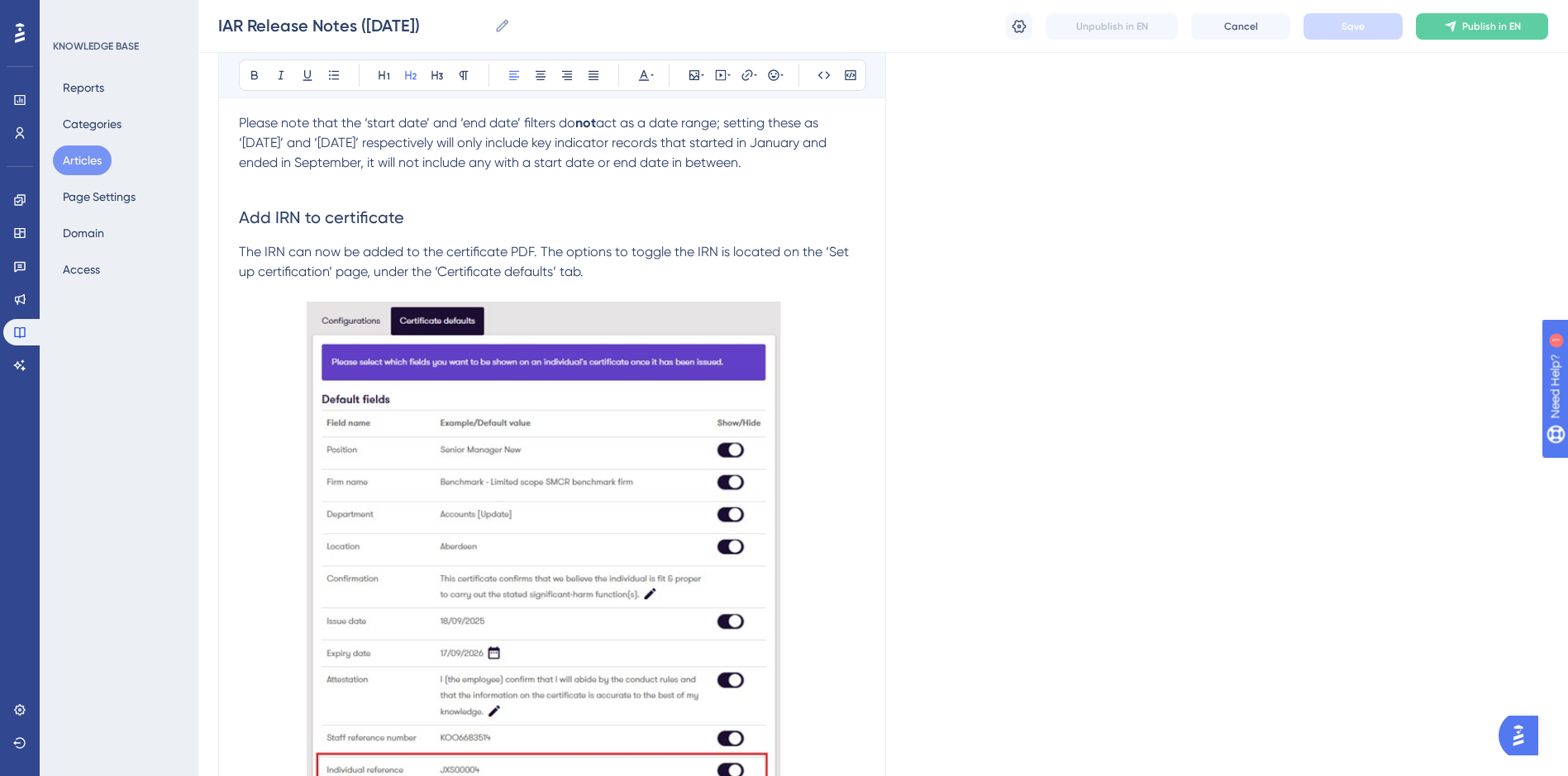
scroll to position [1239, 0]
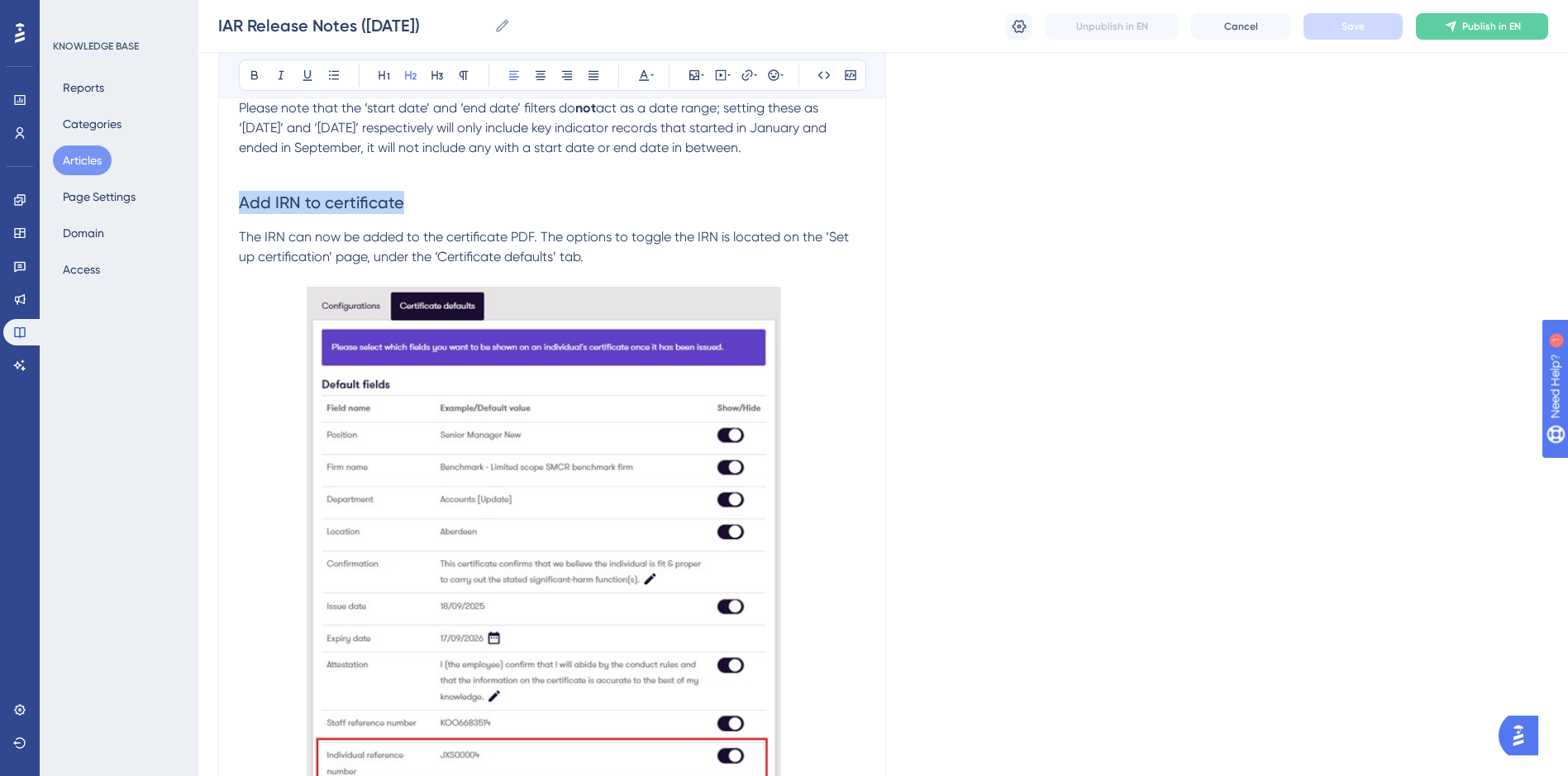
drag, startPoint x: 405, startPoint y: 199, endPoint x: 194, endPoint y: 197, distance: 211.0
copy span "Add IRN to certificate"
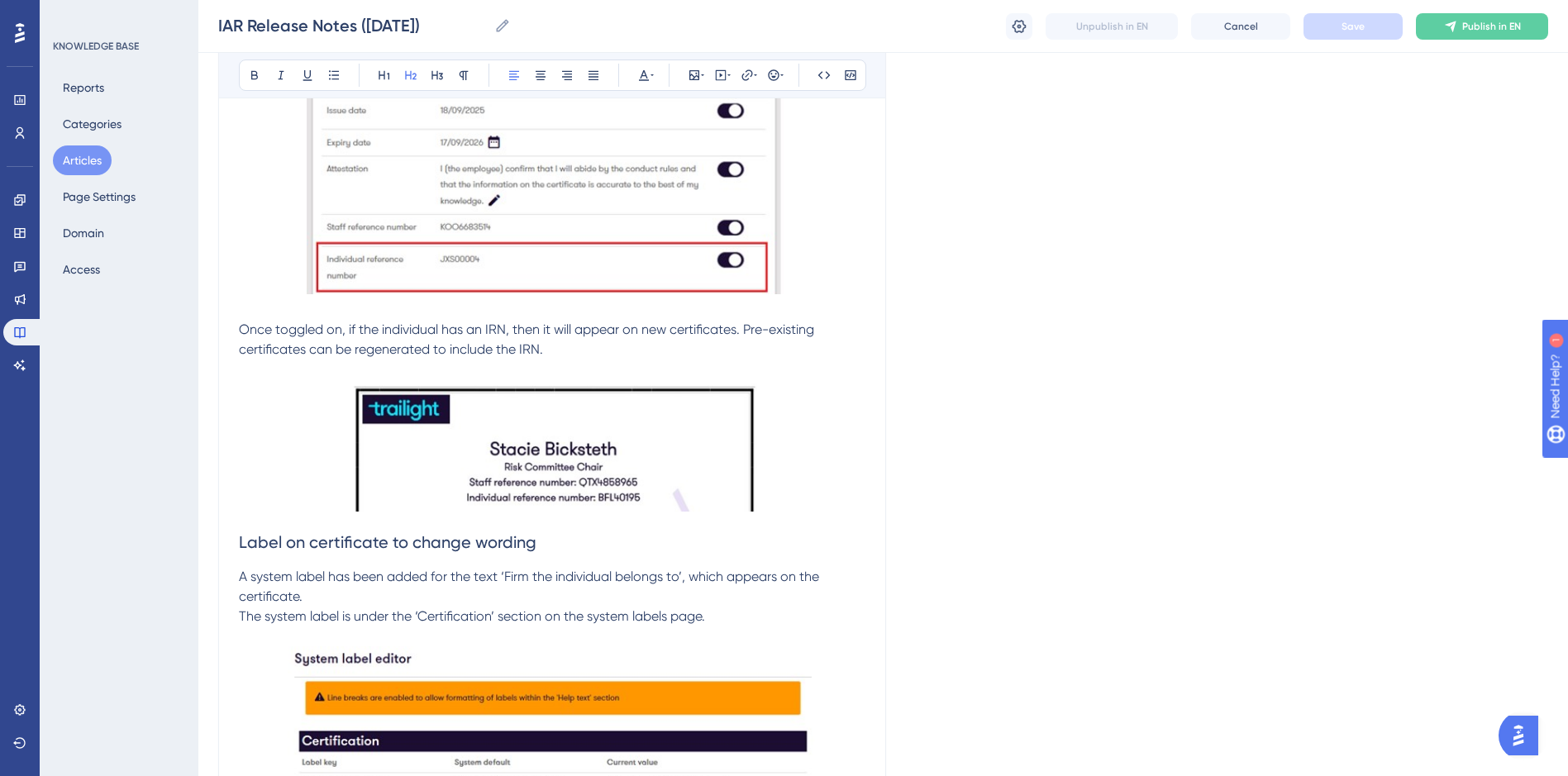
scroll to position [1818, 0]
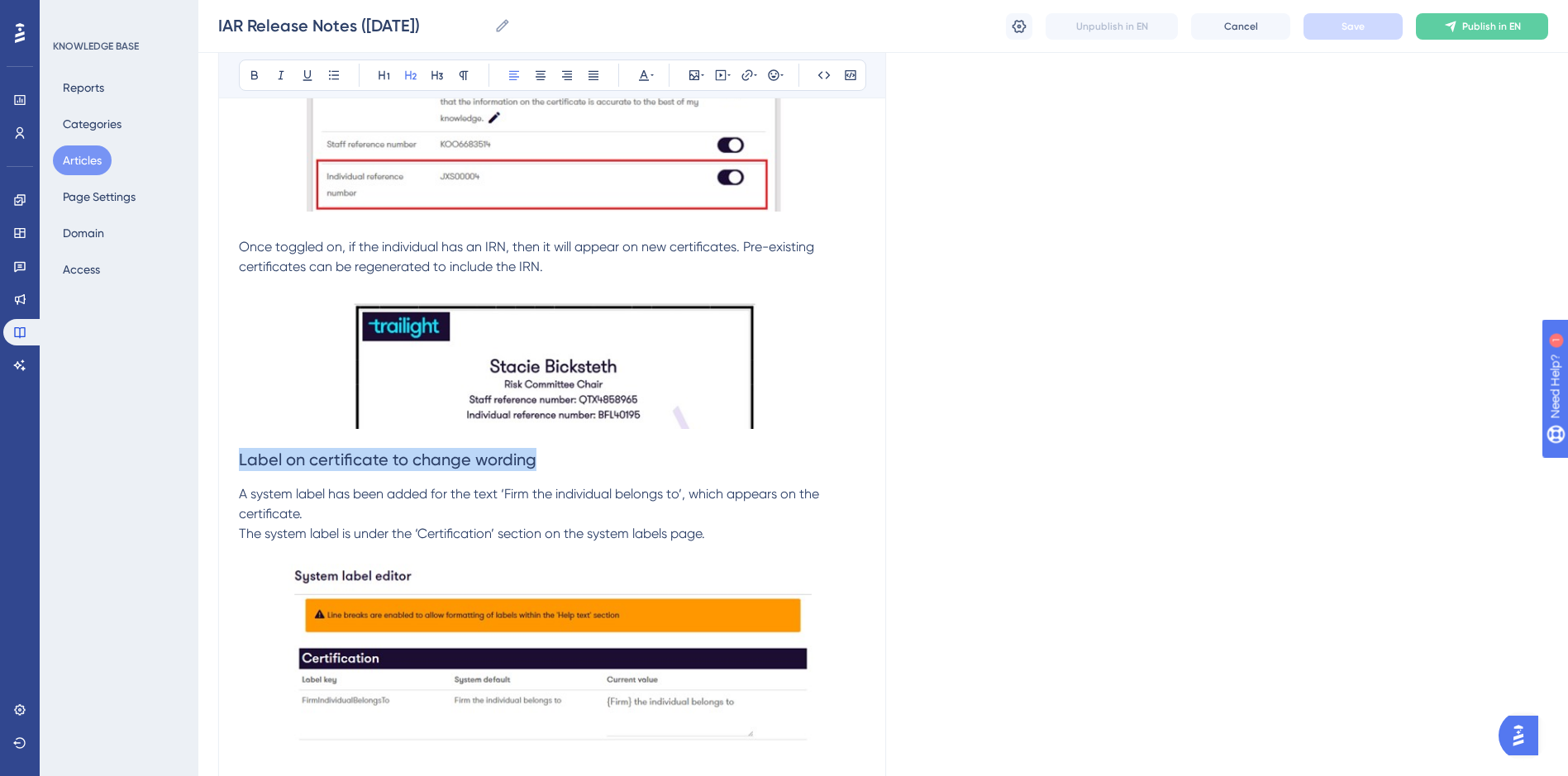
drag, startPoint x: 494, startPoint y: 456, endPoint x: 198, endPoint y: 457, distance: 296.0
click at [198, 457] on div "Performance Users Engagement Widgets Feedback Product Updates Knowledge Base AI…" at bounding box center [883, 724] width 1370 height 5084
copy span "Label on certificate to change wording"
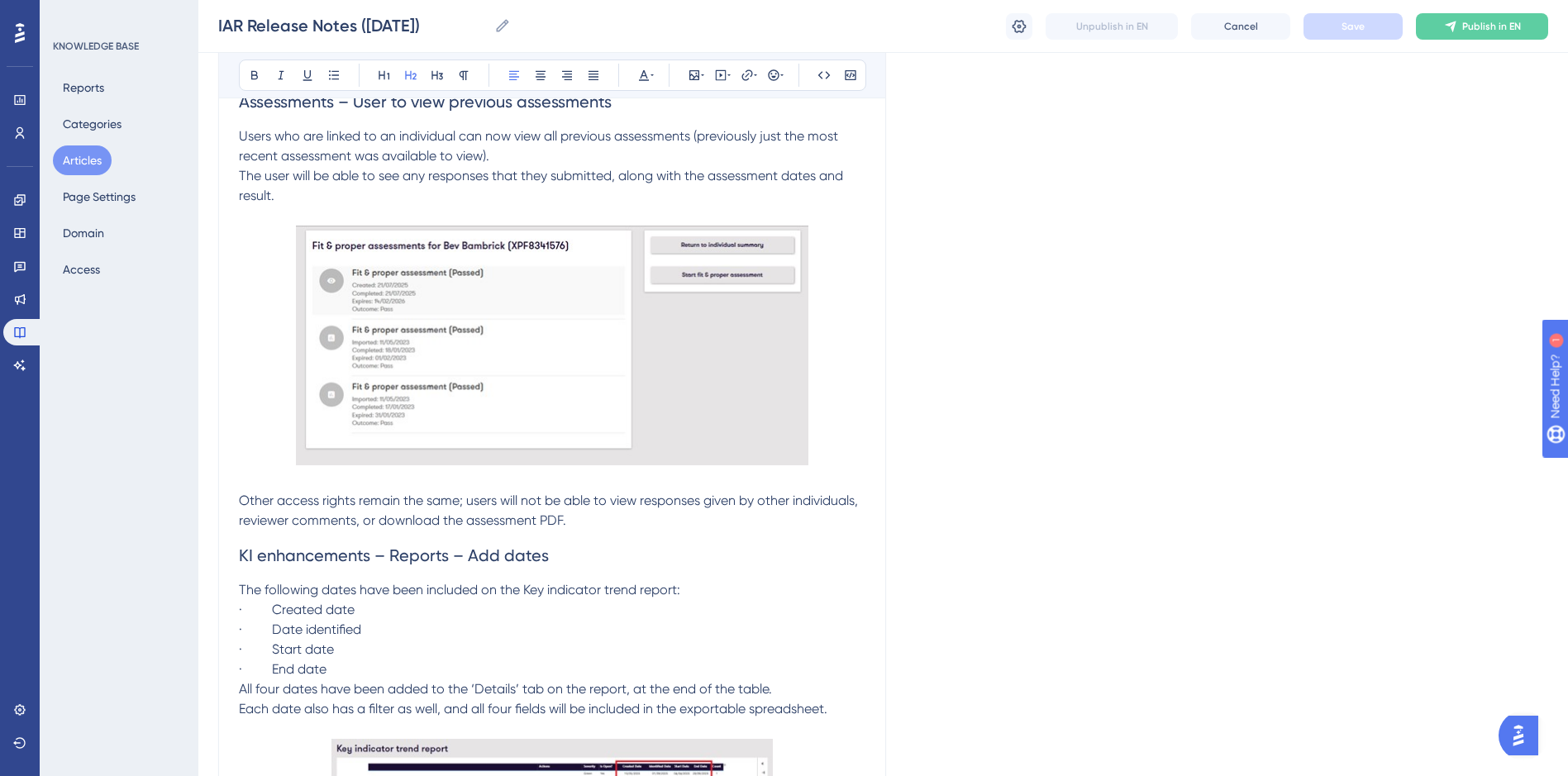
scroll to position [0, 0]
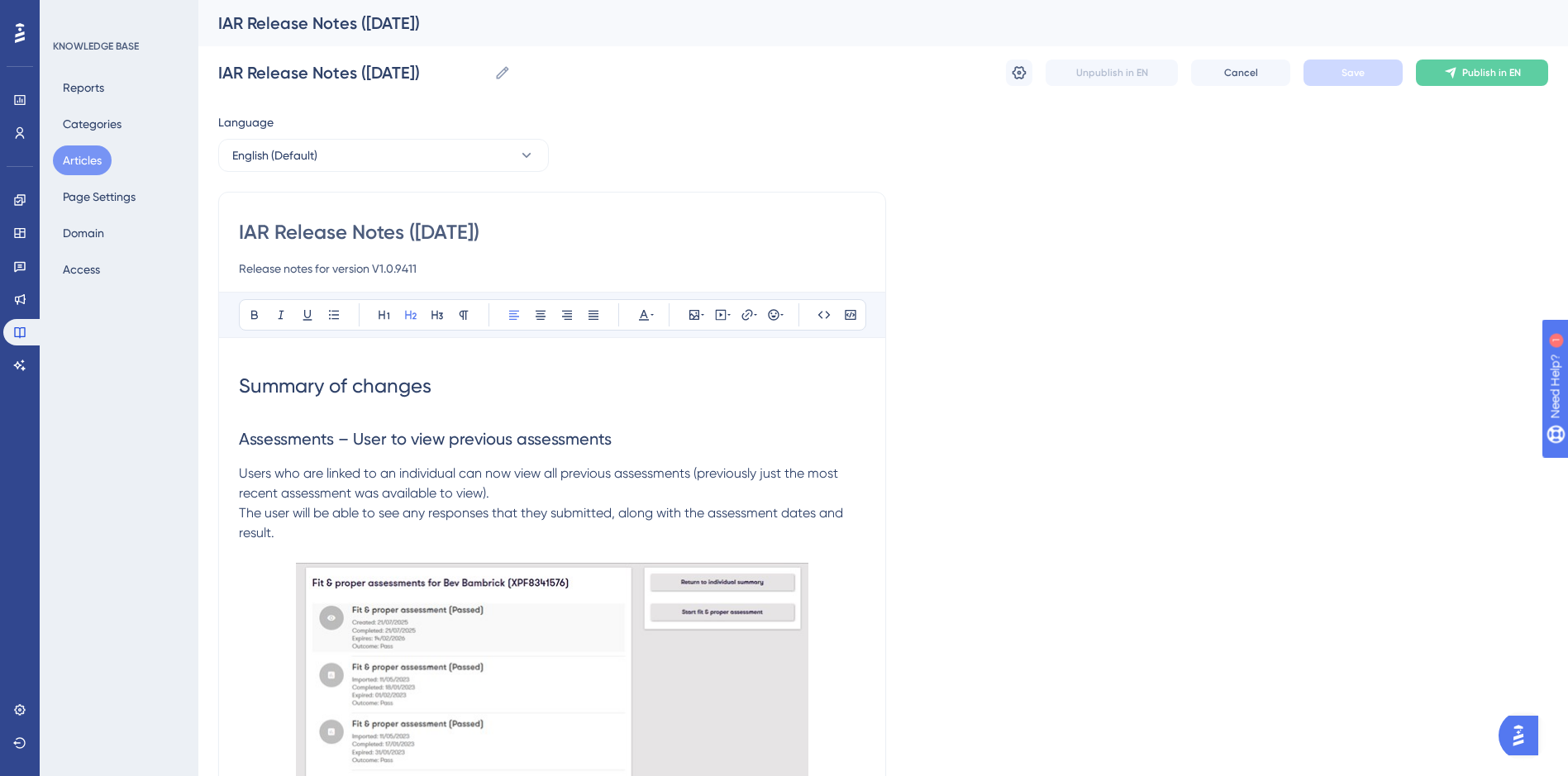
click at [898, 27] on div "IAR Release Notes (15/10/2025)" at bounding box center [863, 23] width 1289 height 23
click at [1467, 73] on span "Publish in EN" at bounding box center [1491, 73] width 58 height 14
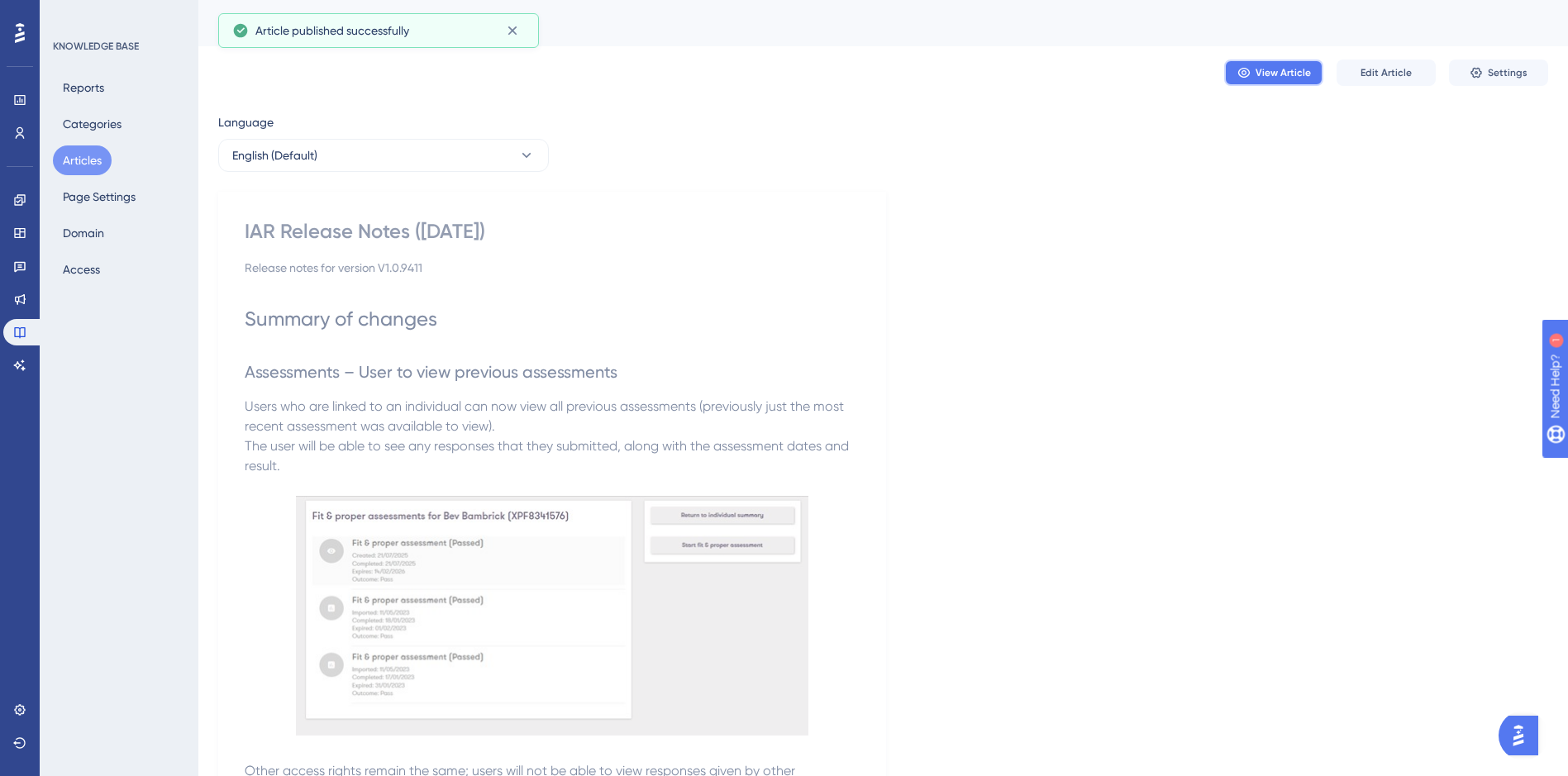
click at [1287, 76] on span "View Article" at bounding box center [1282, 73] width 56 height 14
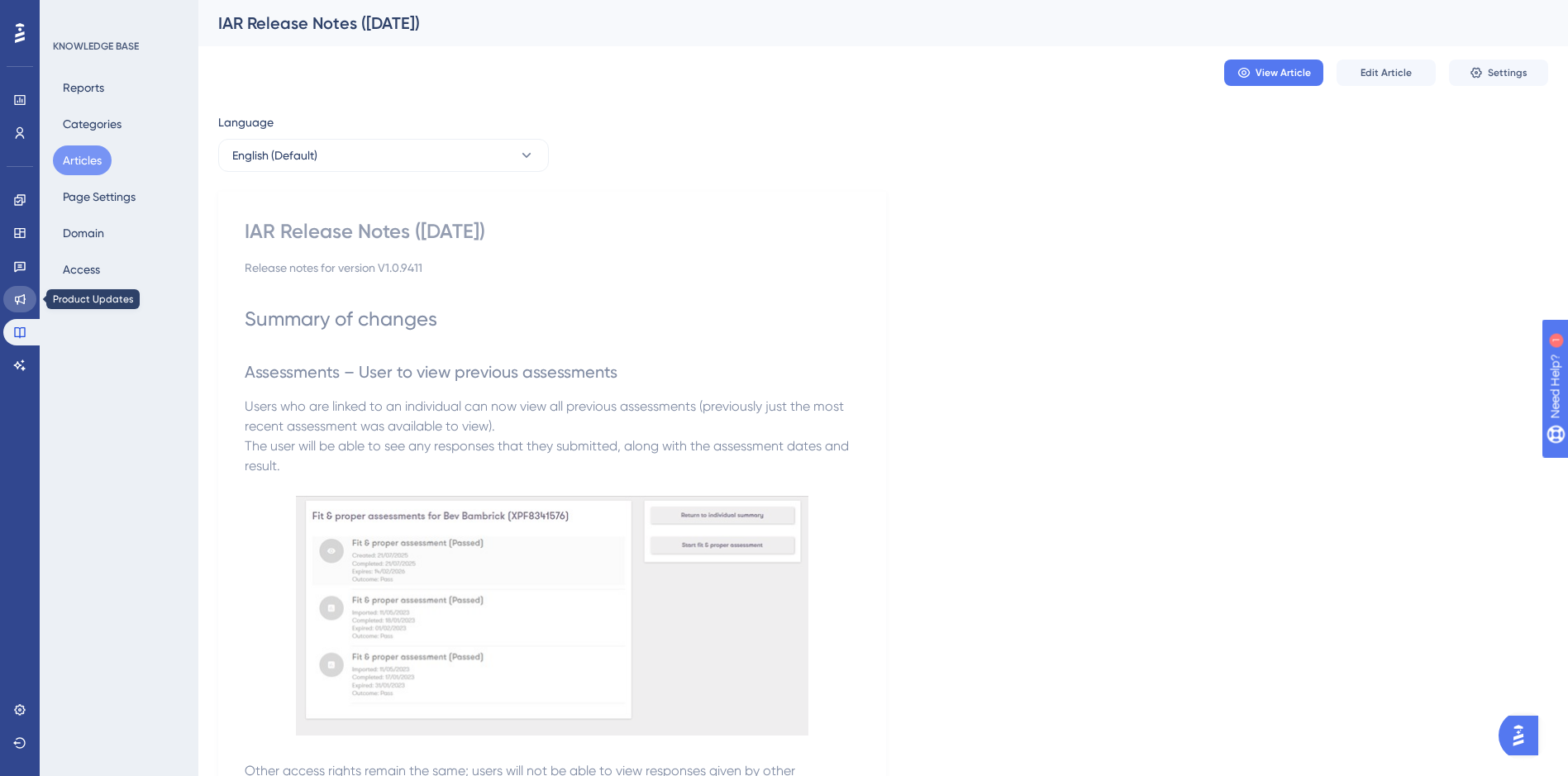
click at [23, 304] on icon at bounding box center [20, 298] width 14 height 14
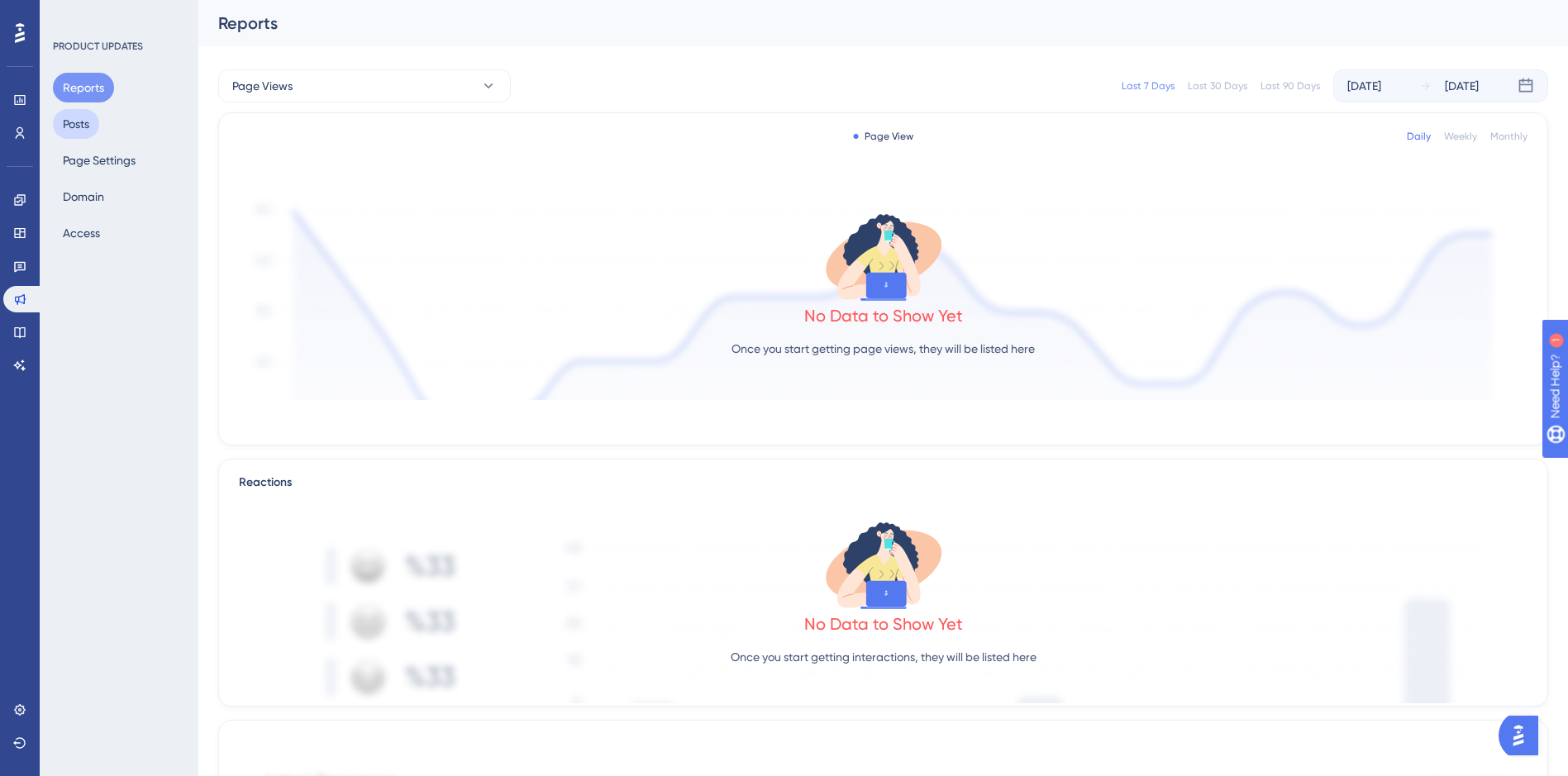
click at [88, 122] on button "Posts" at bounding box center [76, 124] width 46 height 30
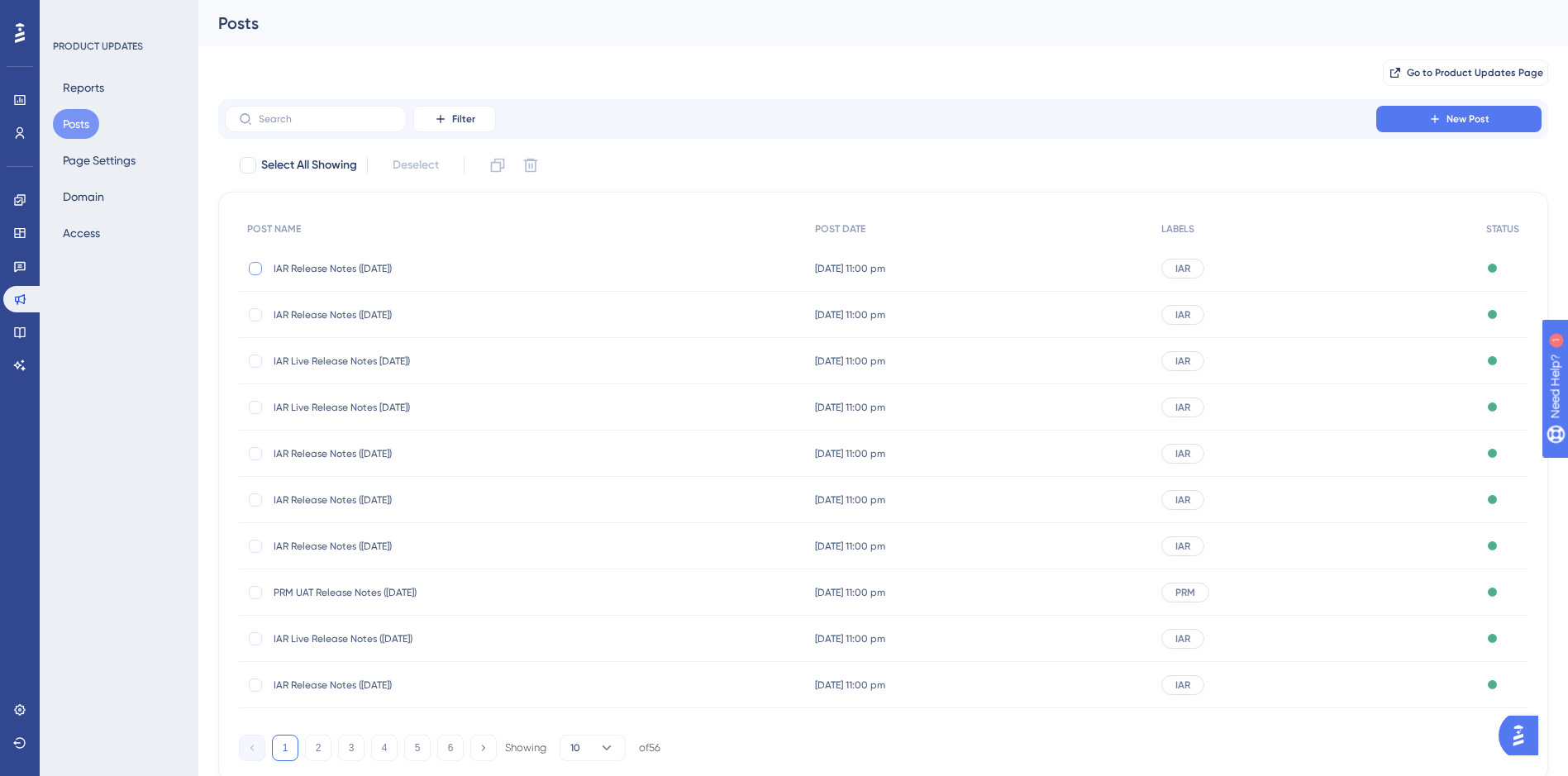
click at [255, 270] on div at bounding box center [255, 268] width 14 height 14
click at [256, 268] on icon at bounding box center [256, 267] width 5 height 5
checkbox input "false"
click at [257, 359] on div at bounding box center [255, 361] width 14 height 14
checkbox input "true"
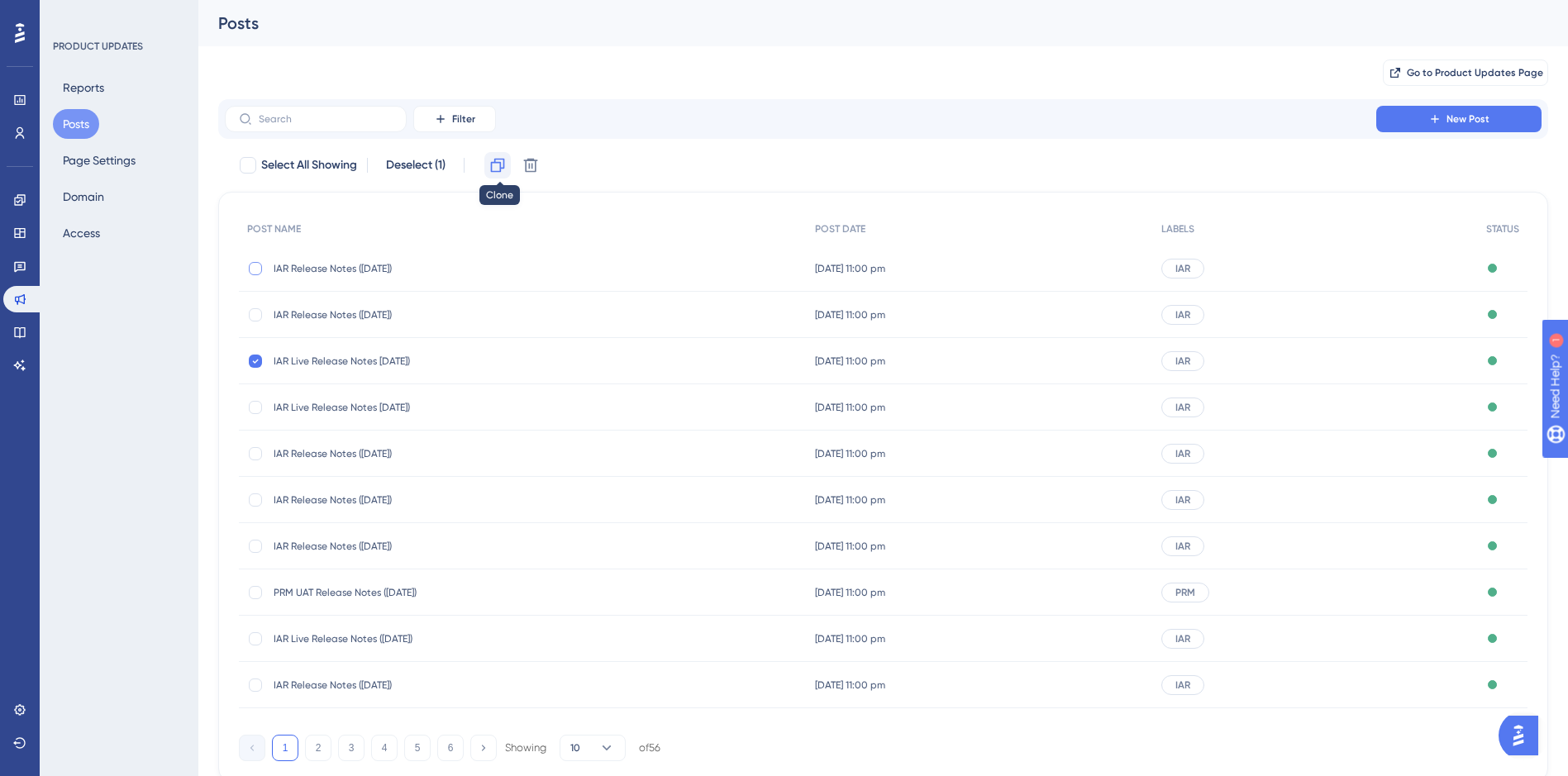
click at [498, 172] on icon at bounding box center [497, 165] width 14 height 14
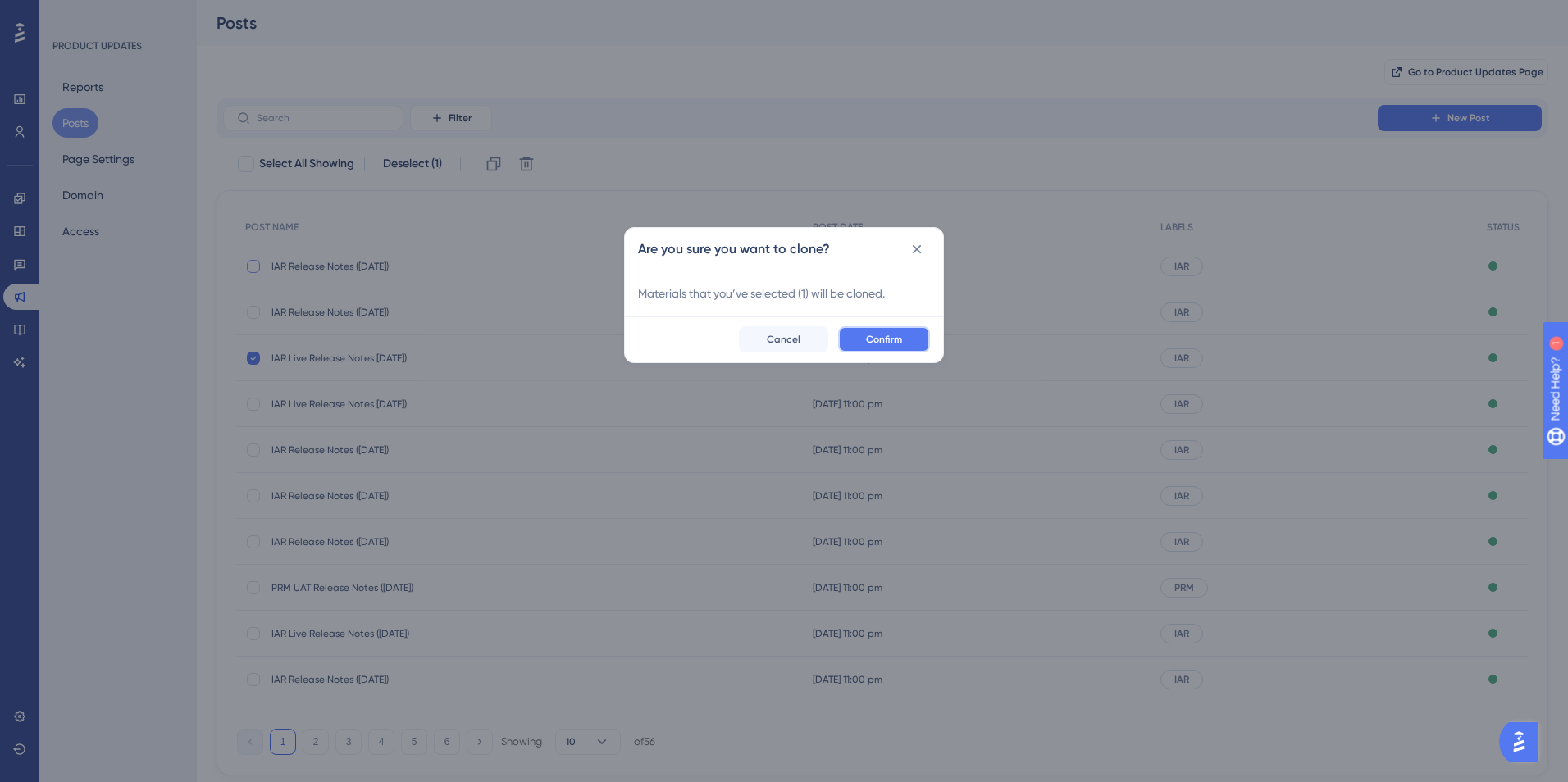
click at [898, 332] on button "Confirm" at bounding box center [884, 339] width 92 height 26
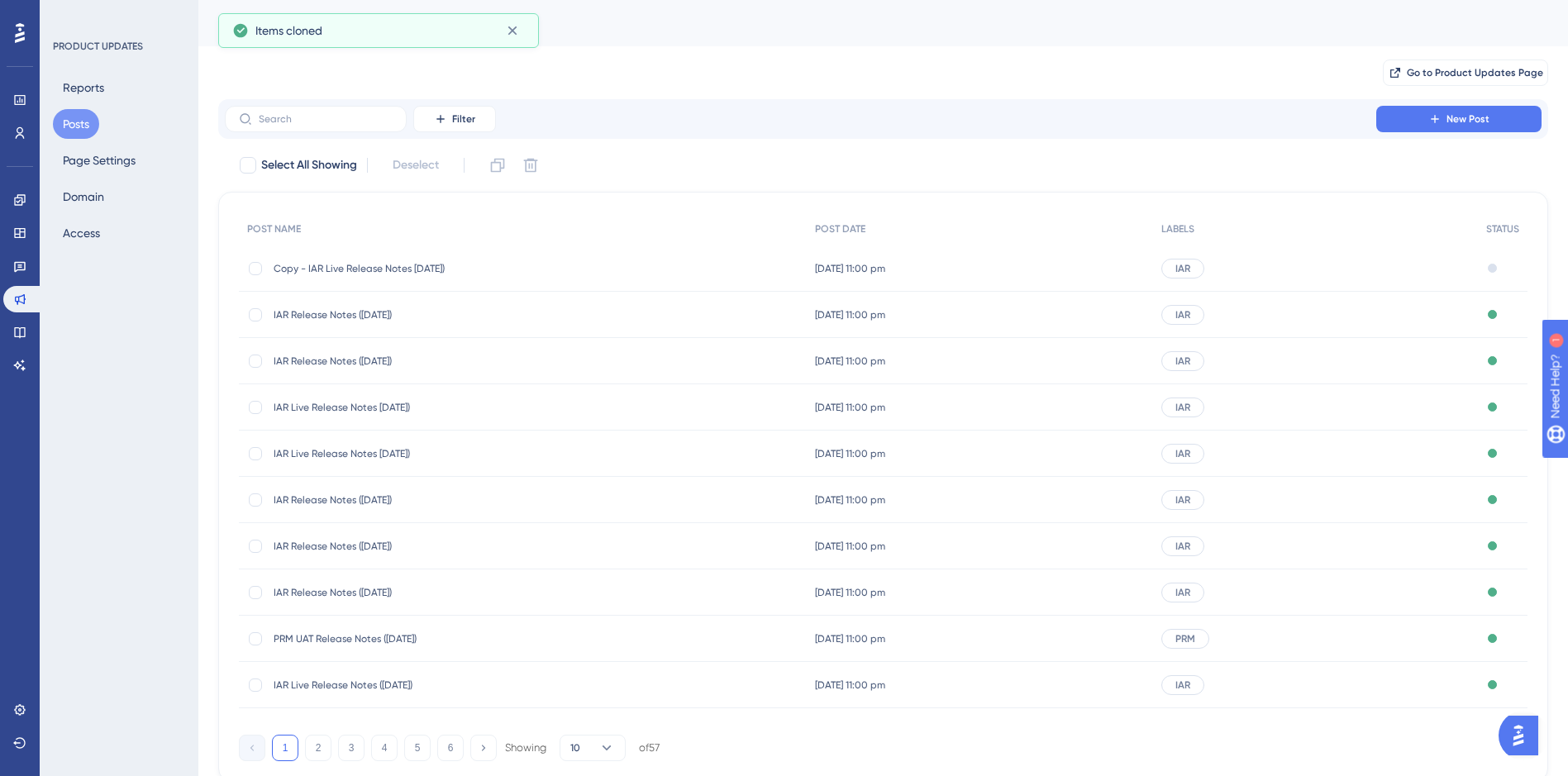
click at [356, 271] on span "Copy - IAR Live Release Notes 10/09/2025)" at bounding box center [406, 268] width 265 height 14
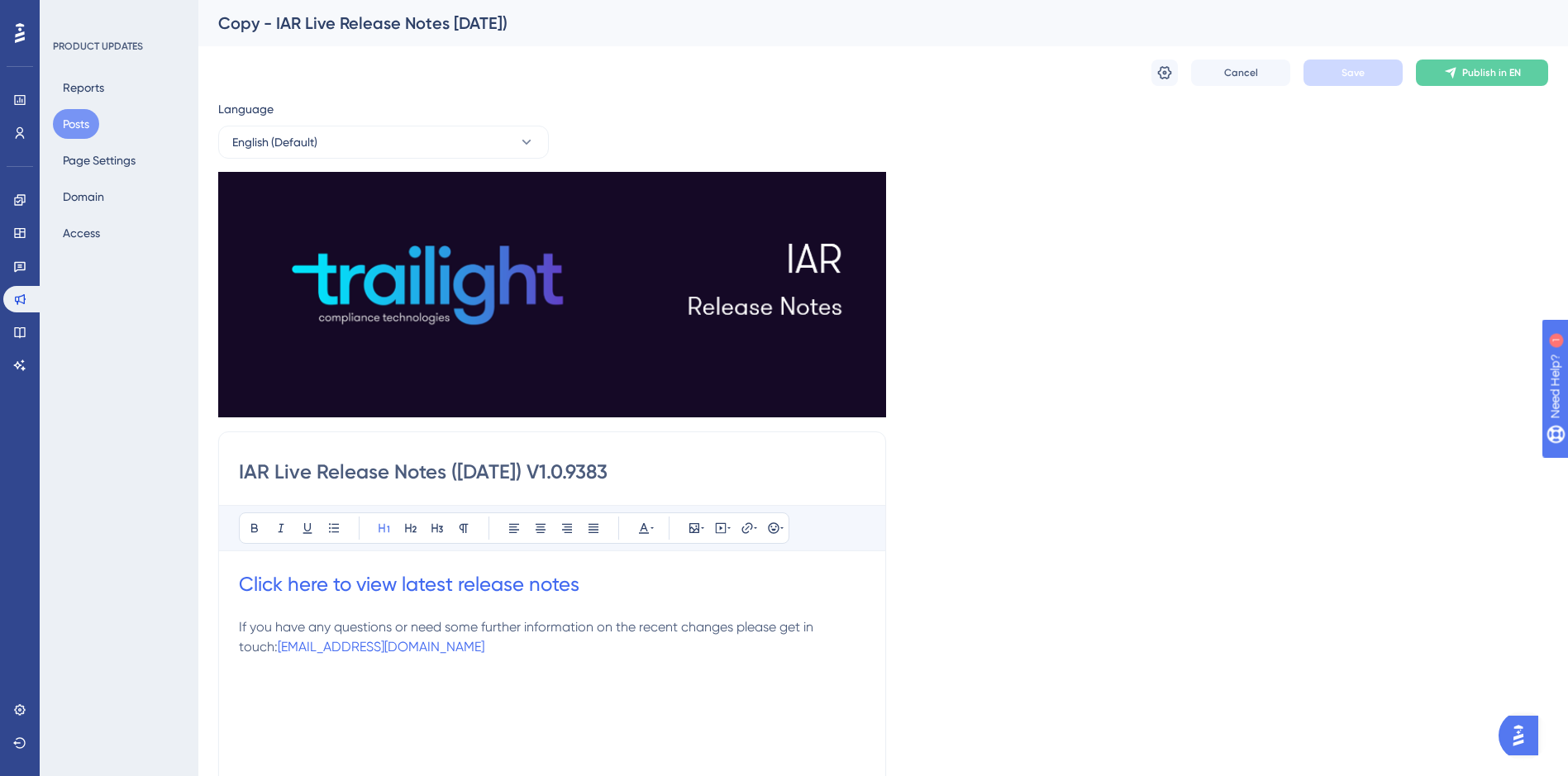
click at [463, 20] on div "Copy - IAR Live Release Notes 10/09/2025)" at bounding box center [863, 23] width 1289 height 23
click at [364, 31] on div "Copy - IAR Live Release Notes 10/09/2025)" at bounding box center [863, 23] width 1289 height 23
click at [413, 21] on div "Copy - IAR Live Release Notes 10/09/2025)" at bounding box center [863, 23] width 1289 height 23
click at [1163, 76] on icon at bounding box center [1164, 73] width 16 height 16
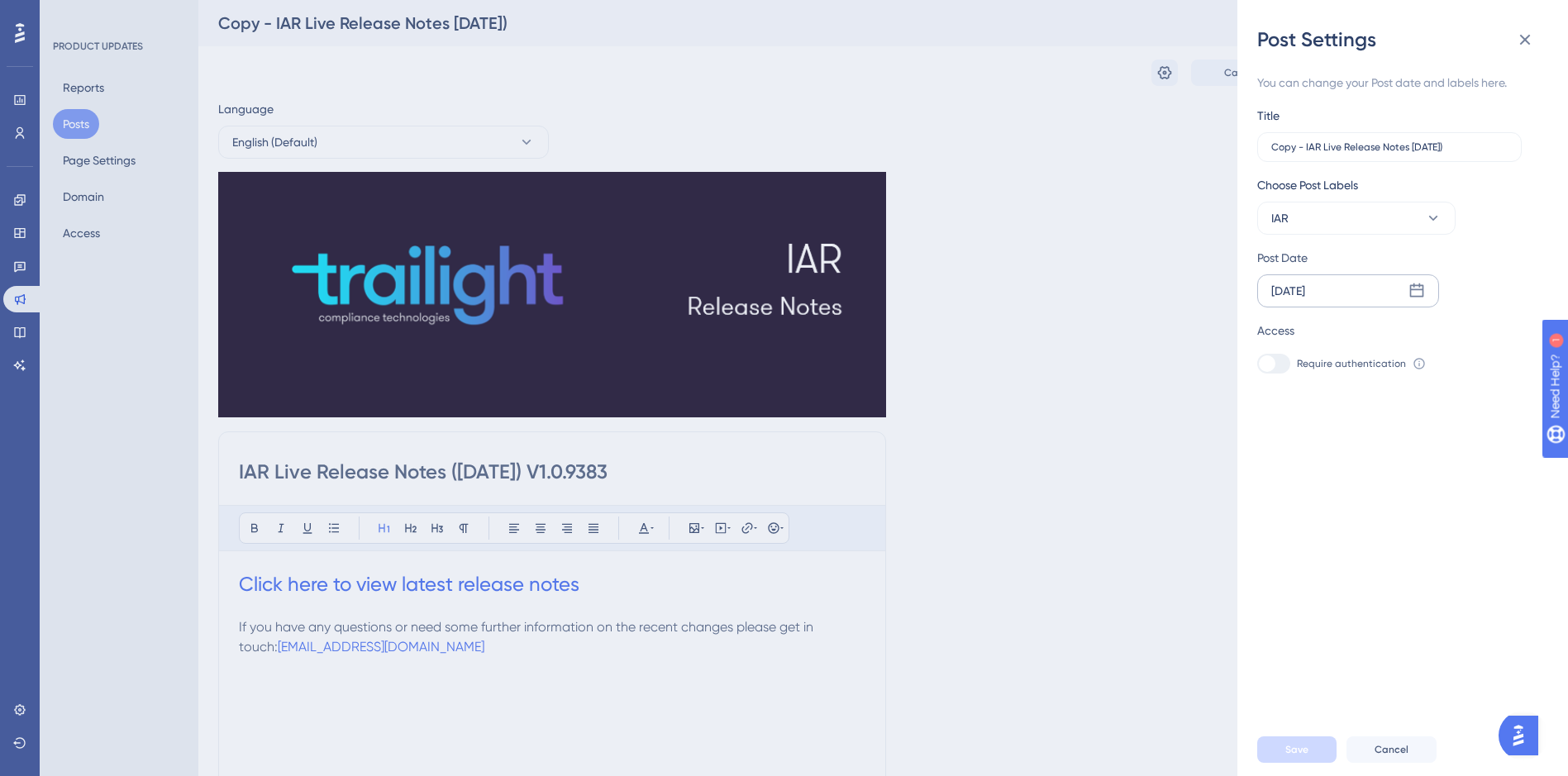
click at [1300, 286] on div "Sep 10 2025" at bounding box center [1288, 291] width 34 height 20
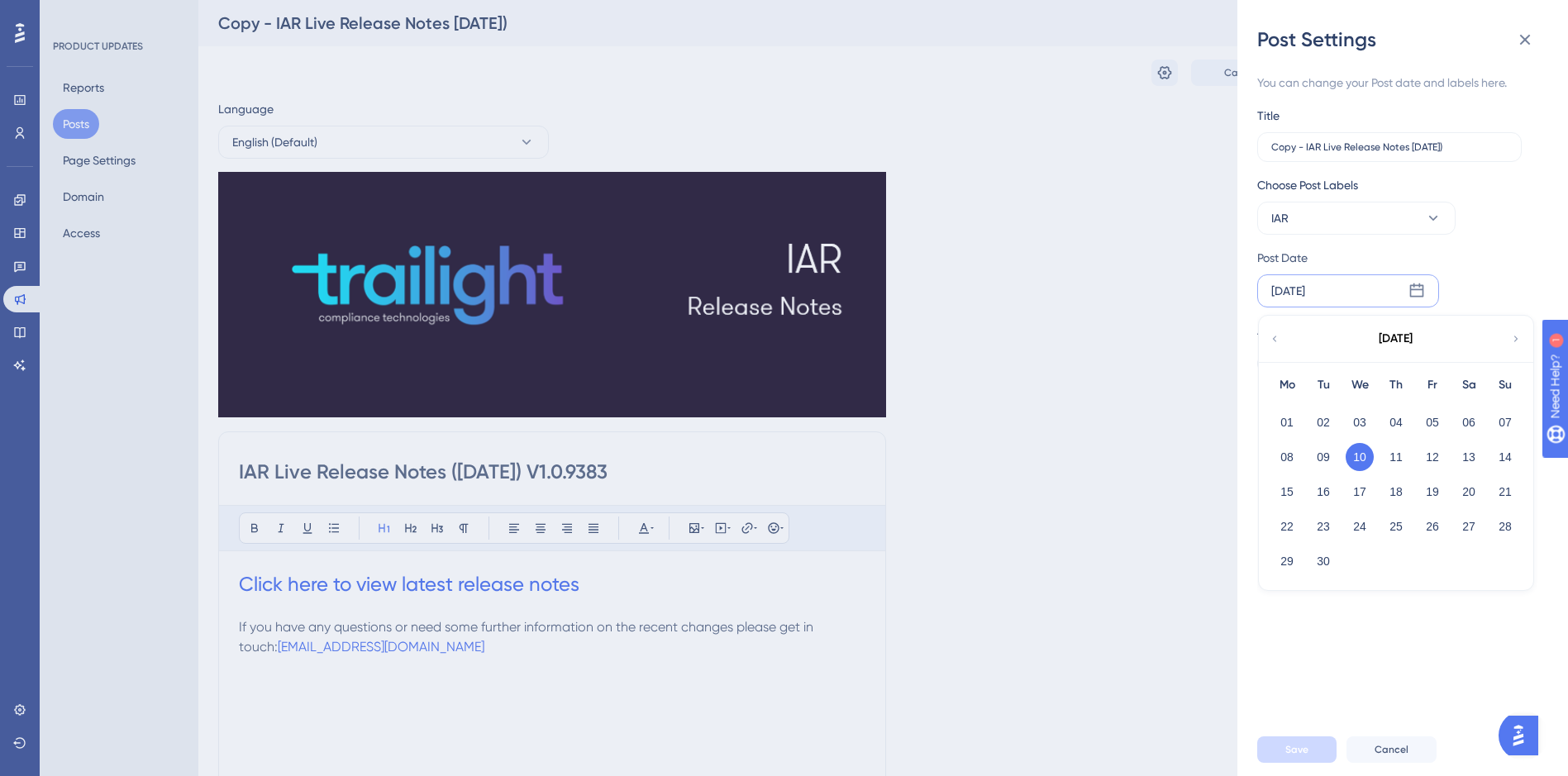
click at [1512, 338] on icon at bounding box center [1515, 338] width 12 height 15
click at [1353, 496] on button "15" at bounding box center [1359, 491] width 28 height 28
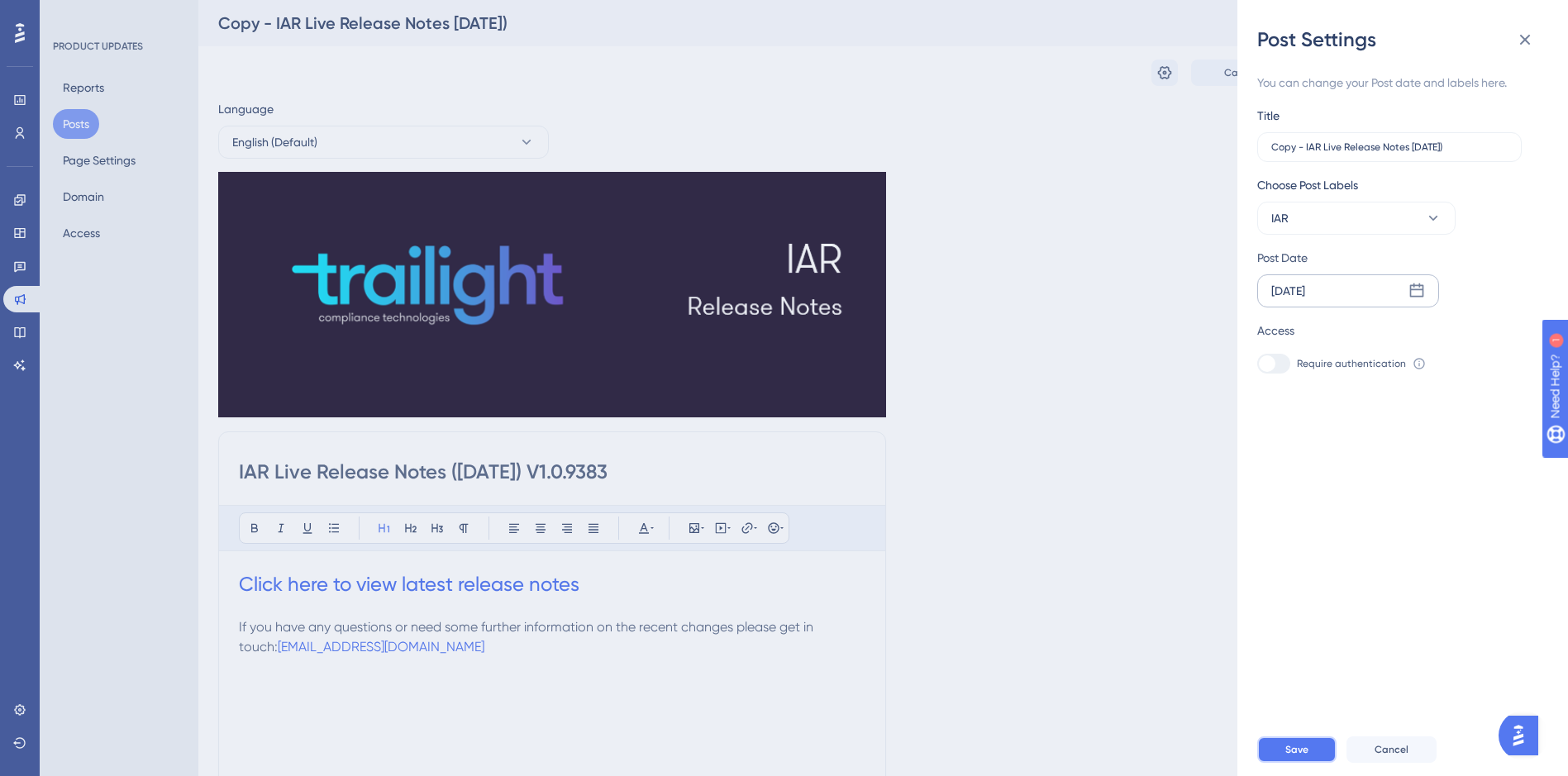
click at [1306, 756] on span "Save" at bounding box center [1296, 749] width 23 height 14
click at [1397, 147] on input "Copy - IAR Live Release Notes 10/09/2025)" at bounding box center [1390, 146] width 237 height 12
drag, startPoint x: 1307, startPoint y: 141, endPoint x: 1233, endPoint y: 149, distance: 74.4
click at [1233, 149] on div "Post Settings You can change your Post date and labels here. Title Copy - IAR L…" at bounding box center [784, 388] width 1568 height 776
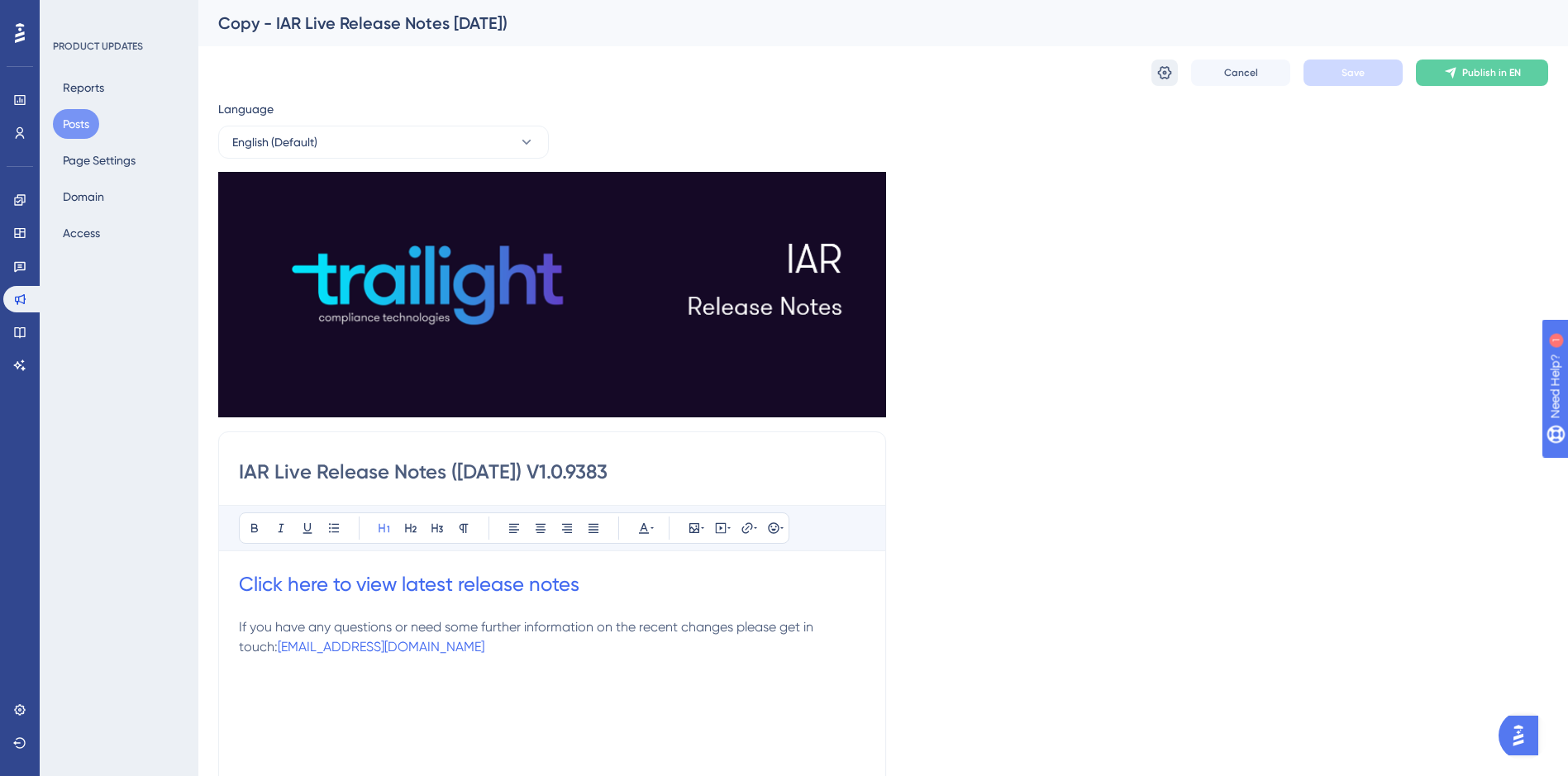
click at [1163, 77] on icon at bounding box center [1164, 73] width 14 height 14
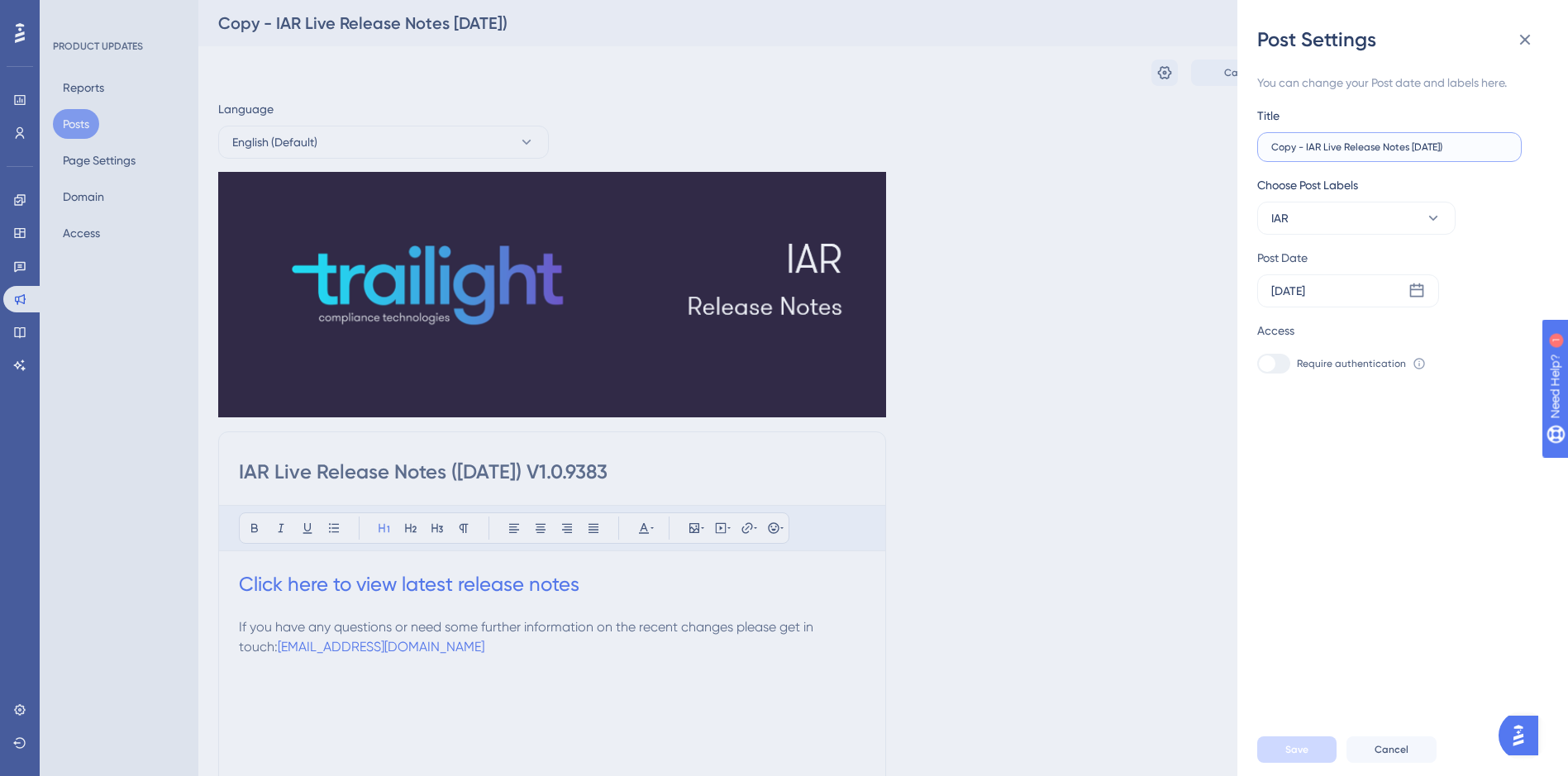
click at [1304, 148] on input "Copy - IAR Live Release Notes 10/09/2025)" at bounding box center [1390, 146] width 237 height 12
click at [1387, 140] on label "IAR Live Release Notes 10/09/2025)" at bounding box center [1389, 146] width 265 height 30
click at [1387, 141] on input "IAR Live Release Notes 10/09/2025)" at bounding box center [1390, 146] width 237 height 12
click at [1386, 144] on input "IAR Live Release Notes 10/09/2025)" at bounding box center [1390, 146] width 237 height 12
type input "IAR Live Release Notes 15/10/2025)"
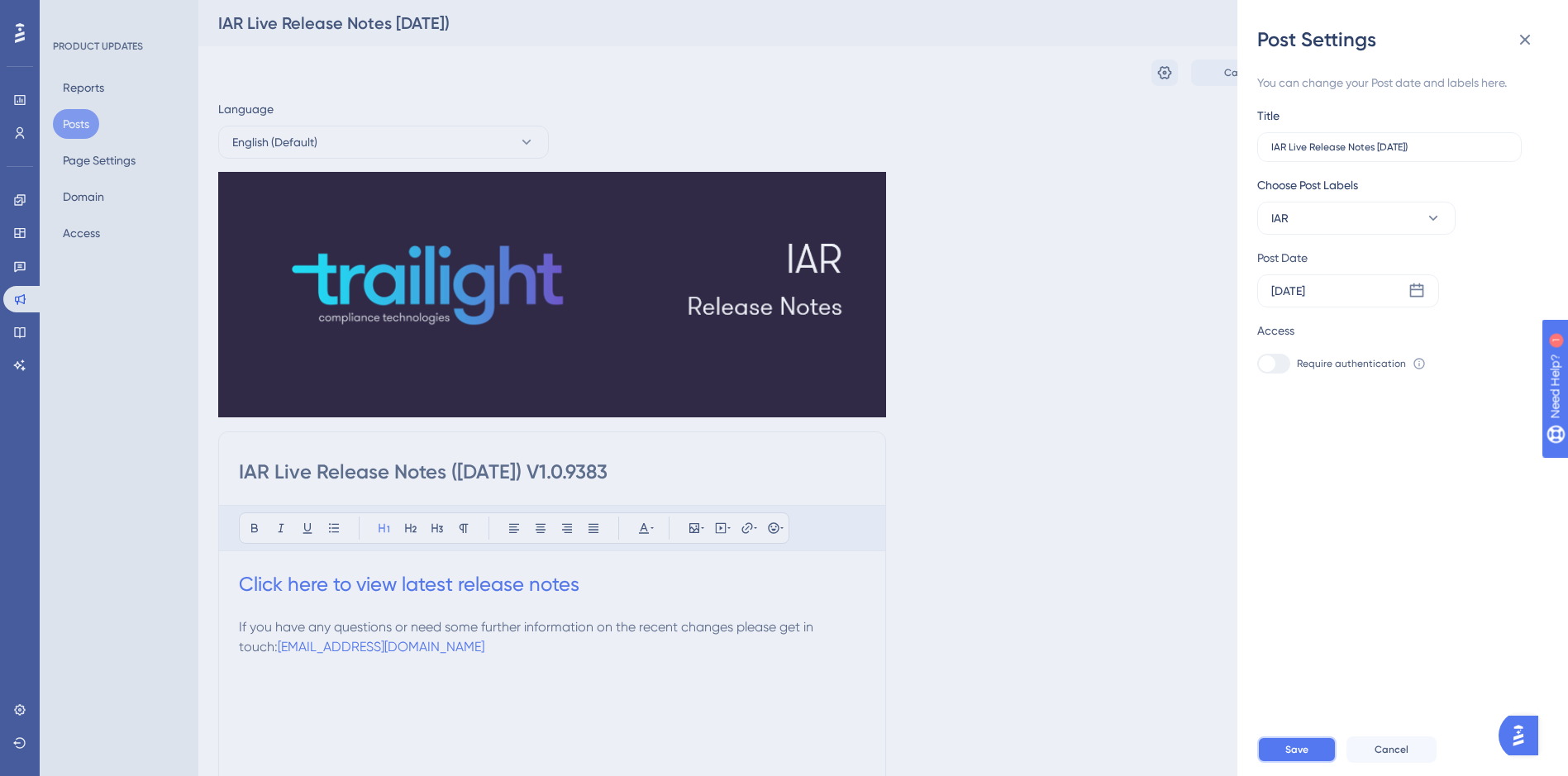
click at [1310, 751] on button "Save" at bounding box center [1296, 749] width 79 height 26
click at [1522, 36] on icon at bounding box center [1525, 40] width 11 height 11
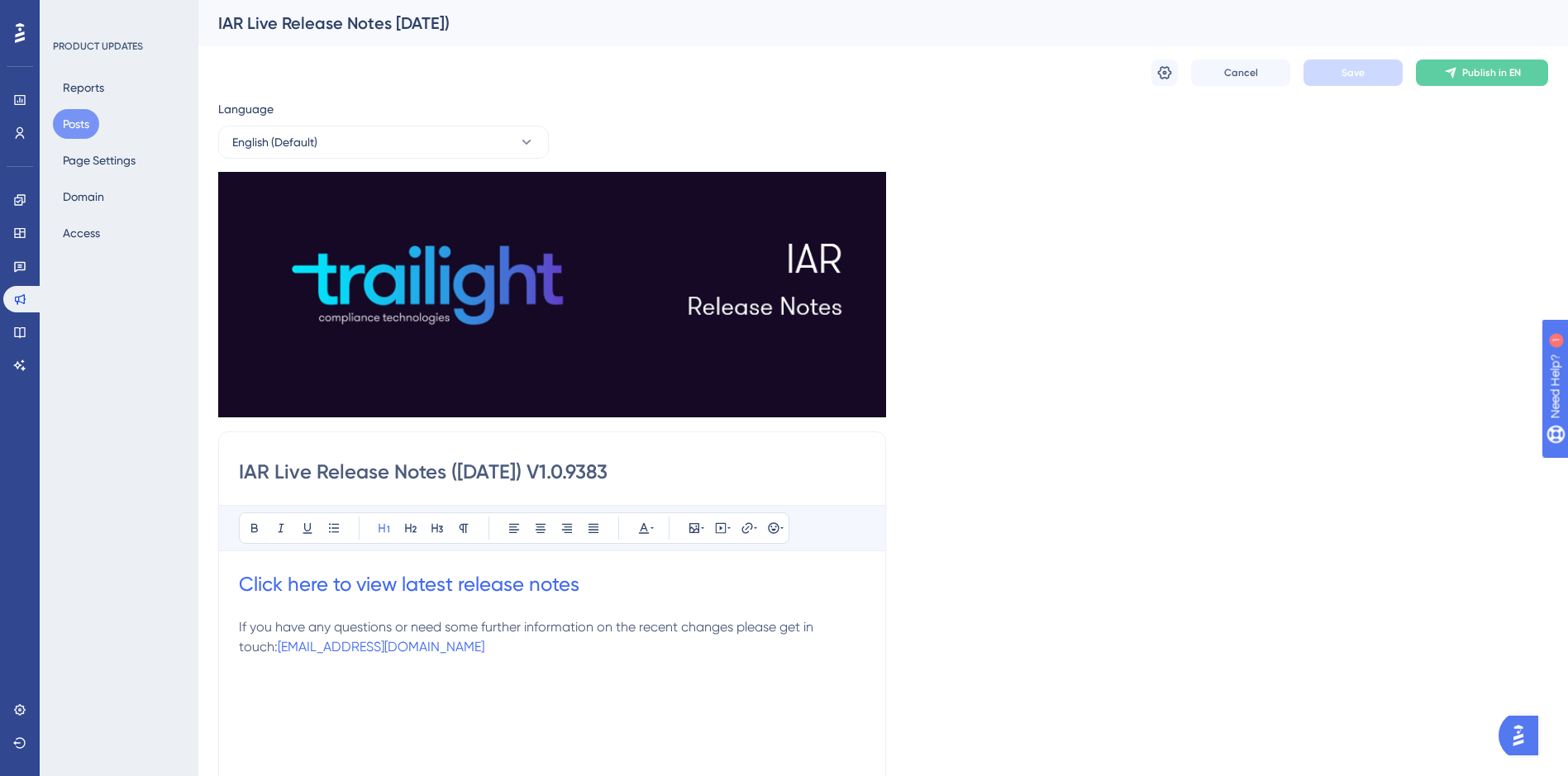
click at [1072, 450] on div "Language English (Default) Insert an Image Delete IAR Live Release Notes (10/09…" at bounding box center [883, 573] width 1330 height 949
click at [527, 472] on input "IAR Live Release Notes (10/09/2025) V1.0.9383" at bounding box center [551, 471] width 626 height 26
drag, startPoint x: 477, startPoint y: 469, endPoint x: 478, endPoint y: 480, distance: 11.0
click at [475, 469] on input "IAR Live Release Notes (10/09/2025) V1.0.9383" at bounding box center [551, 471] width 626 height 26
click at [648, 469] on input "IAR Live Release Notes (15/10/2025) V1.0.9383" at bounding box center [551, 471] width 626 height 26
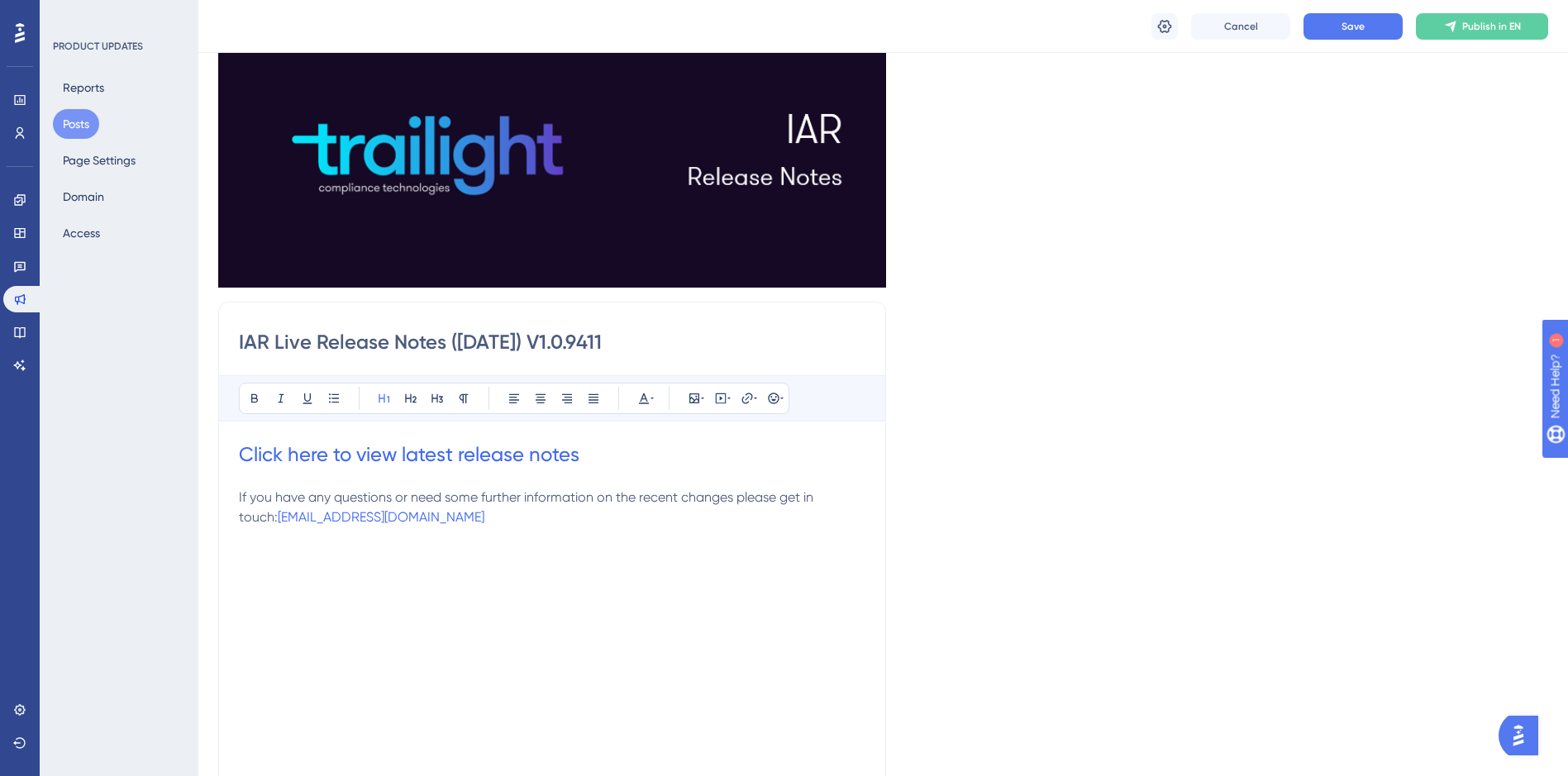
scroll to position [166, 0]
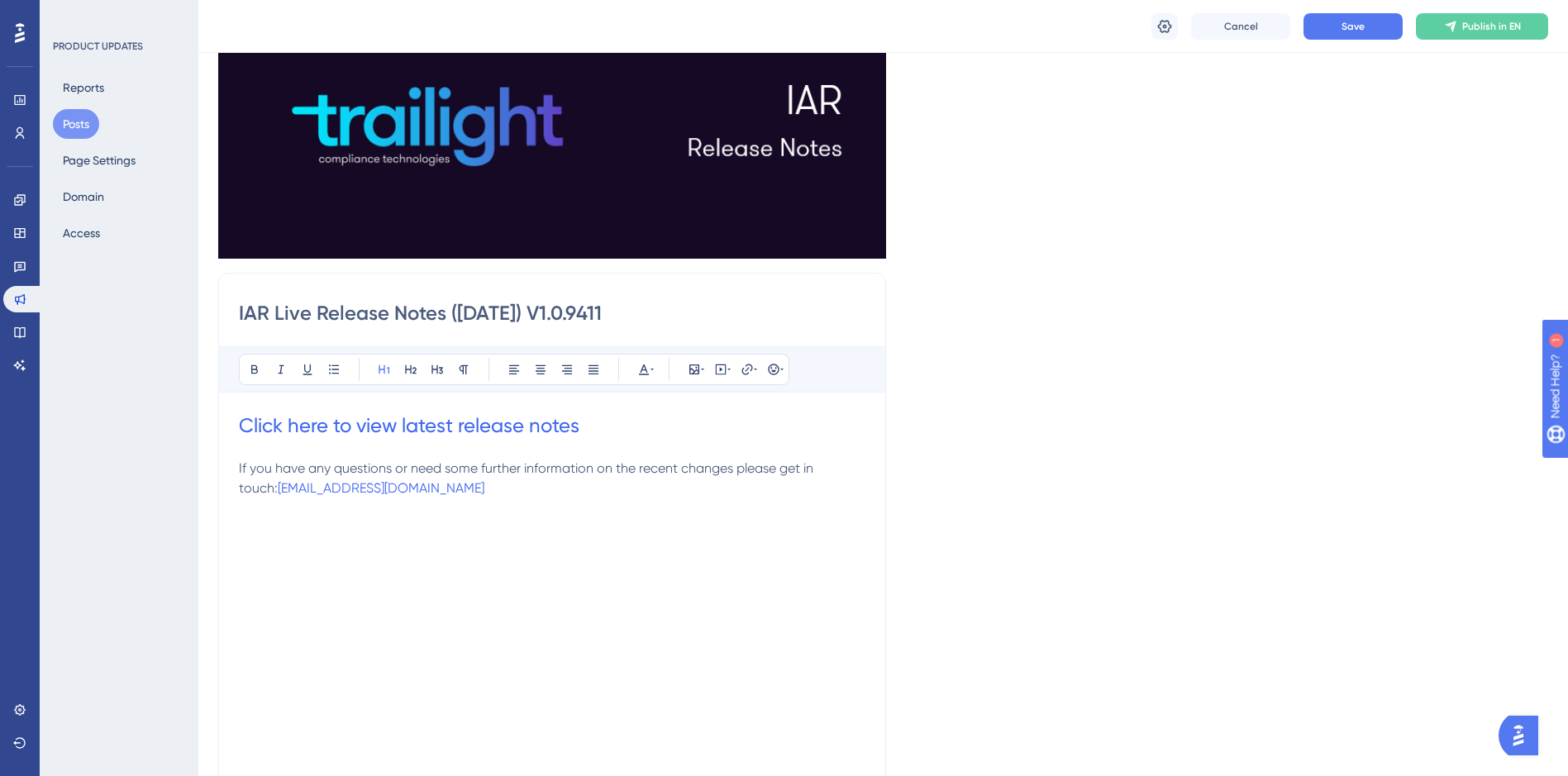
type input "IAR Live Release Notes (15/10/2025) V1.0.9411"
click at [586, 422] on h1 "Click here to view latest release notes" at bounding box center [551, 425] width 626 height 26
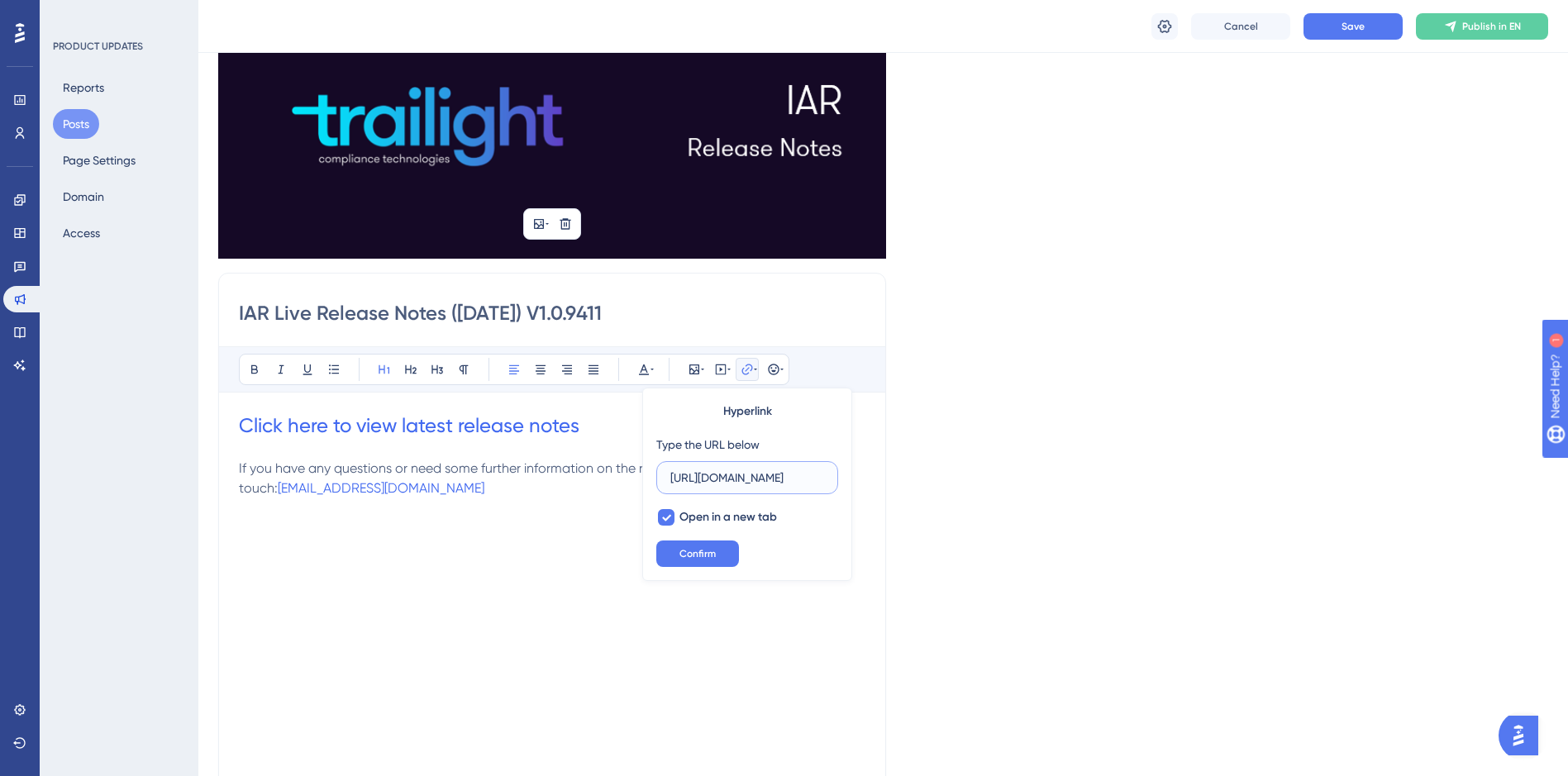
scroll to position [0, 0]
click at [764, 474] on input "https://kb.trailight.com/en/articles/15744-iar-live-release-notes-10092025" at bounding box center [746, 478] width 154 height 18
paste input "6847-iar-release-notes-1510"
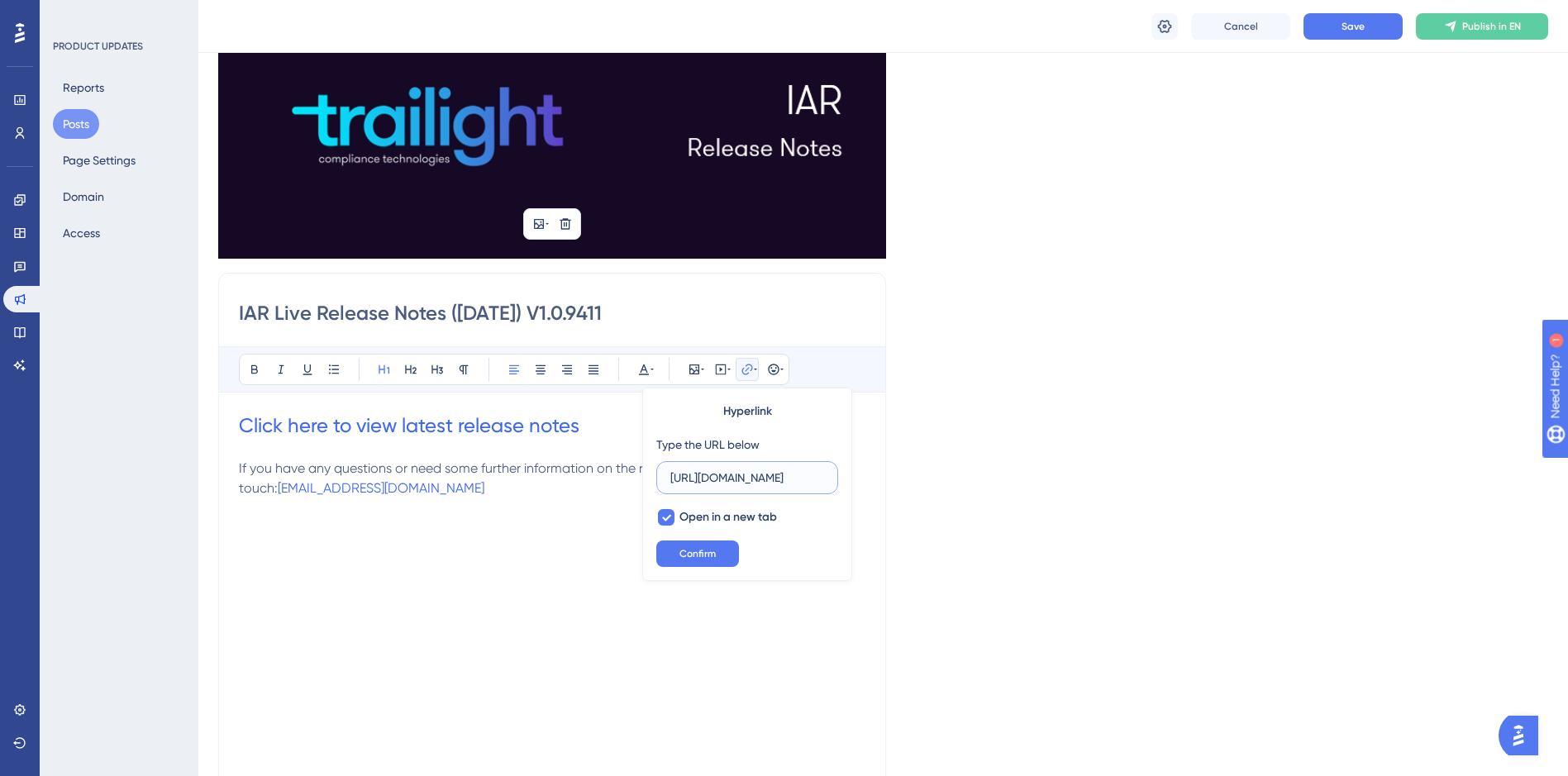
scroll to position [0, 220]
type input "https://kb.trailight.com/en/articles/16847-iar-release-notes-15102025"
click at [722, 552] on button "Confirm" at bounding box center [697, 553] width 83 height 26
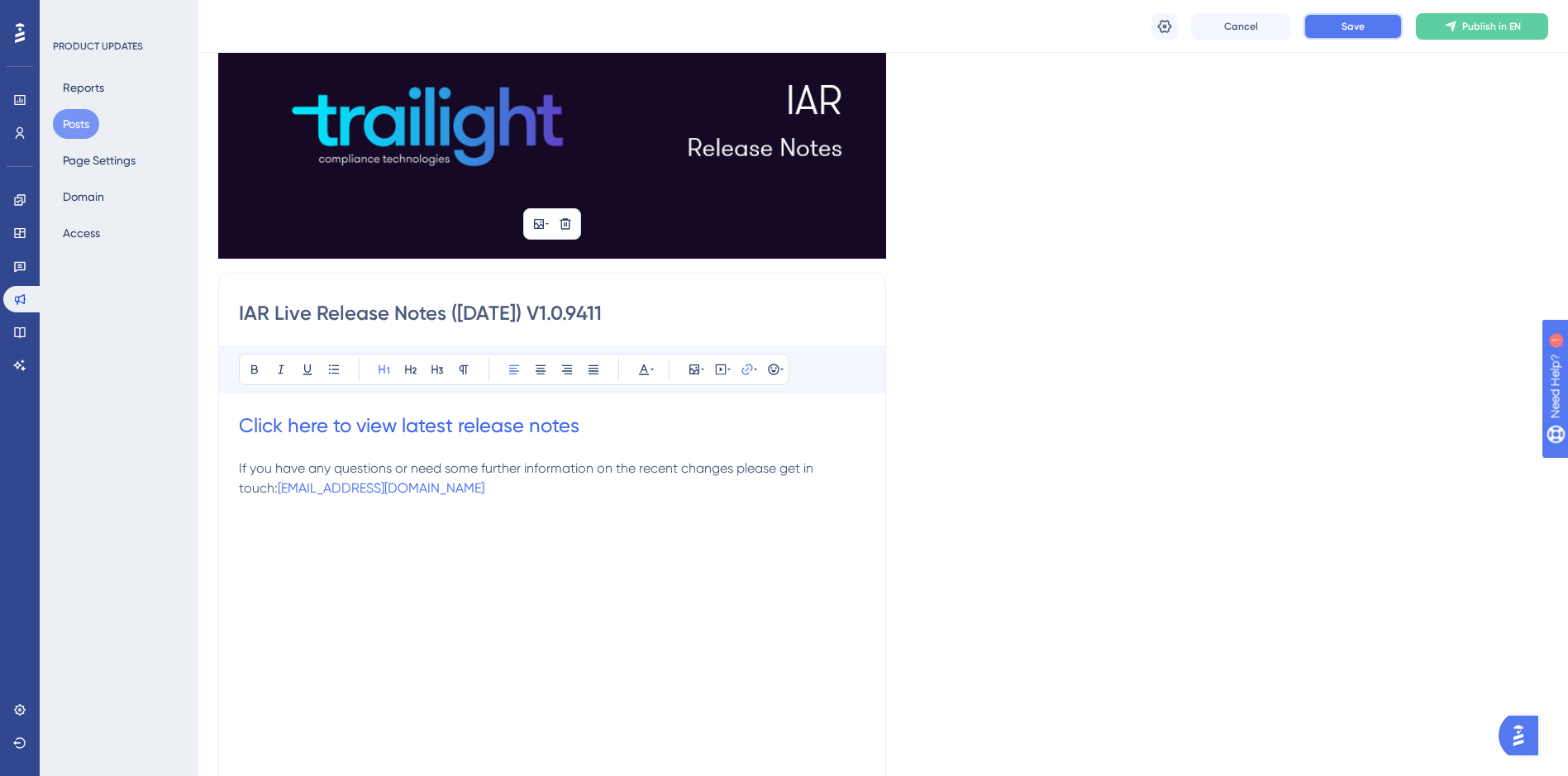
click at [1348, 27] on span "Save" at bounding box center [1352, 26] width 23 height 14
